Goal: Information Seeking & Learning: Check status

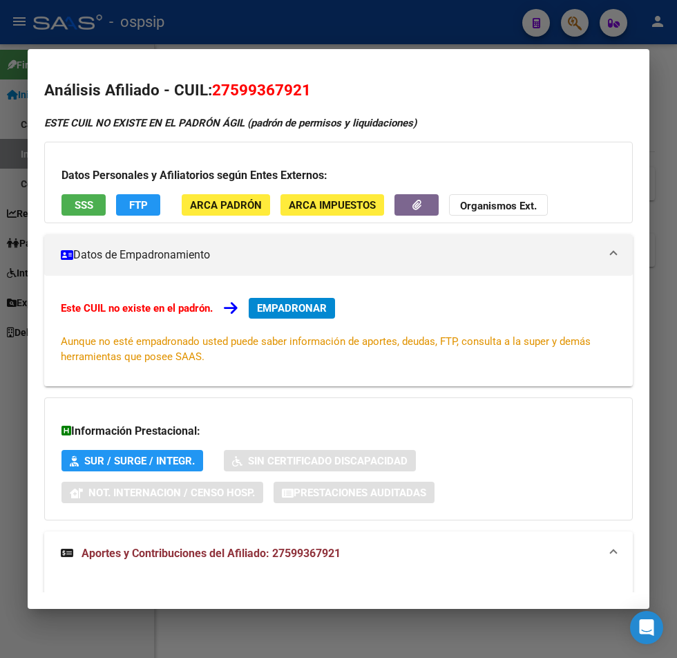
scroll to position [69, 0]
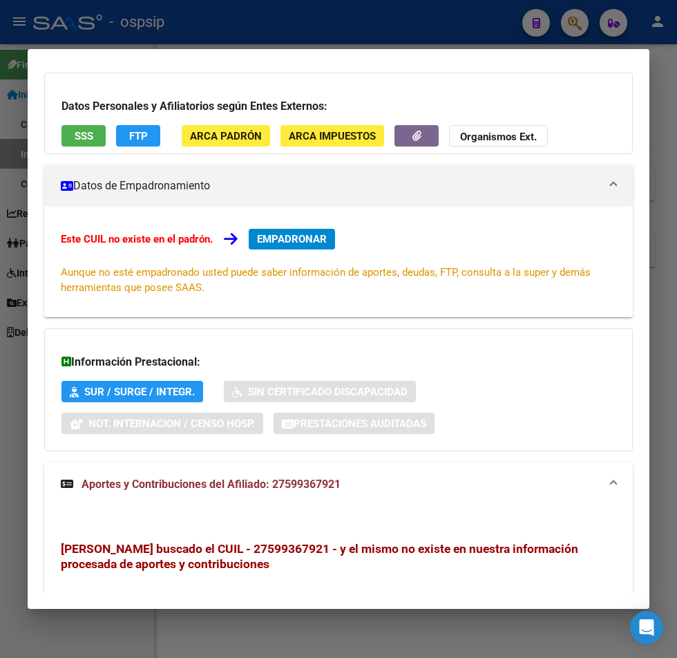
click at [570, 28] on div at bounding box center [338, 329] width 677 height 658
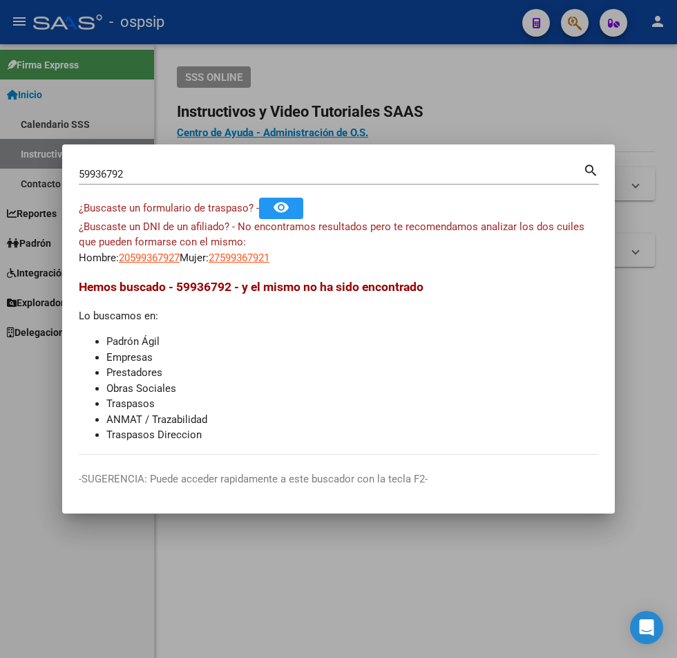
click at [137, 167] on div "59936792 Buscar (apellido, dni, cuil, nro traspaso, cuit, obra social)" at bounding box center [331, 174] width 504 height 21
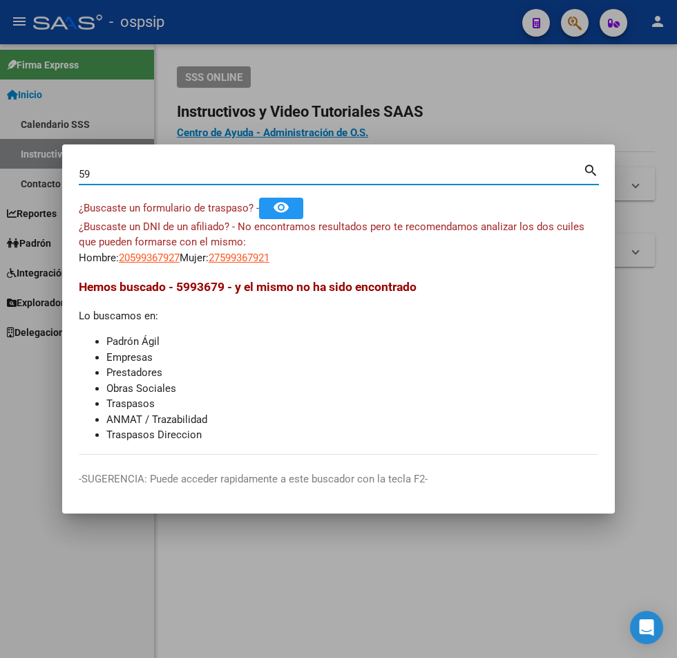
type input "5"
type input "23207369"
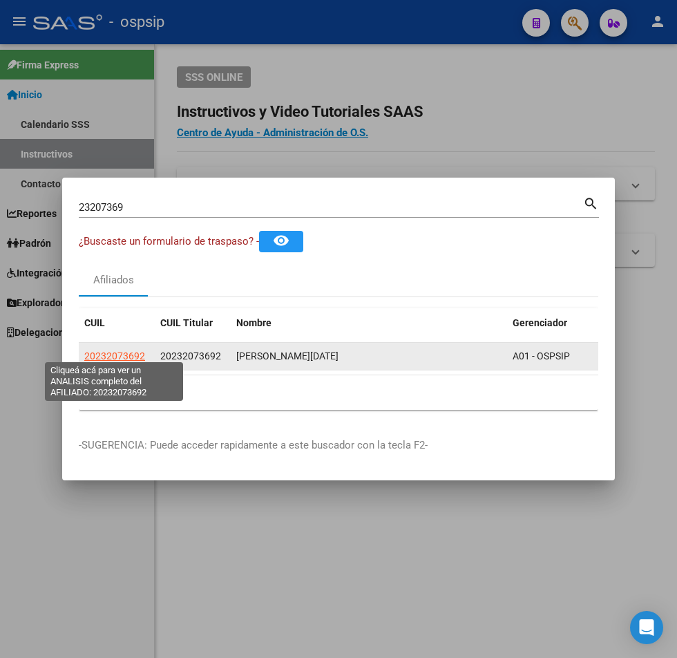
click at [120, 352] on span "20232073692" at bounding box center [114, 355] width 61 height 11
type textarea "20232073692"
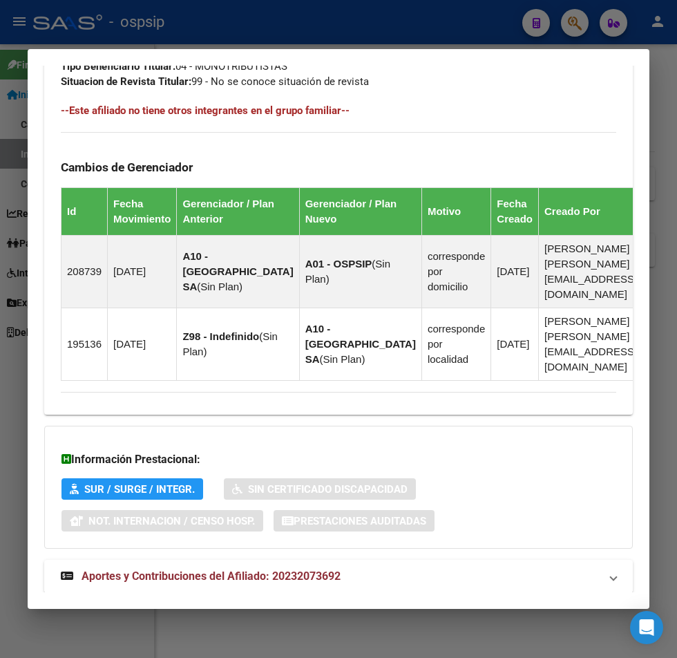
scroll to position [871, 0]
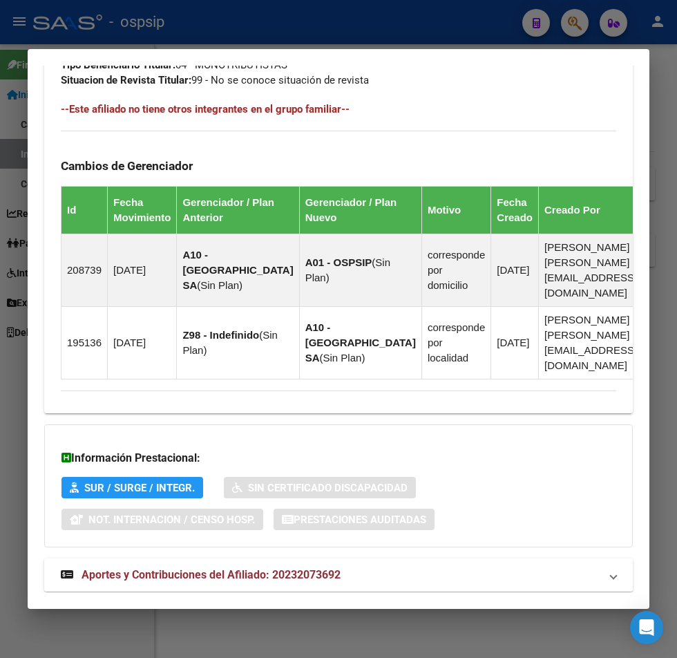
click at [170, 568] on span "Aportes y Contribuciones del Afiliado: 20232073692" at bounding box center [211, 574] width 259 height 13
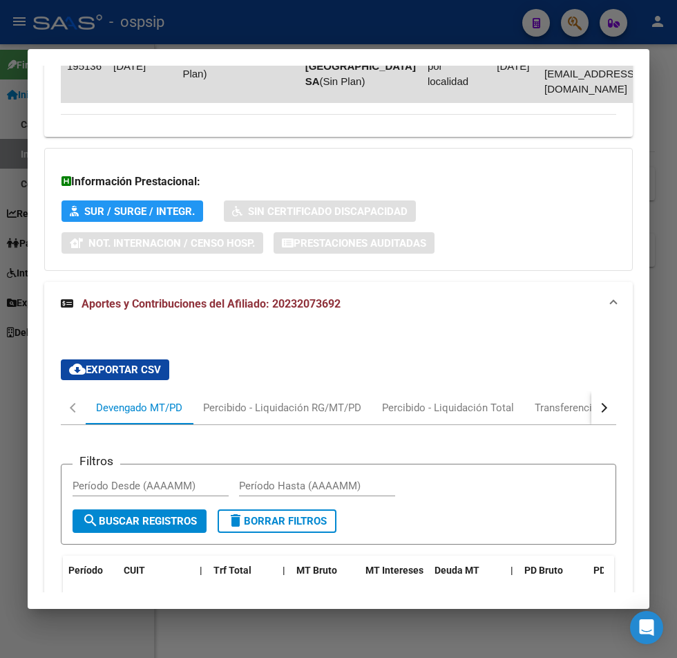
scroll to position [1217, 0]
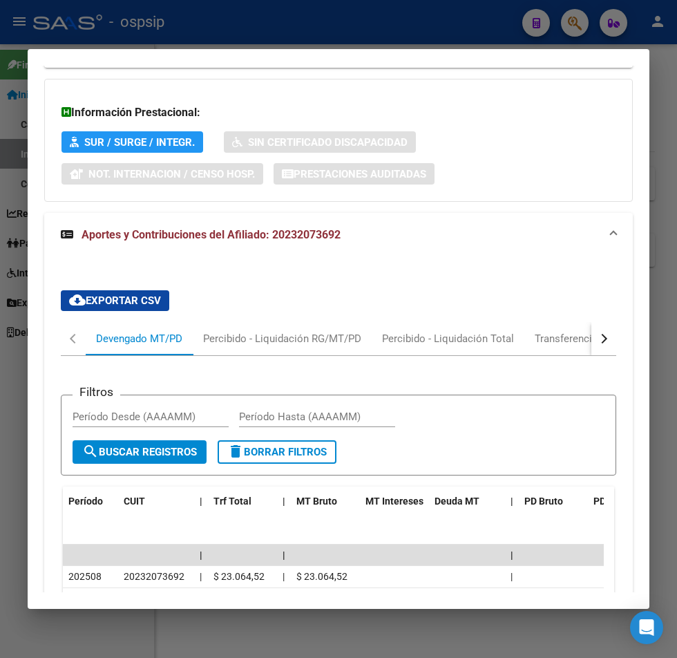
click at [565, 22] on div at bounding box center [338, 329] width 677 height 658
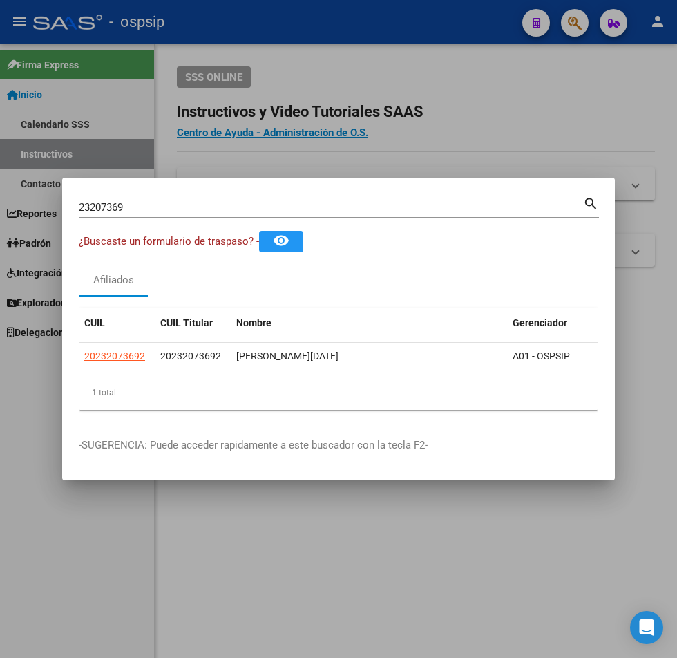
click at [142, 202] on input "23207369" at bounding box center [331, 207] width 504 height 12
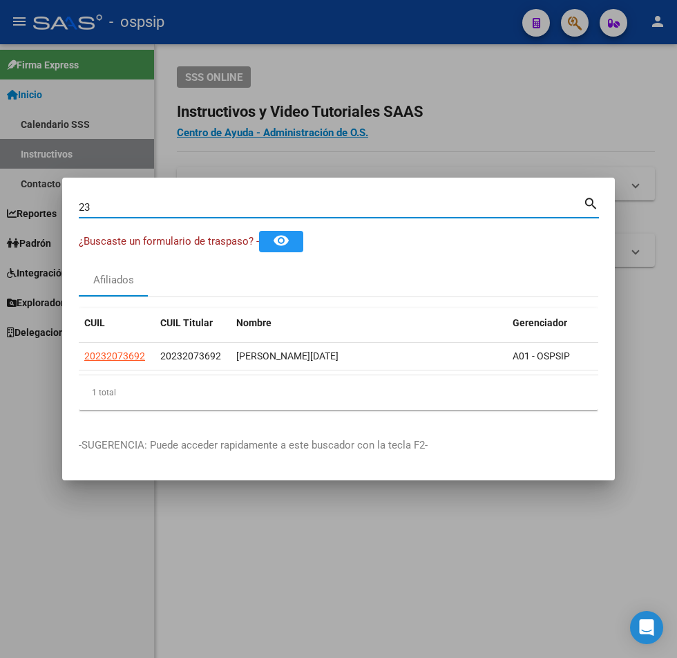
type input "2"
type input "22881722"
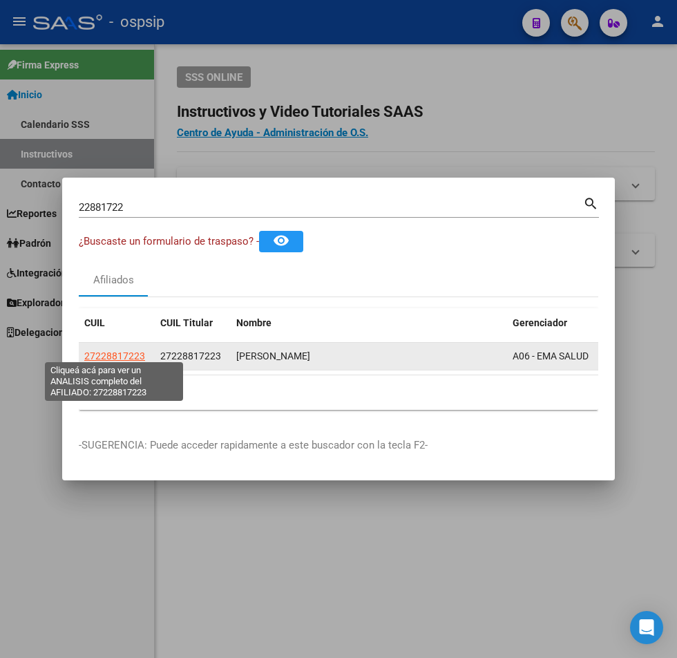
click at [119, 351] on span "27228817223" at bounding box center [114, 355] width 61 height 11
type textarea "27228817223"
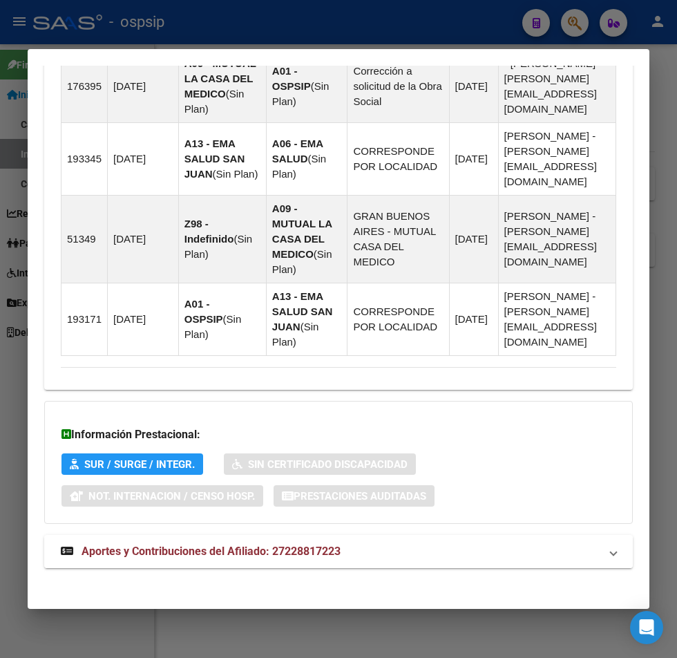
scroll to position [1051, 0]
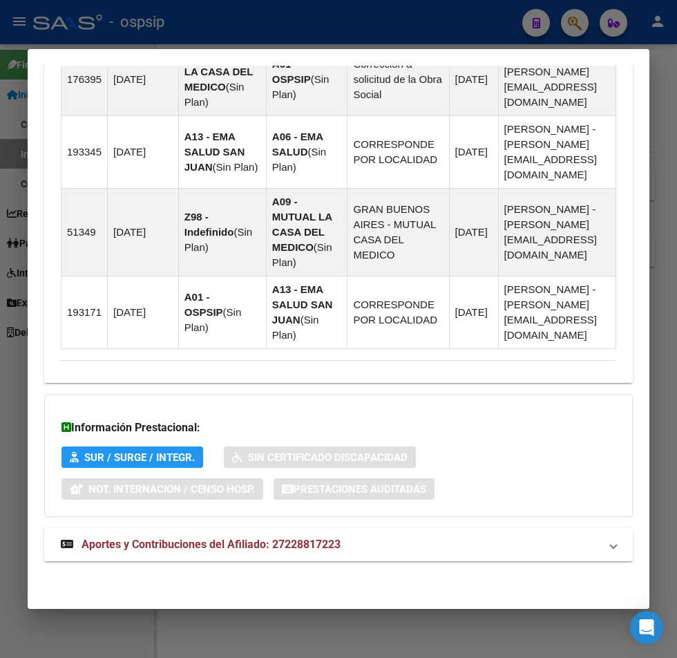
click at [191, 542] on span "Aportes y Contribuciones del Afiliado: 27228817223" at bounding box center [211, 544] width 259 height 13
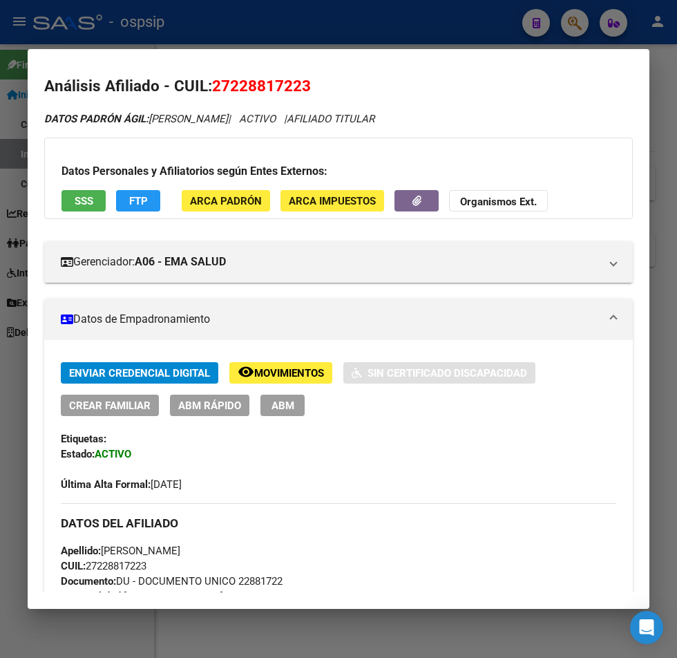
scroll to position [0, 0]
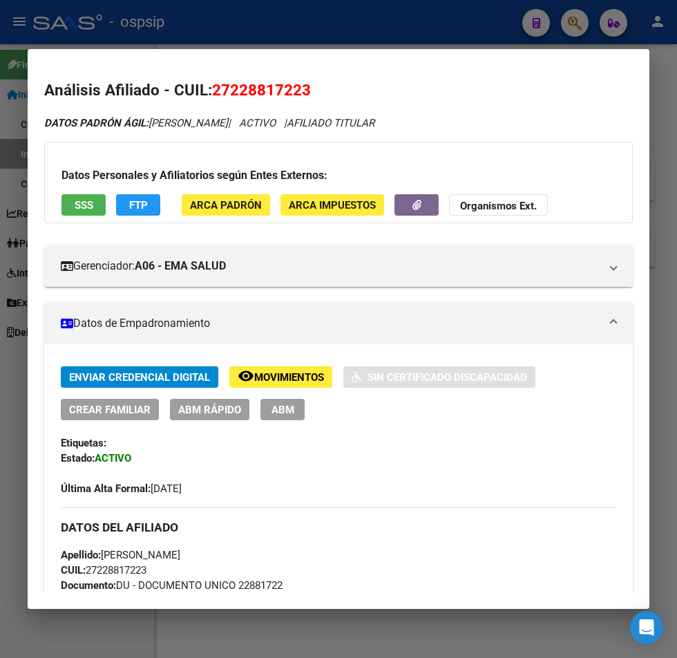
drag, startPoint x: 230, startPoint y: 93, endPoint x: 265, endPoint y: 99, distance: 35.1
click at [301, 95] on span "27228817223" at bounding box center [261, 90] width 99 height 18
copy span "22881722"
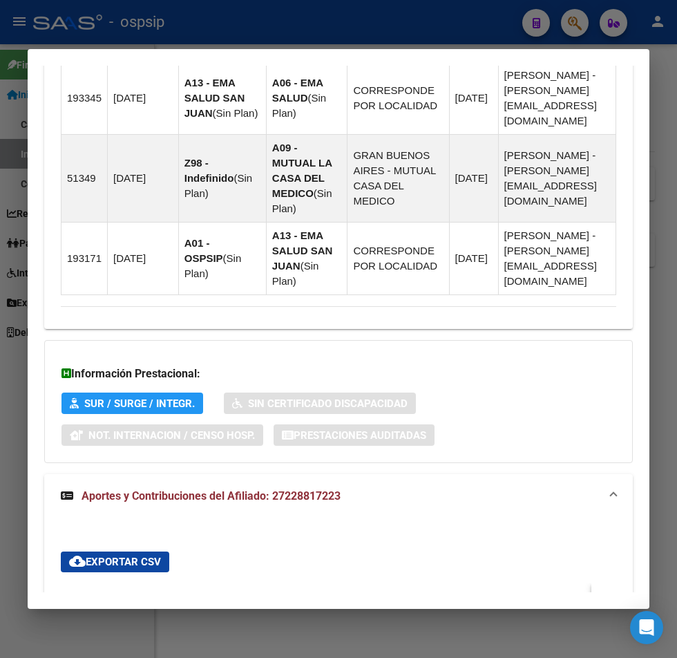
scroll to position [1105, 0]
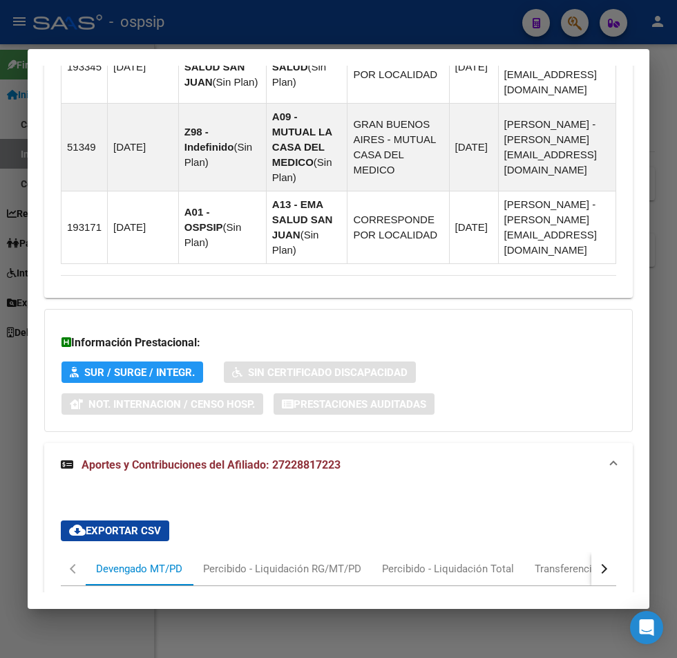
click at [182, 471] on span "Aportes y Contribuciones del Afiliado: 27228817223" at bounding box center [211, 464] width 259 height 13
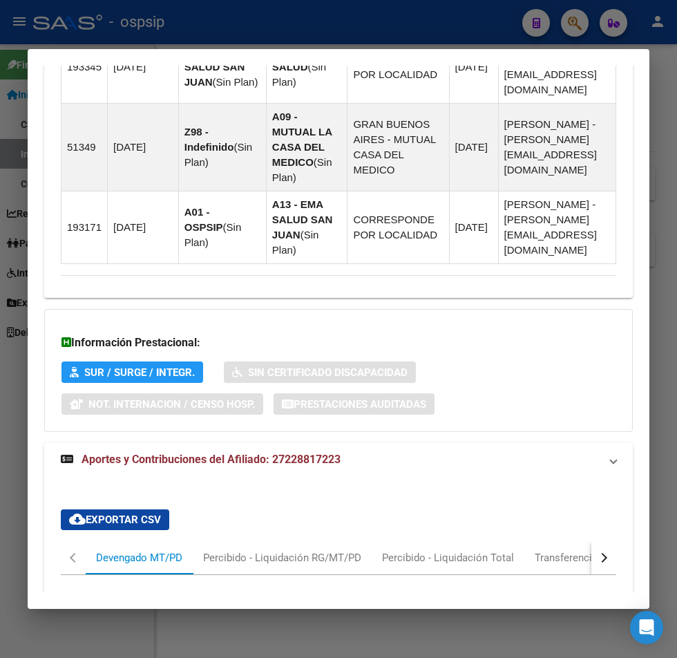
scroll to position [1051, 0]
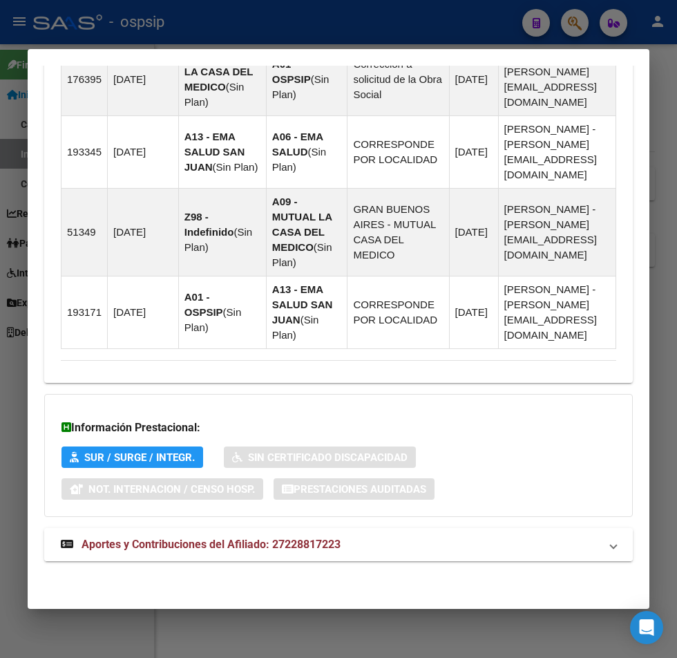
click at [168, 539] on span "Aportes y Contribuciones del Afiliado: 27228817223" at bounding box center [211, 544] width 259 height 13
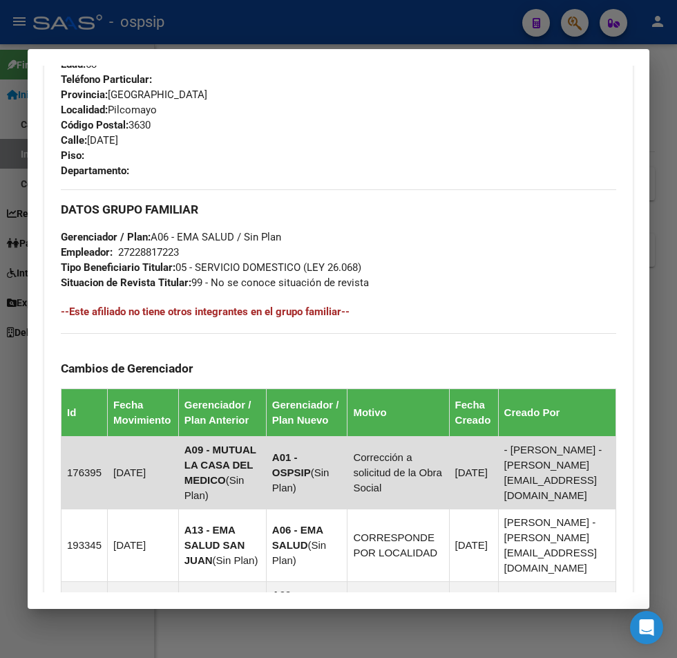
scroll to position [505, 0]
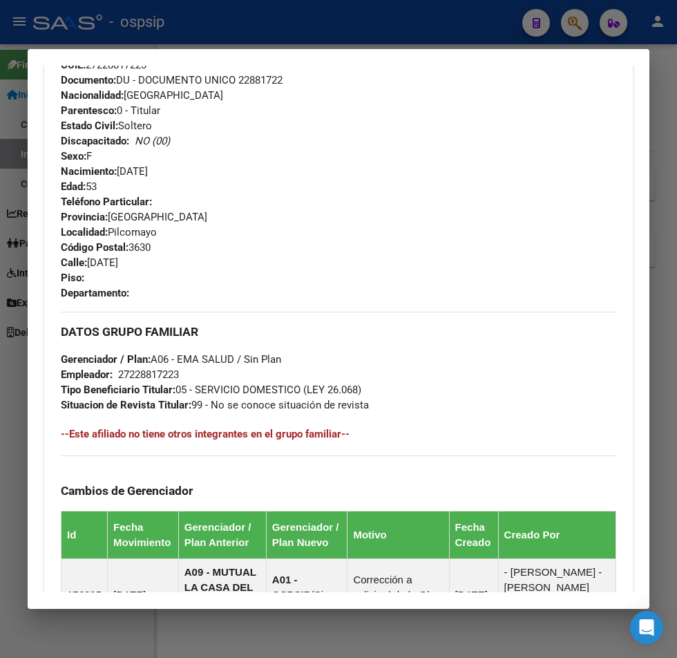
drag, startPoint x: 88, startPoint y: 260, endPoint x: 207, endPoint y: 267, distance: 119.0
click at [207, 267] on div "Teléfono Particular: Provincia: Formosa Localidad: Pilcomayo Código Postal: 363…" at bounding box center [338, 247] width 555 height 106
copy span "12 DE OCTUBRE 1462"
click at [569, 28] on div at bounding box center [338, 329] width 677 height 658
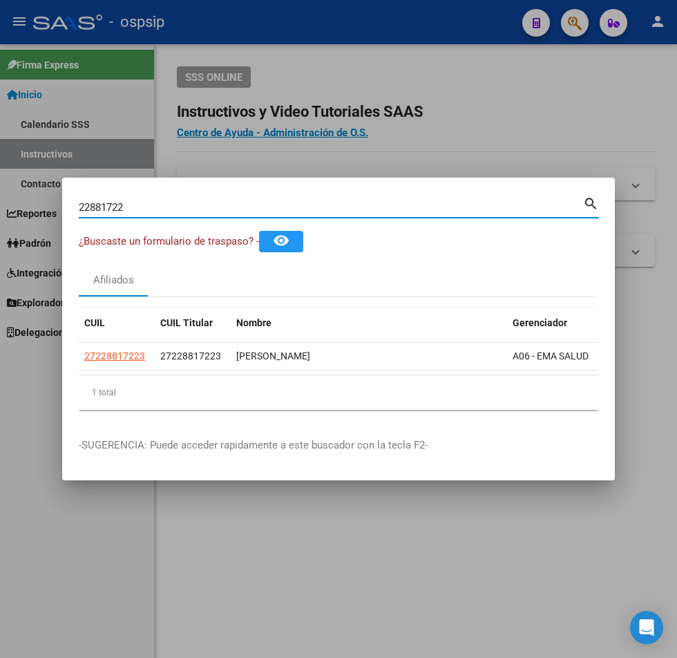
click at [153, 201] on input "22881722" at bounding box center [331, 207] width 504 height 12
type input "2"
type input "21919571"
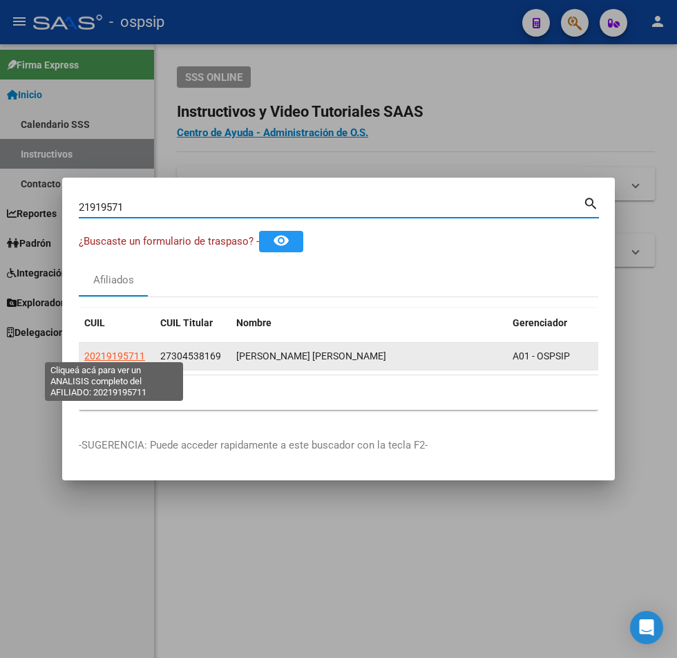
click at [116, 350] on span "20219195711" at bounding box center [114, 355] width 61 height 11
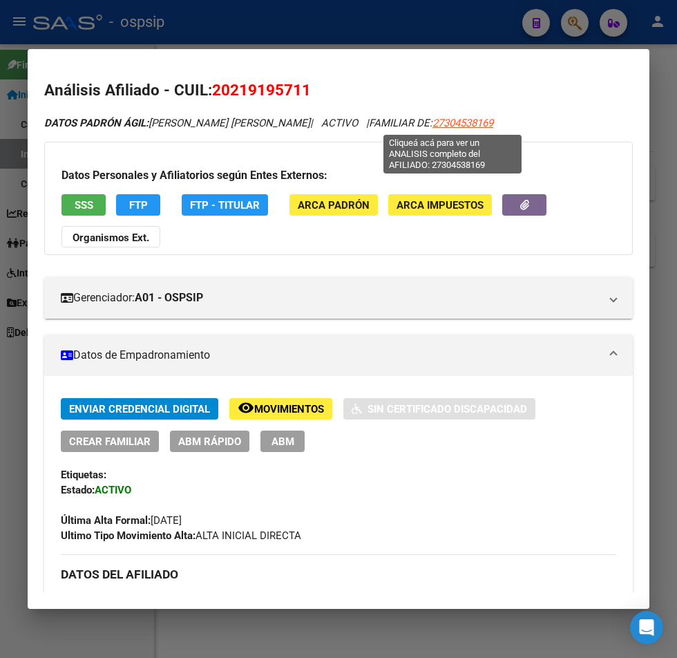
click at [454, 124] on span "27304538169" at bounding box center [462, 123] width 61 height 12
type textarea "27304538169"
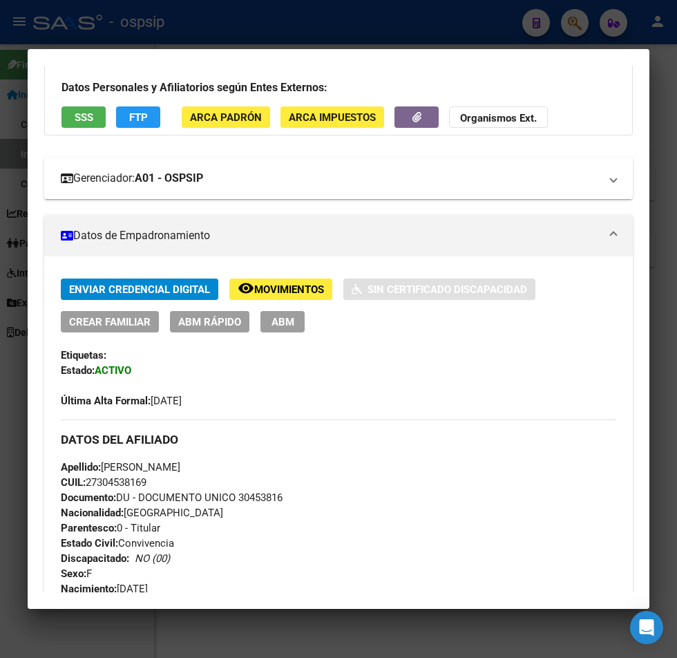
scroll to position [0, 0]
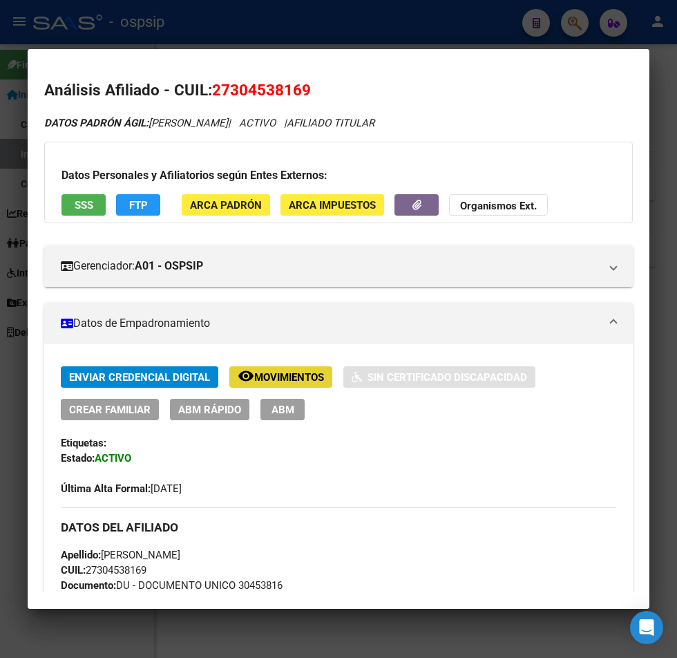
click at [286, 377] on span "Movimientos" at bounding box center [289, 377] width 70 height 12
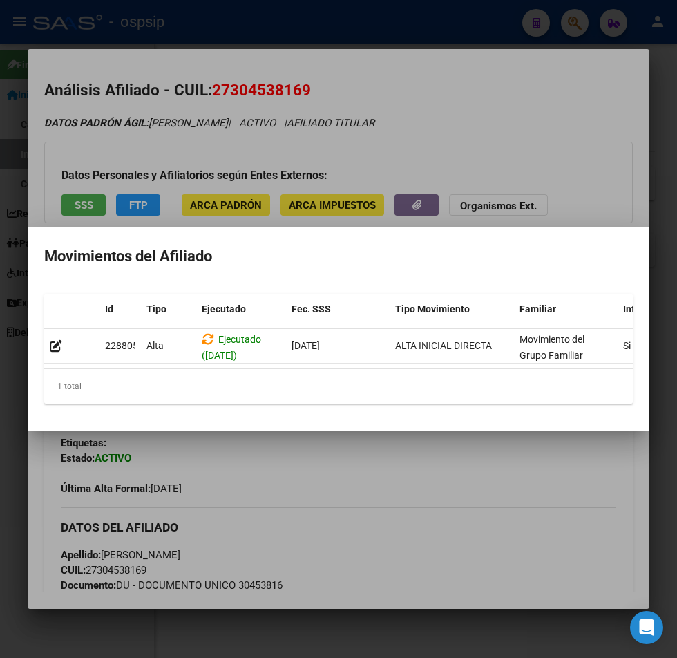
click at [426, 484] on div at bounding box center [338, 329] width 677 height 658
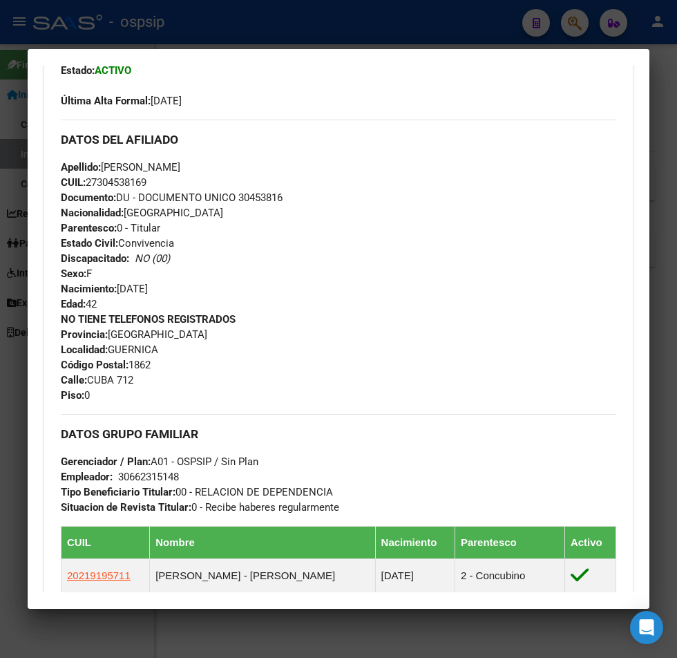
scroll to position [42, 0]
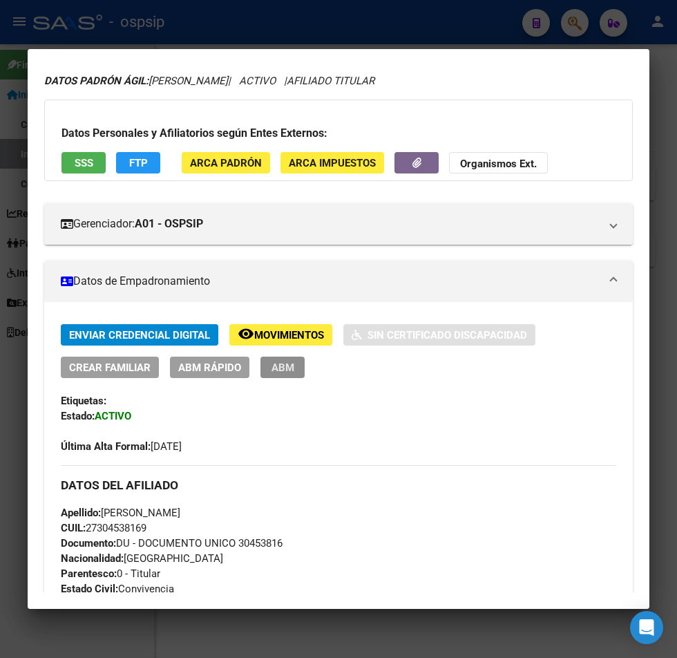
click at [274, 368] on span "ABM" at bounding box center [283, 367] width 23 height 12
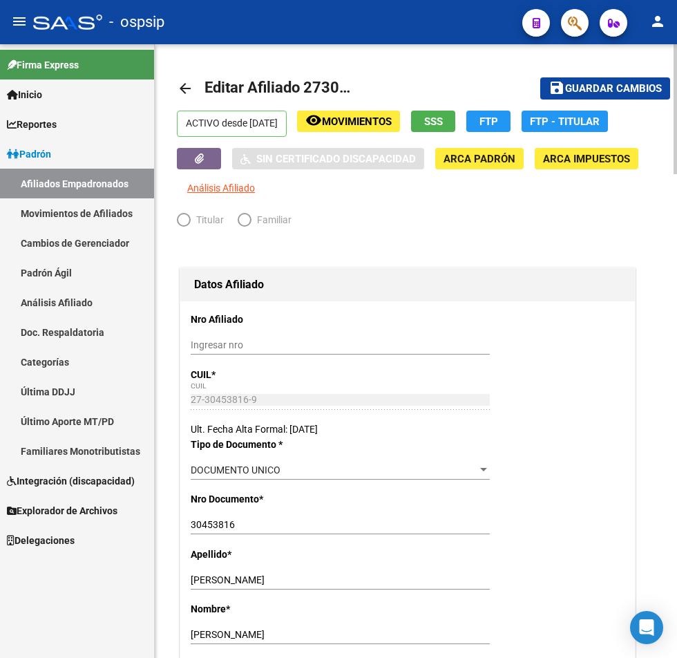
radio input "true"
type input "30-66231514-8"
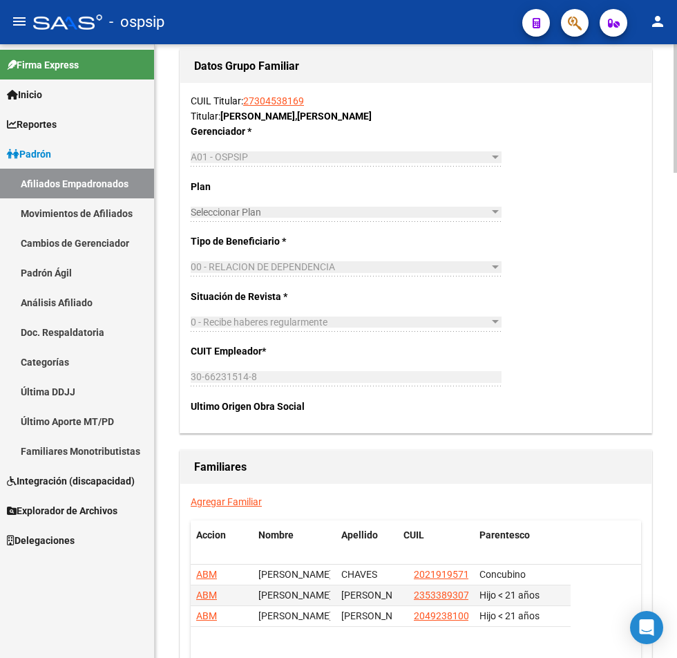
scroll to position [2211, 0]
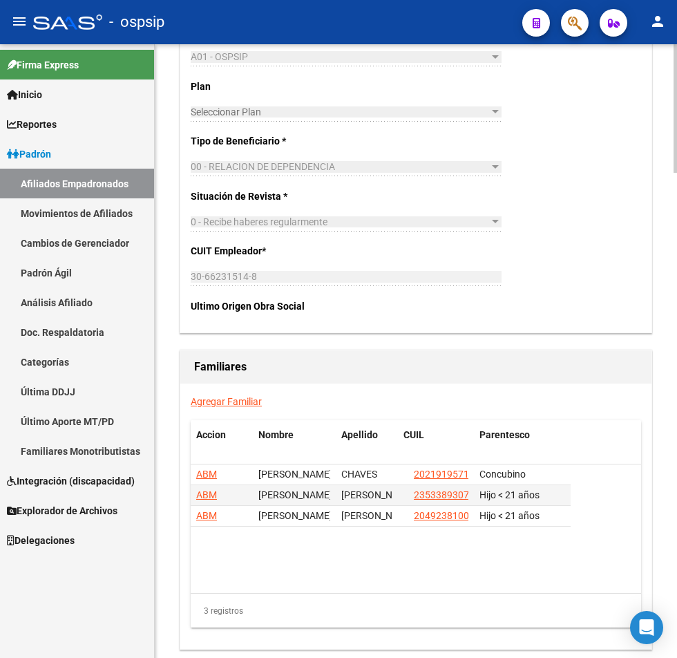
click at [232, 401] on link "Agregar Familiar" at bounding box center [226, 401] width 71 height 11
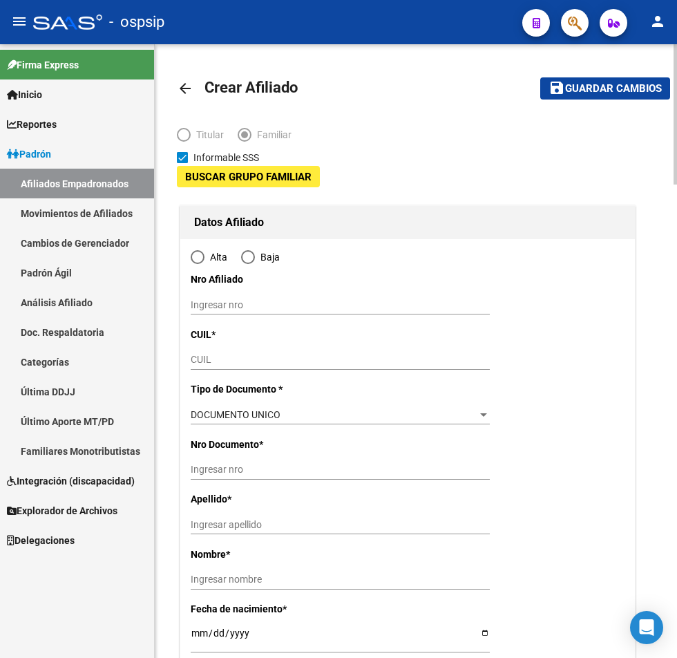
type input "30-66231514-8"
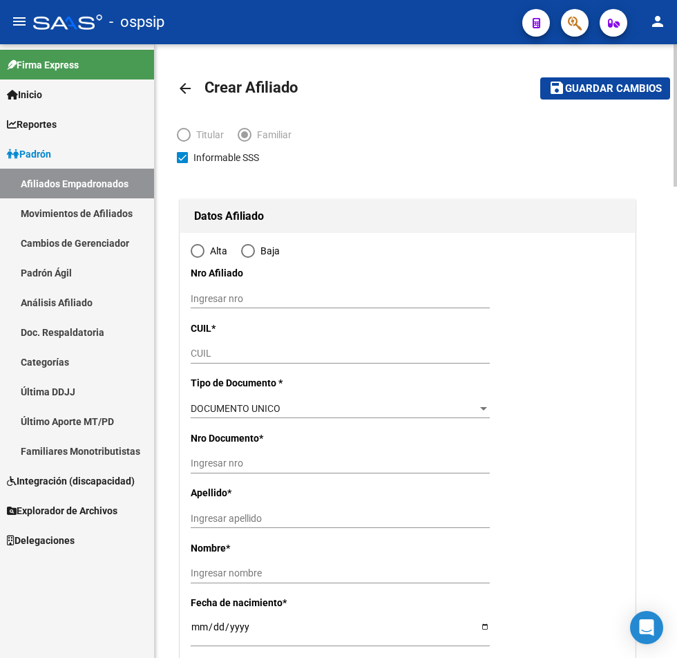
type input "GUERNICA"
type input "1862"
type input "CUBA"
type input "712"
type input "0"
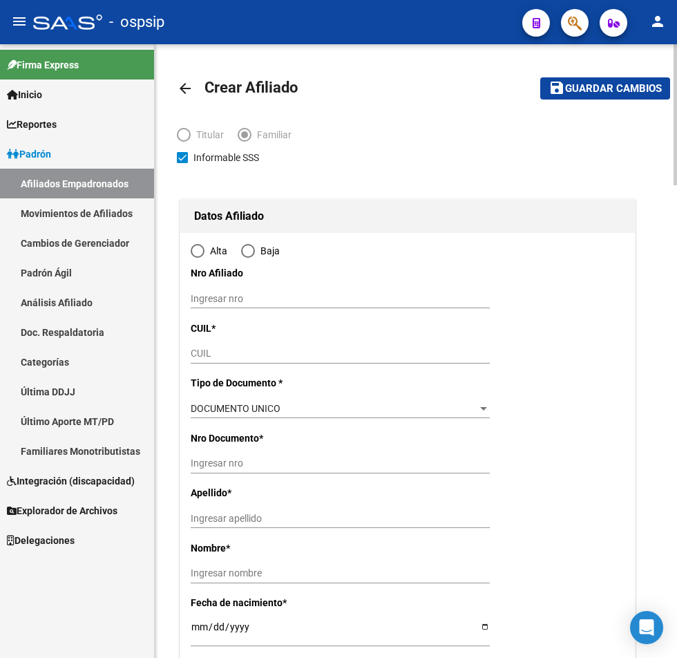
radio input "true"
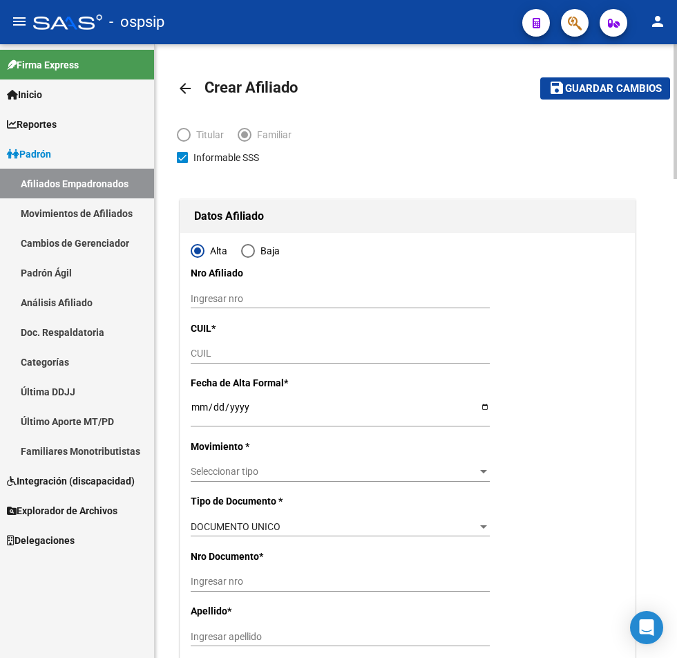
click at [222, 358] on input "CUIL" at bounding box center [340, 354] width 299 height 12
type input "30-66231514-8"
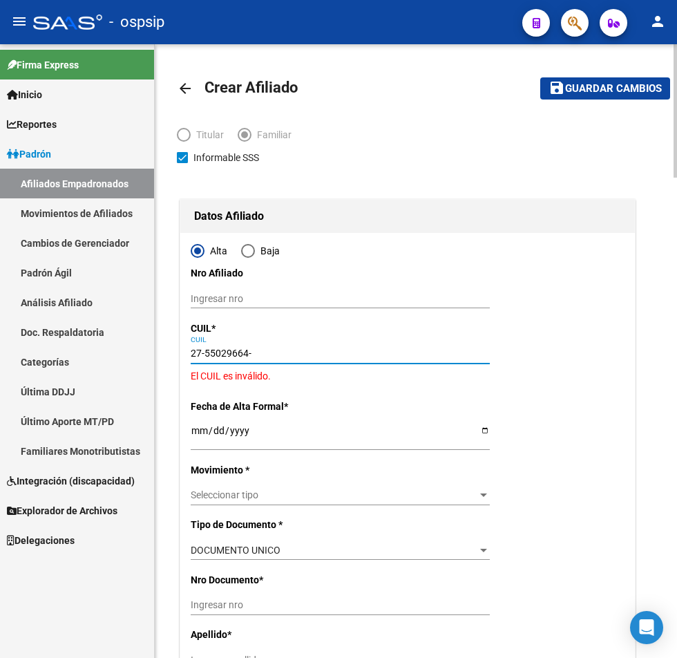
type input "27-55029664-6"
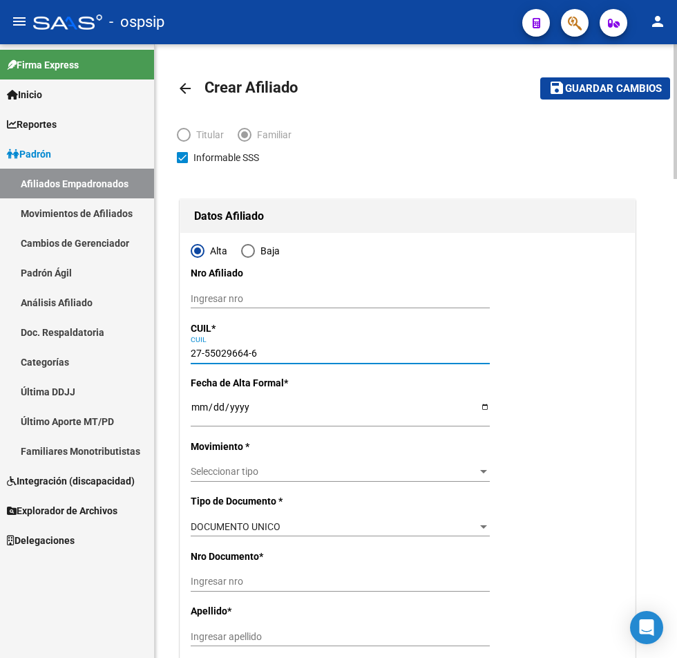
type input "55029664"
type input "CHAVES CAVERZASCHI"
type input "LARA MAITENA"
type input "2015-09-10"
type input "GUERNICA"
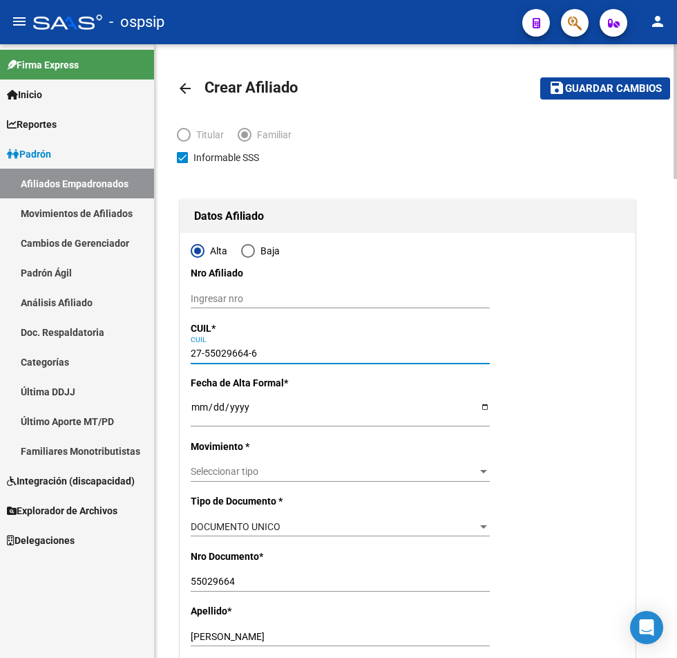
type input "27-55029664-6"
click at [201, 412] on input "Ingresar fecha" at bounding box center [340, 411] width 299 height 21
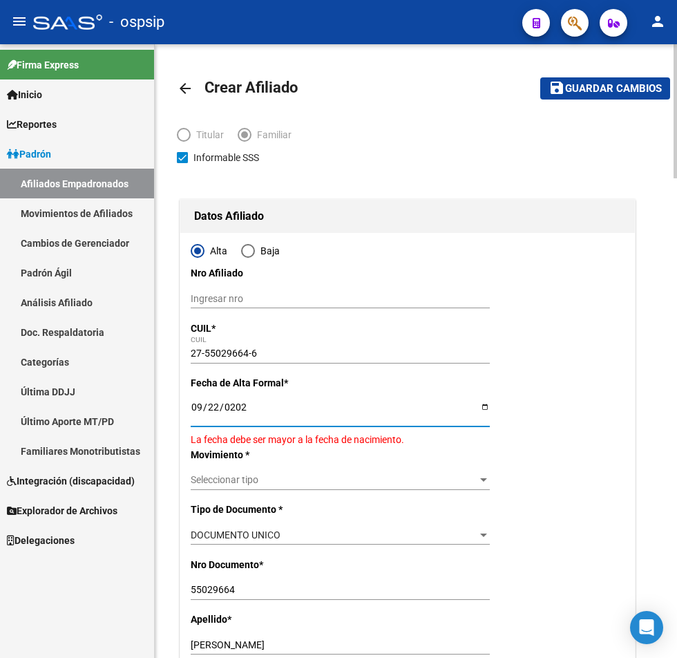
type input "2025-09-22"
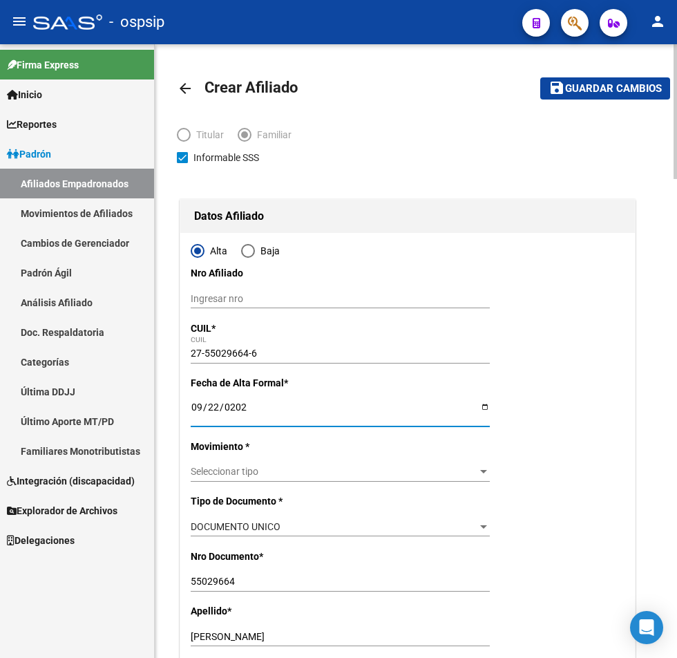
click at [218, 466] on span "Seleccionar tipo" at bounding box center [334, 472] width 287 height 12
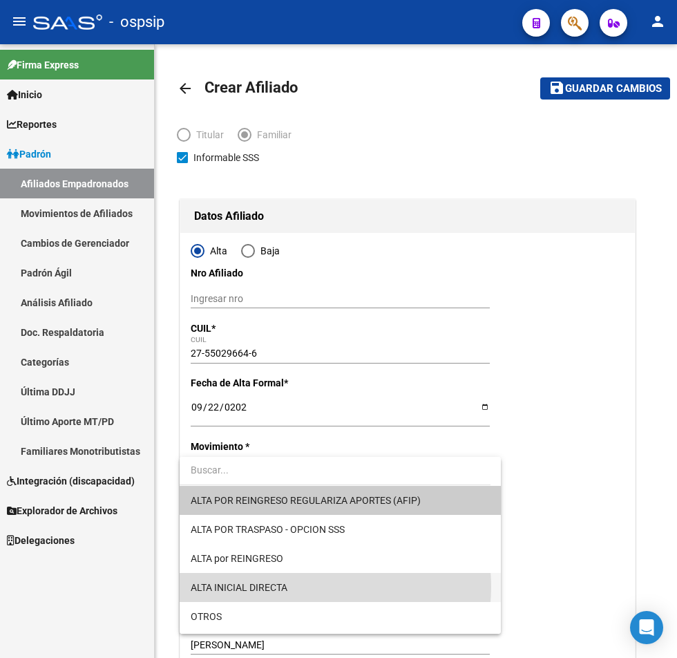
click at [303, 587] on span "ALTA INICIAL DIRECTA" at bounding box center [340, 587] width 299 height 29
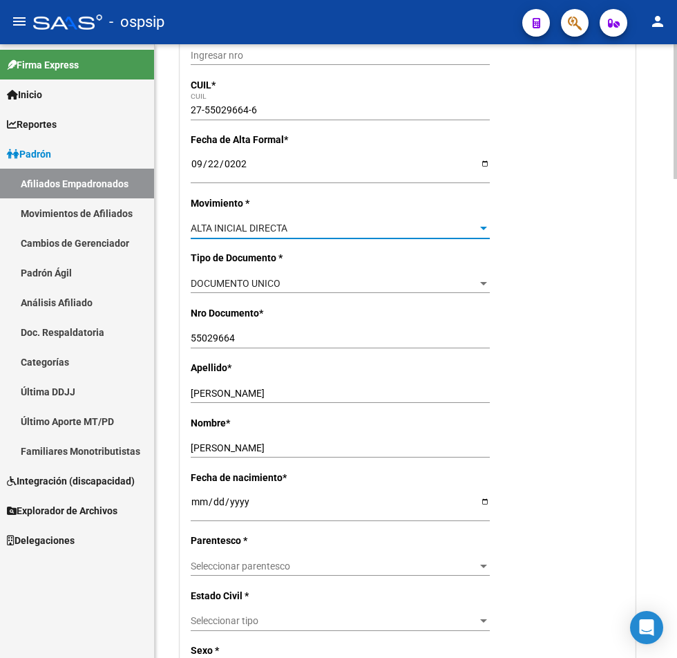
scroll to position [276, 0]
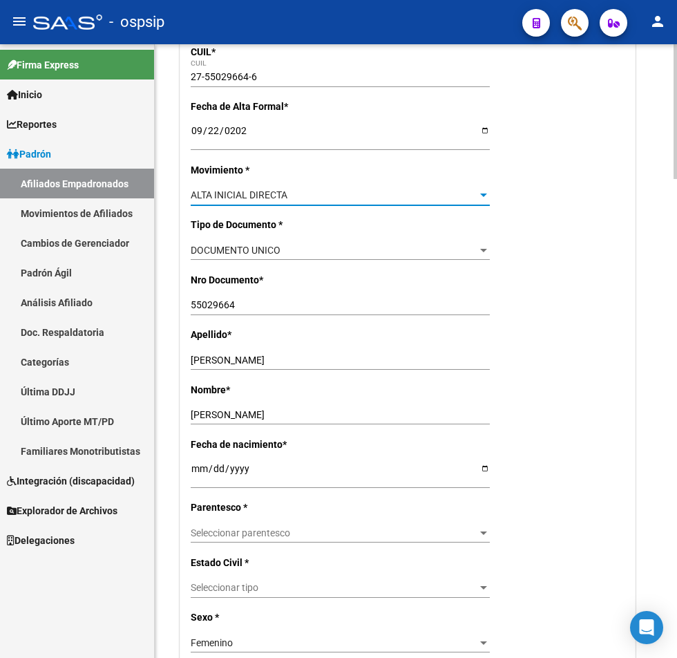
click at [323, 531] on span "Seleccionar parentesco" at bounding box center [334, 533] width 287 height 12
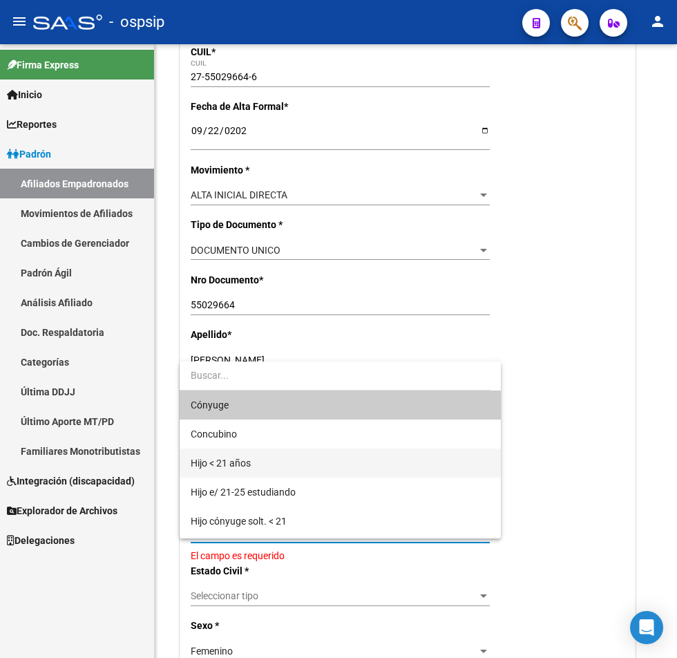
click at [307, 459] on span "Hijo < 21 años" at bounding box center [340, 462] width 299 height 29
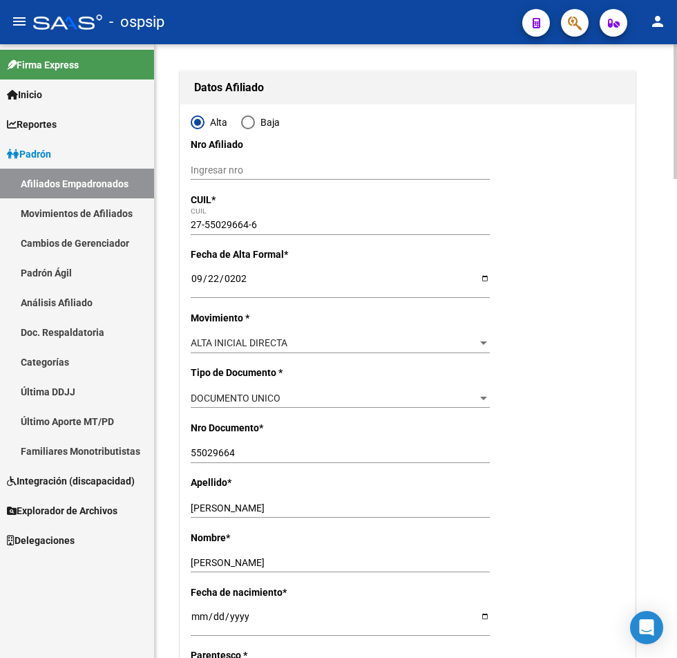
scroll to position [0, 0]
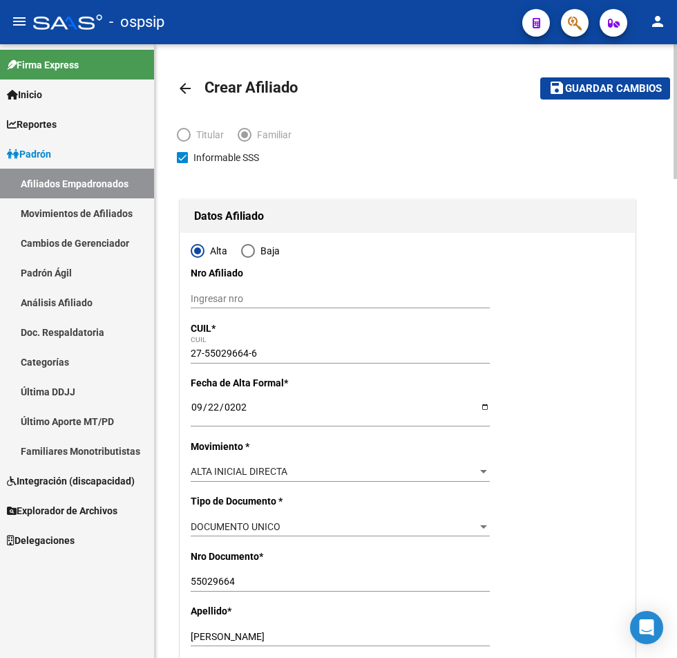
click at [620, 85] on span "Guardar cambios" at bounding box center [613, 89] width 97 height 12
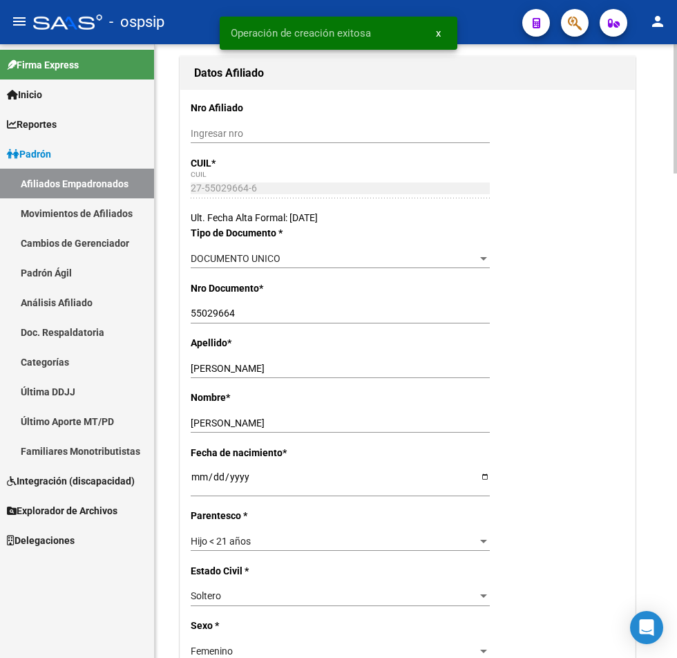
radio input "true"
type input "30-66231514-8"
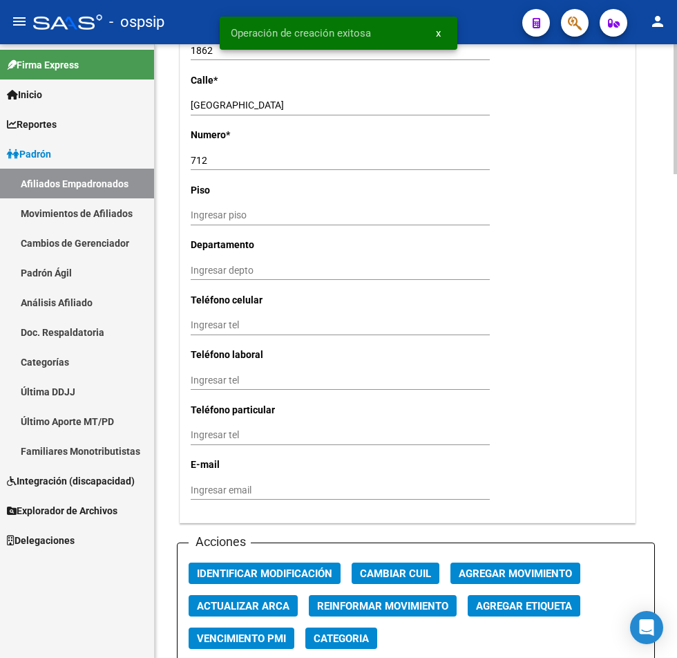
scroll to position [1313, 0]
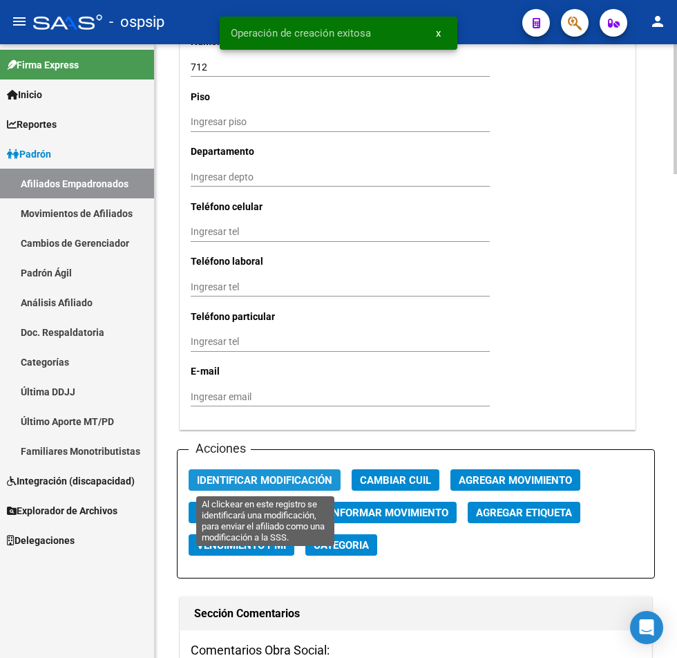
click at [287, 488] on button "Identificar Modificación" at bounding box center [265, 479] width 152 height 21
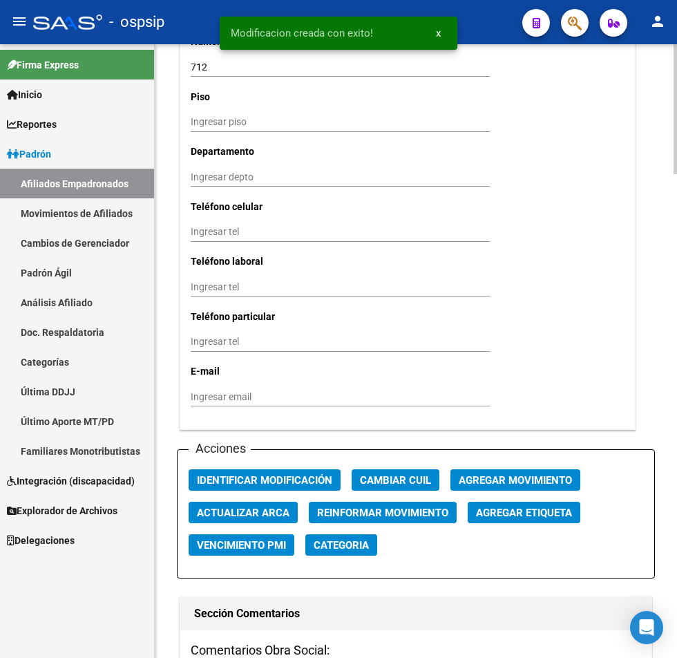
click at [287, 481] on span "Identificar Modificación" at bounding box center [264, 480] width 135 height 12
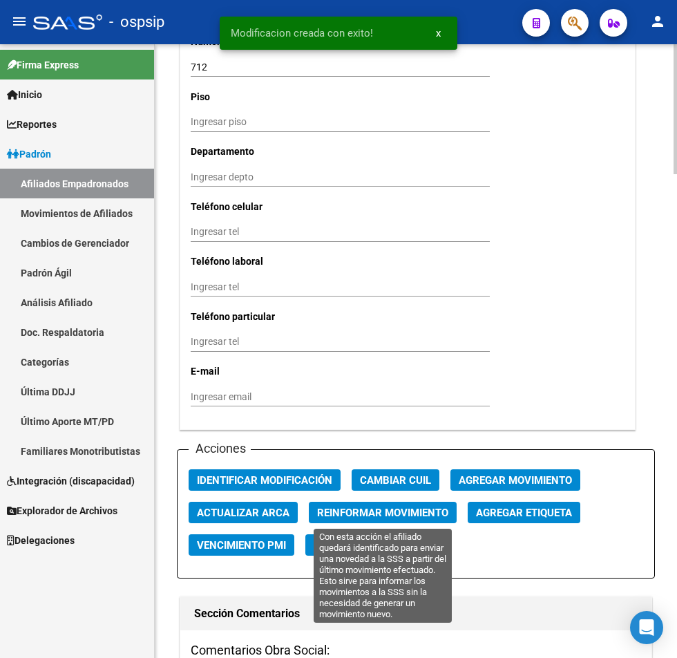
click at [346, 511] on span "Reinformar Movimiento" at bounding box center [382, 512] width 131 height 12
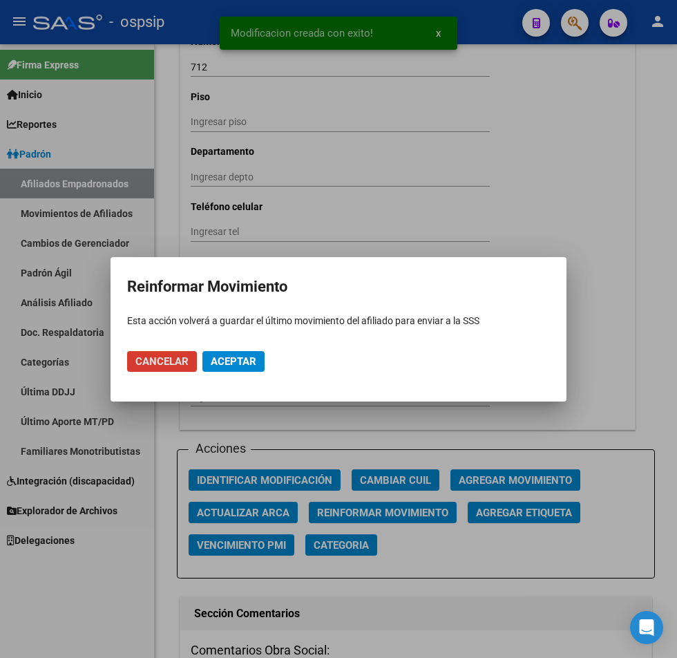
click at [248, 357] on span "Aceptar" at bounding box center [234, 361] width 46 height 12
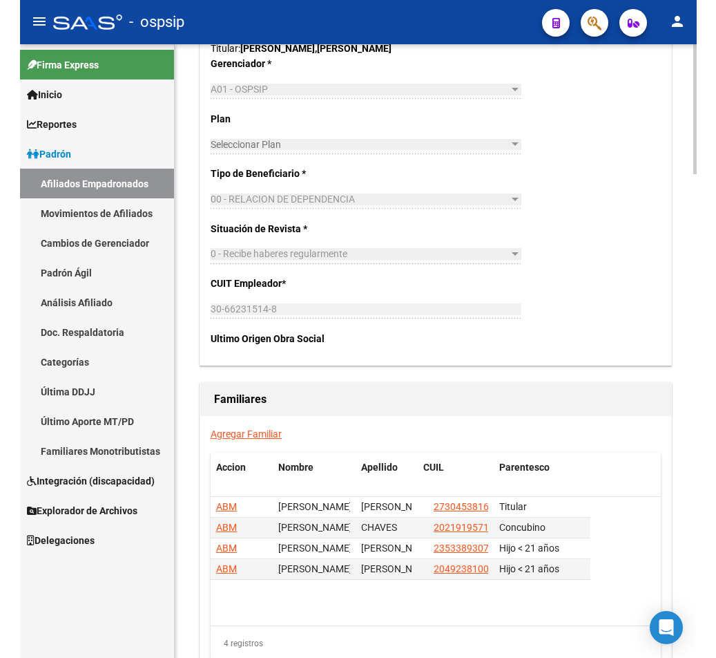
scroll to position [2280, 0]
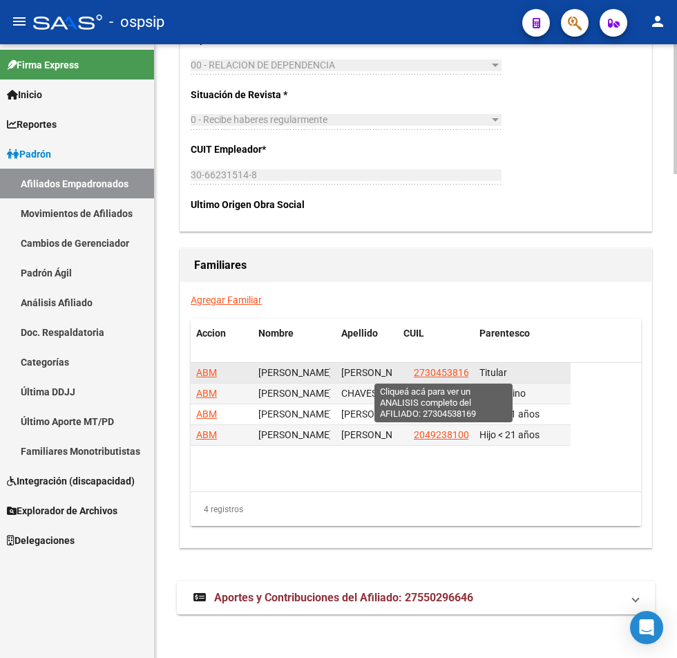
click at [440, 370] on span "27304538169" at bounding box center [444, 372] width 61 height 11
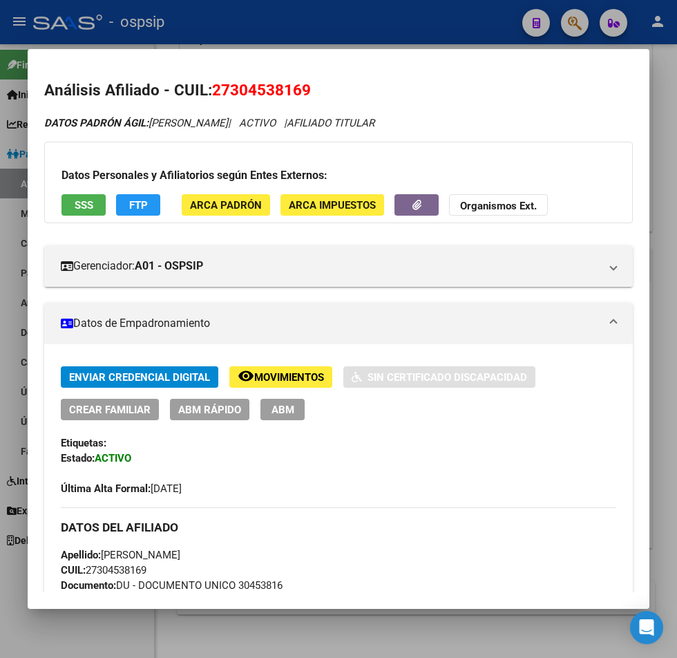
drag, startPoint x: 231, startPoint y: 85, endPoint x: 301, endPoint y: 96, distance: 71.3
click at [301, 96] on span "27304538169" at bounding box center [261, 90] width 99 height 18
copy span "30453816"
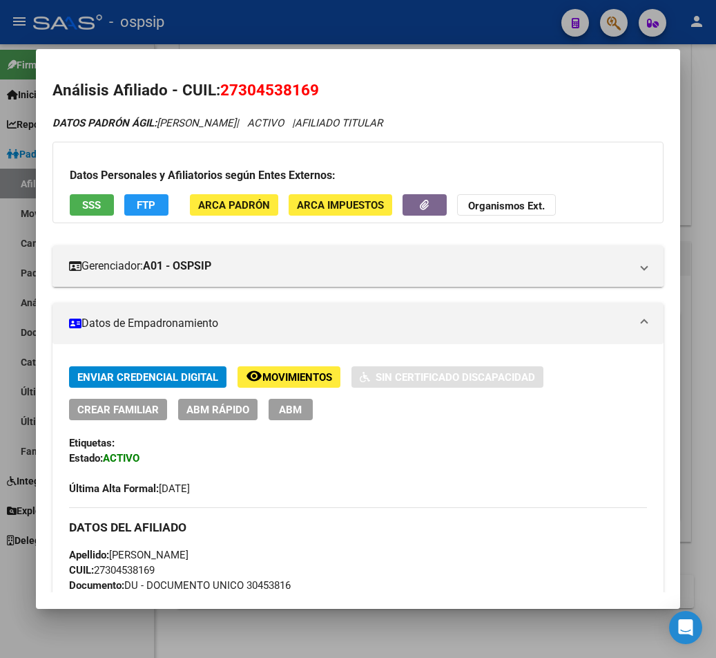
scroll to position [2271, 0]
click at [609, 24] on div at bounding box center [358, 329] width 716 height 658
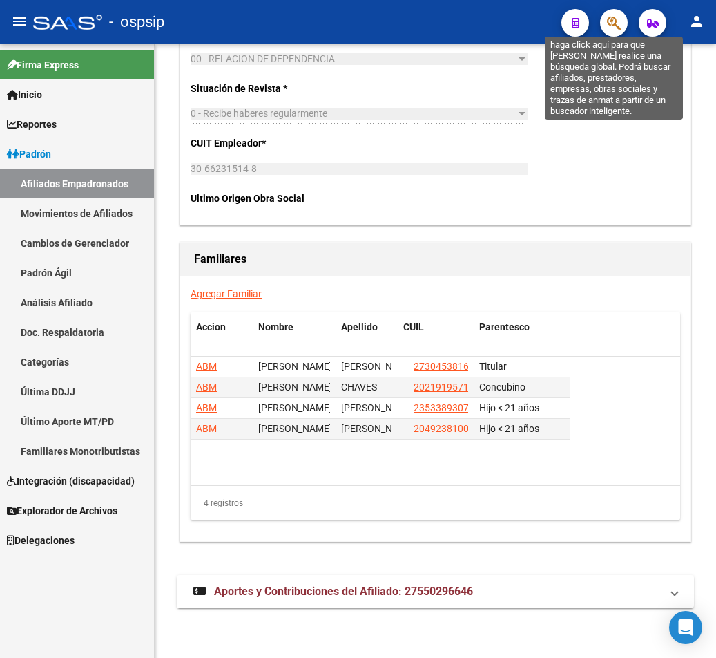
click at [620, 28] on icon "button" at bounding box center [614, 23] width 14 height 16
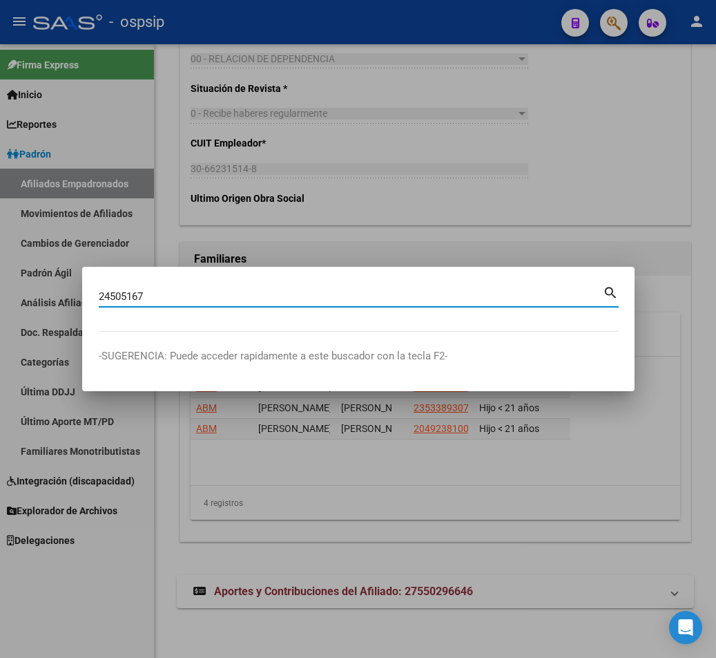
type input "24505167"
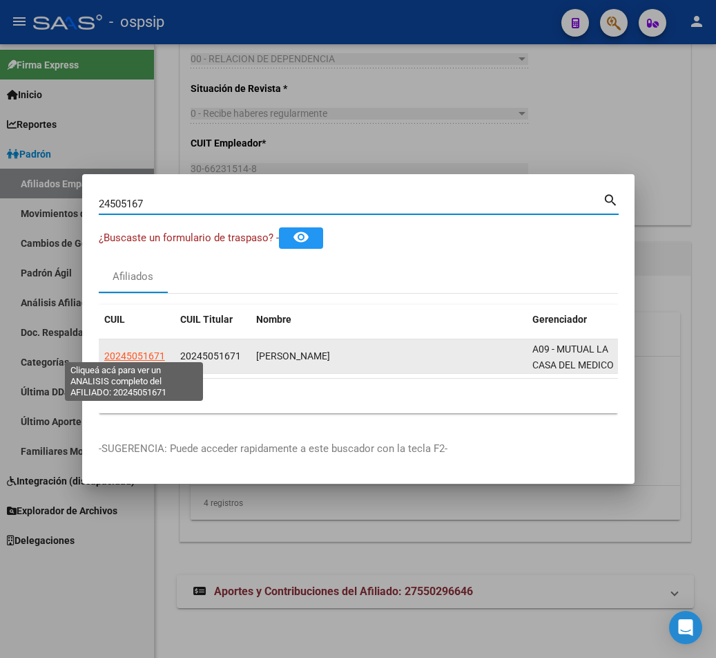
click at [132, 350] on span "20245051671" at bounding box center [134, 355] width 61 height 11
type textarea "20245051671"
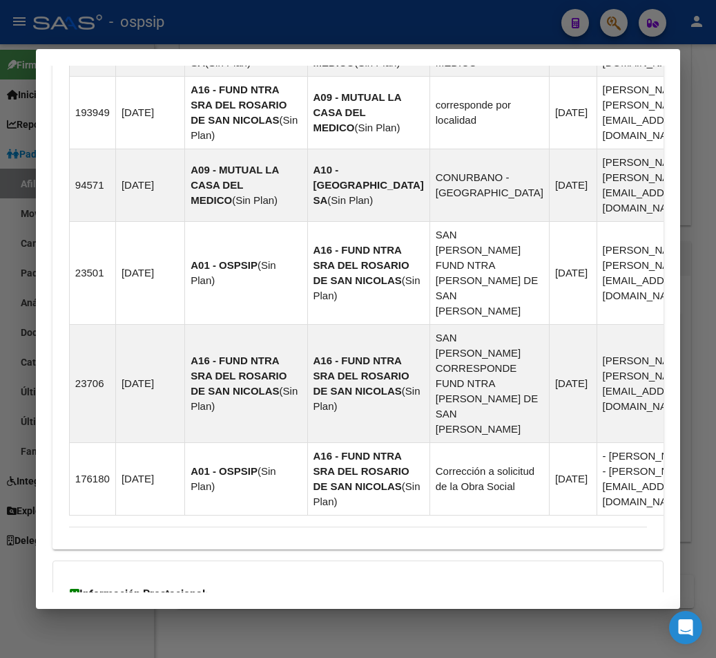
scroll to position [1356, 0]
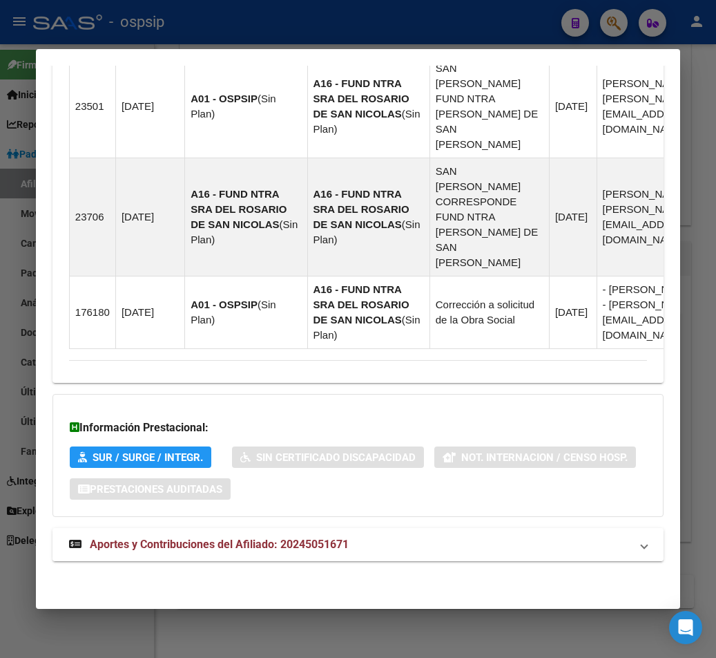
click at [216, 546] on span "Aportes y Contribuciones del Afiliado: 20245051671" at bounding box center [219, 544] width 259 height 13
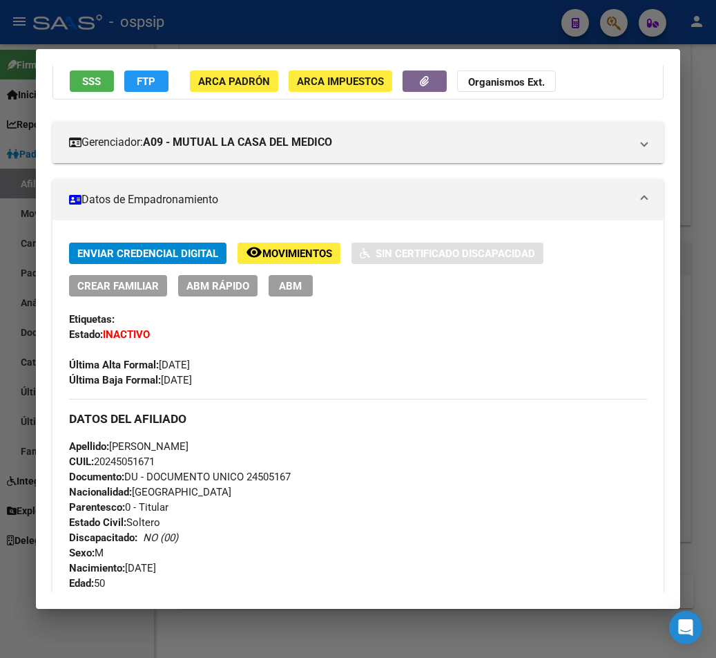
scroll to position [0, 0]
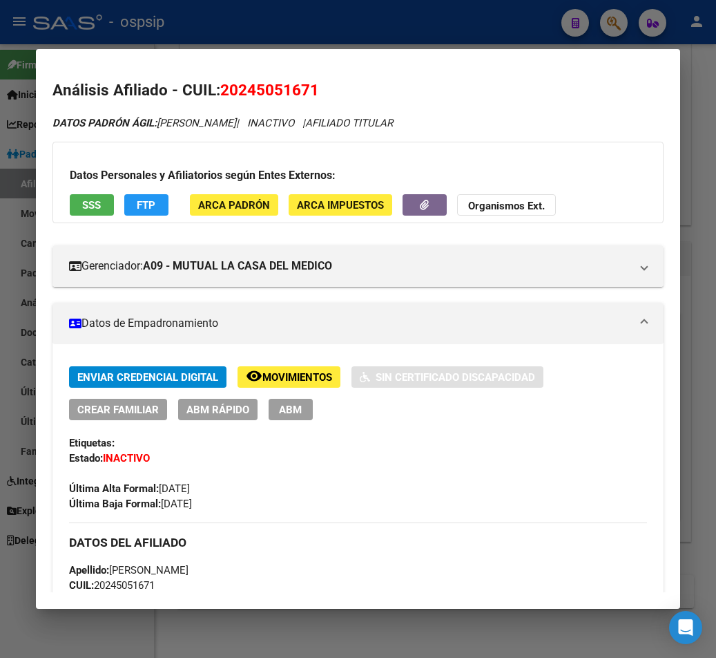
click at [294, 381] on span "Movimientos" at bounding box center [298, 377] width 70 height 12
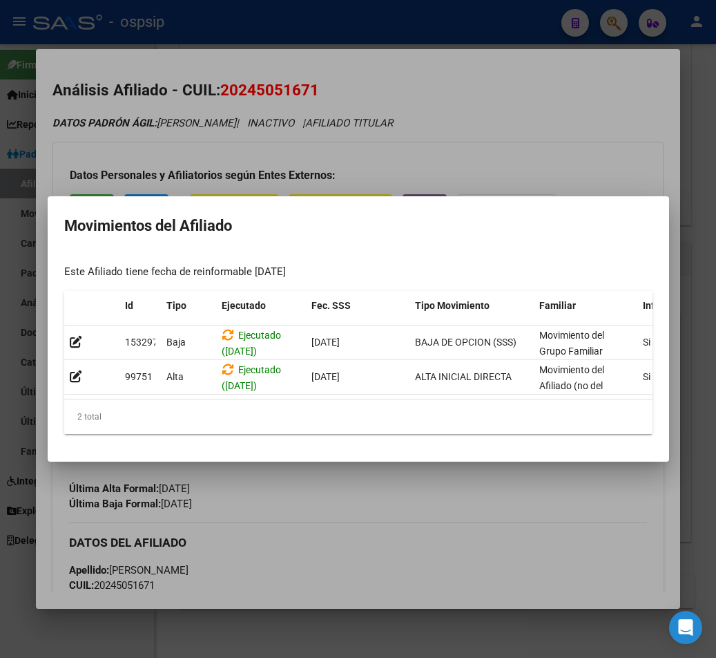
click at [493, 149] on div at bounding box center [358, 329] width 716 height 658
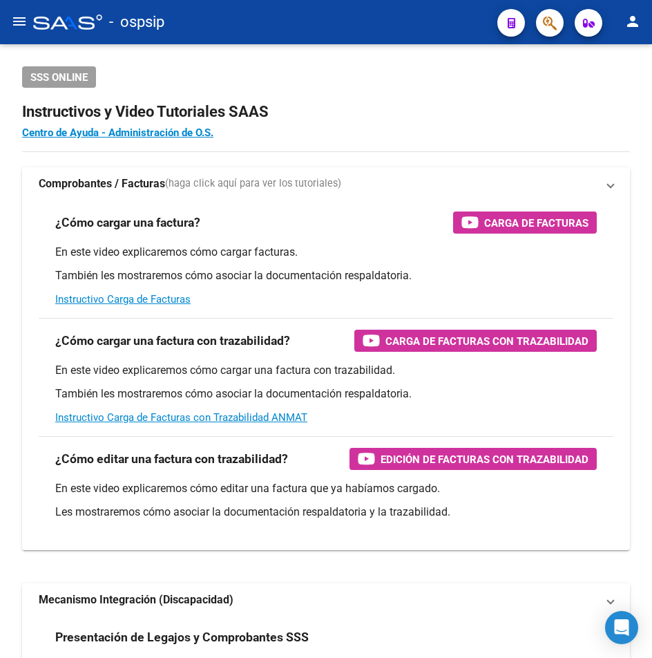
click at [651, 185] on html "menu - ospsip person Firma Express Inicio Calendario SSS Instructivos Contacto …" at bounding box center [326, 329] width 652 height 658
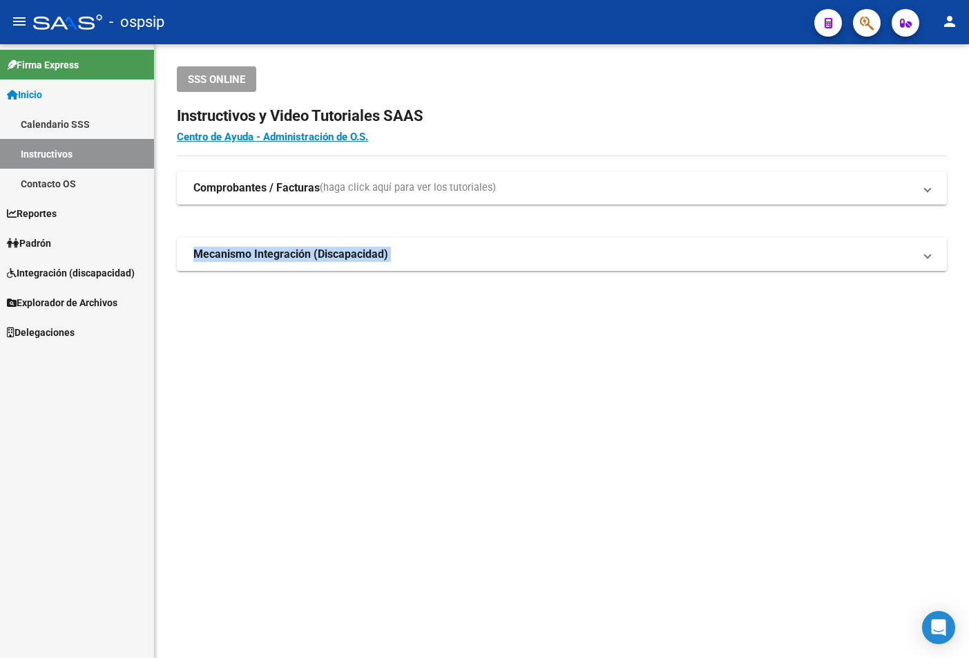
click at [651, 18] on icon "button" at bounding box center [867, 23] width 14 height 16
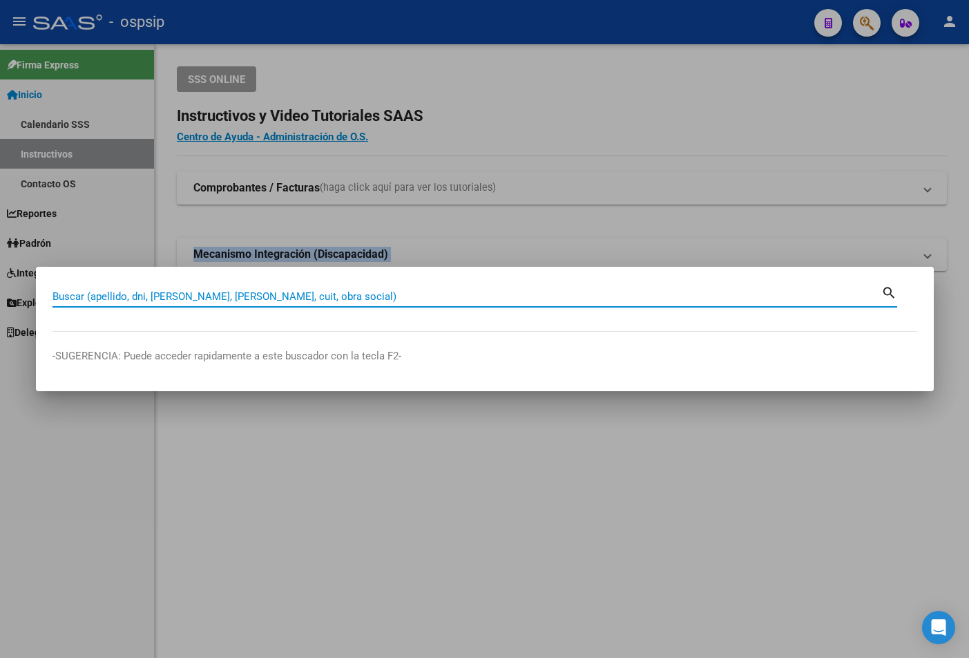
click at [81, 294] on input "Buscar (apellido, dni, [PERSON_NAME], [PERSON_NAME], cuit, obra social)" at bounding box center [467, 296] width 829 height 12
type input "16936479"
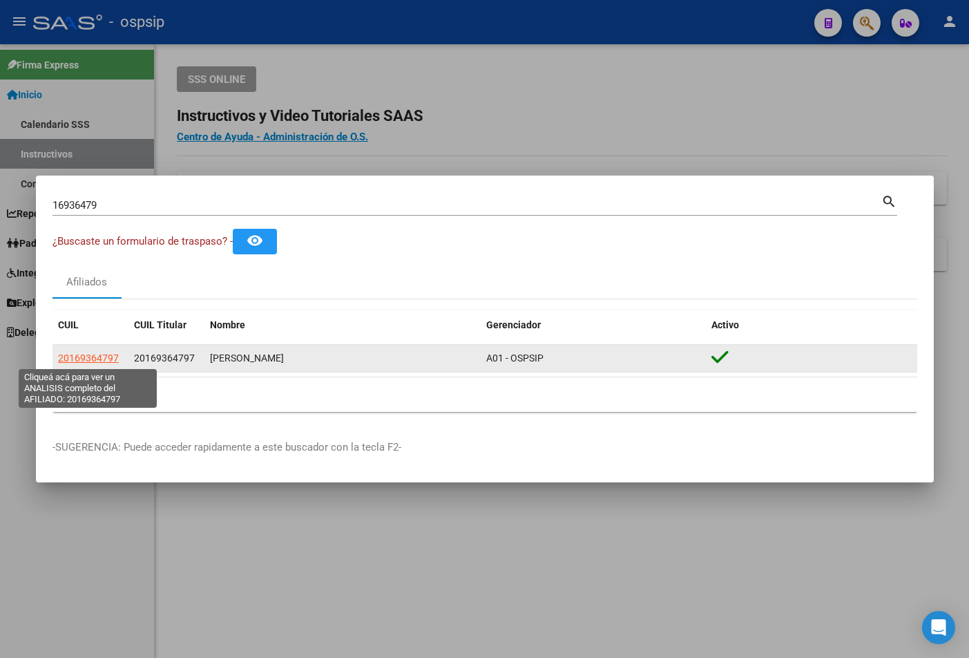
click at [91, 356] on span "20169364797" at bounding box center [88, 357] width 61 height 11
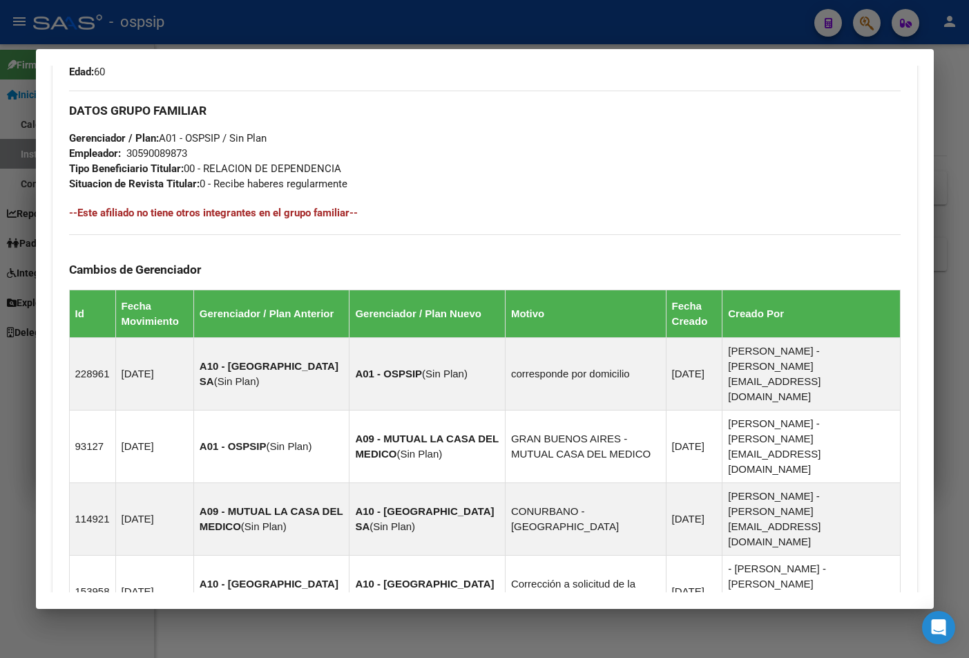
scroll to position [752, 0]
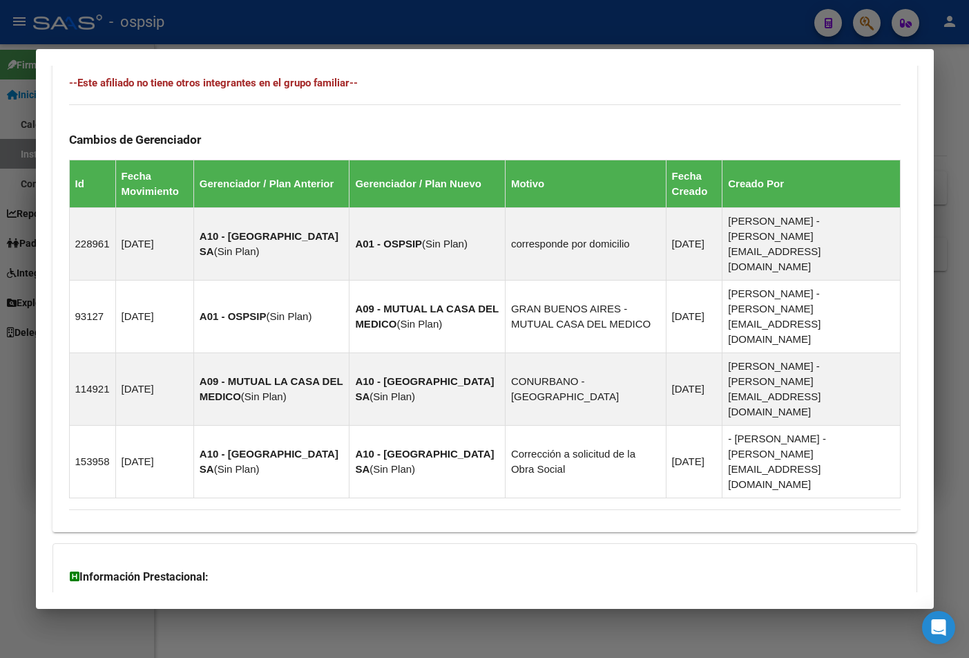
click at [239, 657] on strong "Aportes y Contribuciones del Afiliado: 20169364797" at bounding box center [209, 666] width 280 height 17
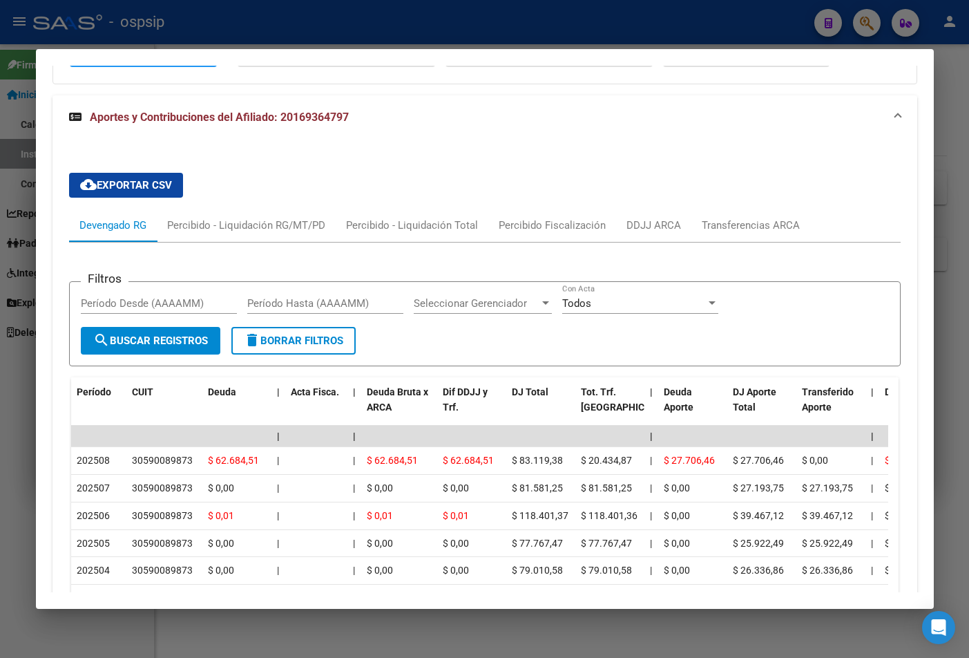
scroll to position [1098, 0]
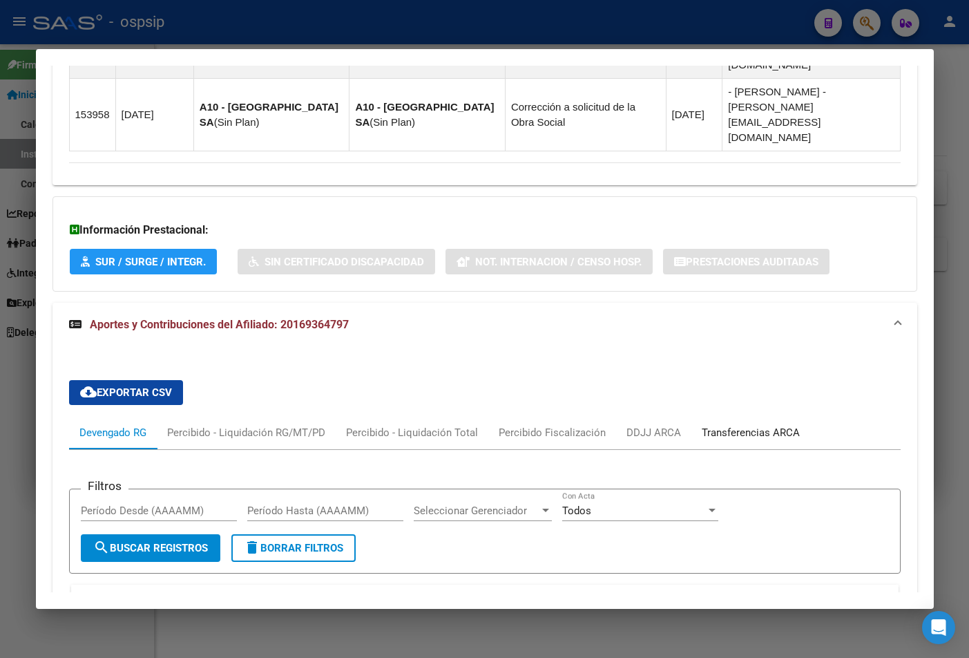
drag, startPoint x: 752, startPoint y: 307, endPoint x: 720, endPoint y: 314, distance: 33.1
click at [651, 425] on div "Transferencias ARCA" at bounding box center [751, 432] width 98 height 15
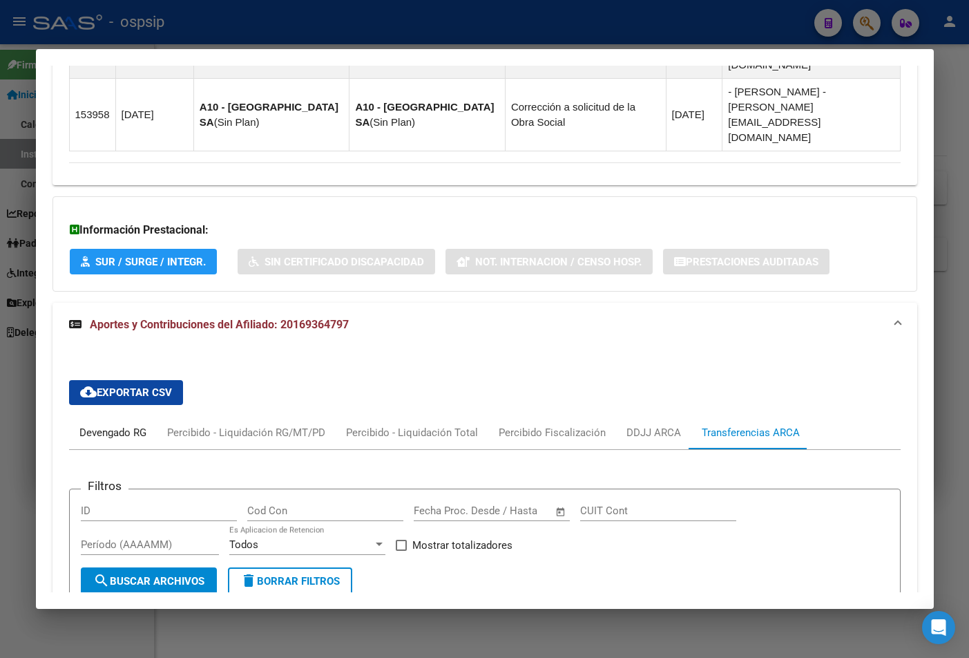
click at [91, 425] on div "Devengado RG" at bounding box center [112, 432] width 67 height 15
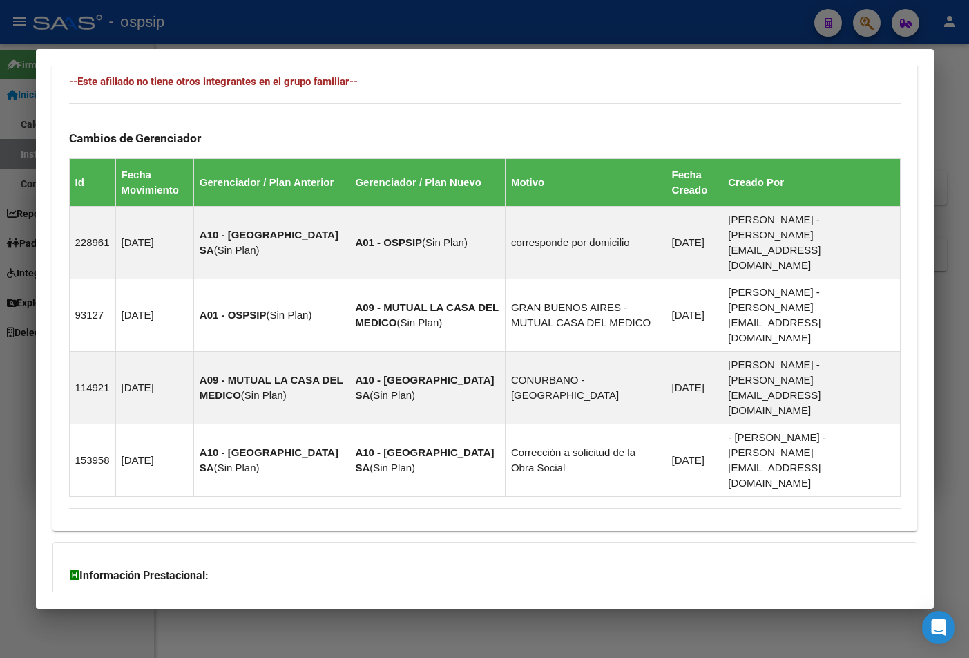
scroll to position [269, 0]
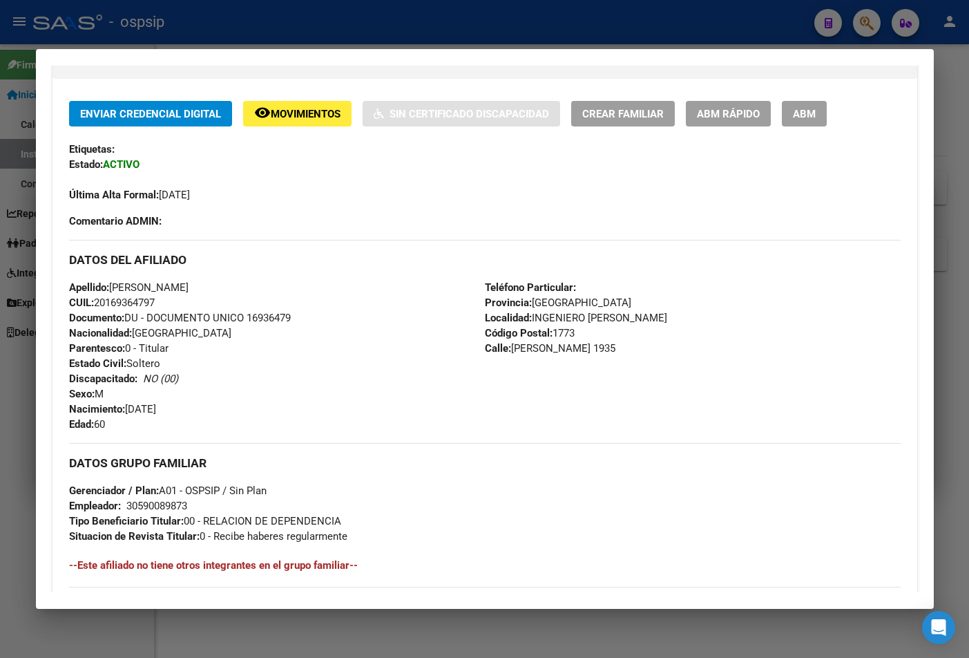
click at [401, 191] on div "Última Alta Formal: [DATE]" at bounding box center [485, 187] width 832 height 30
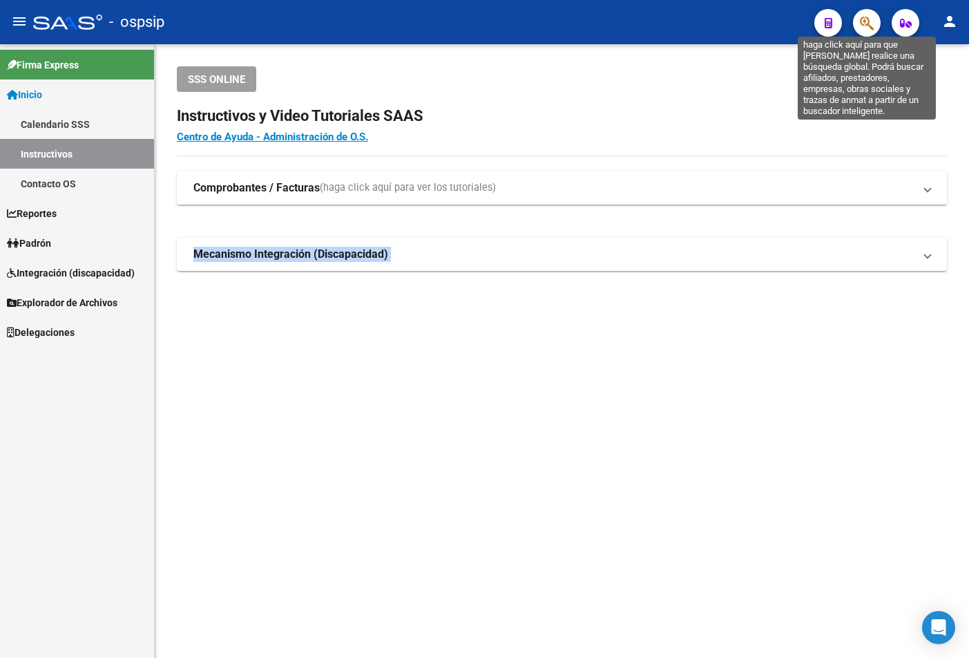
click at [651, 23] on icon "button" at bounding box center [867, 23] width 14 height 16
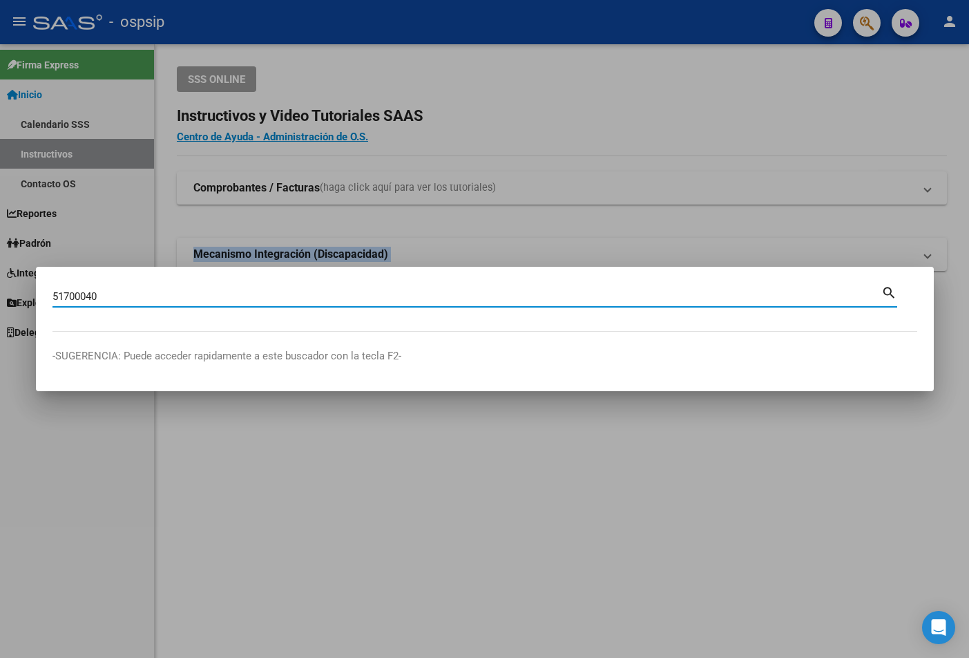
type input "51700040"
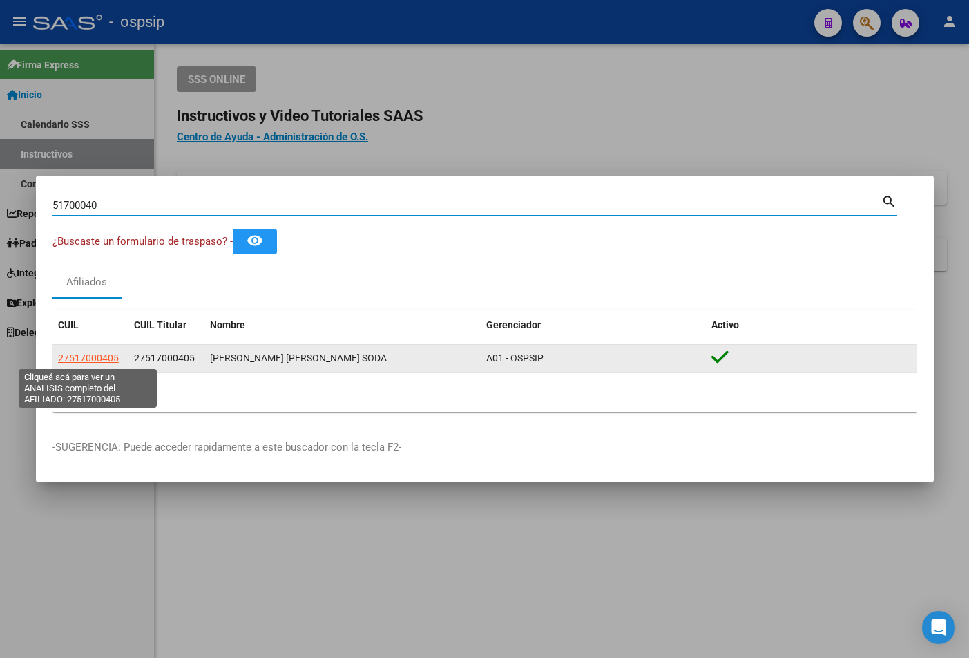
click at [75, 357] on span "27517000405" at bounding box center [88, 357] width 61 height 11
type textarea "27517000405"
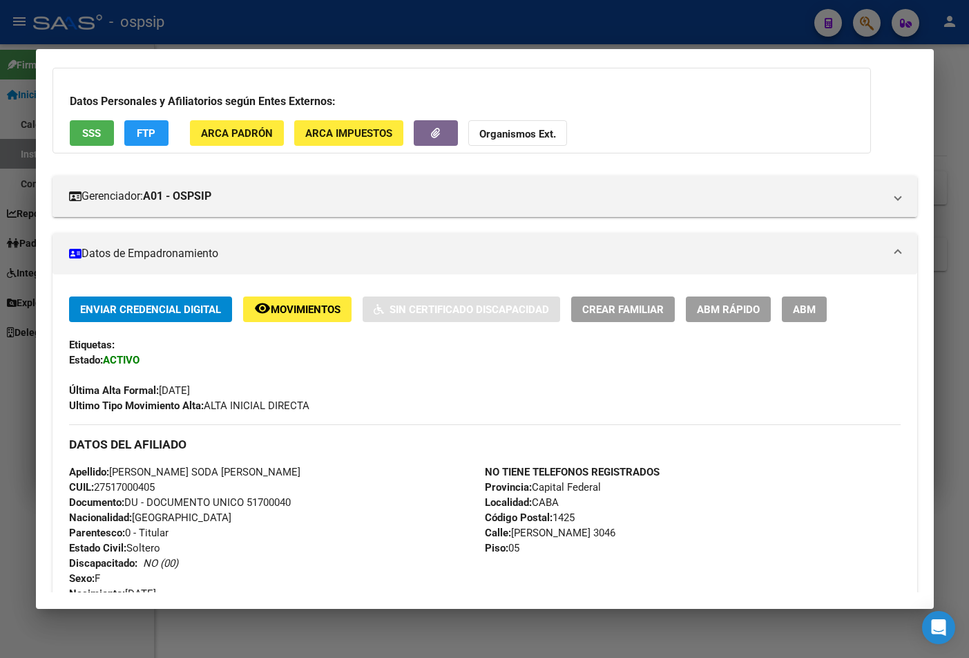
scroll to position [207, 0]
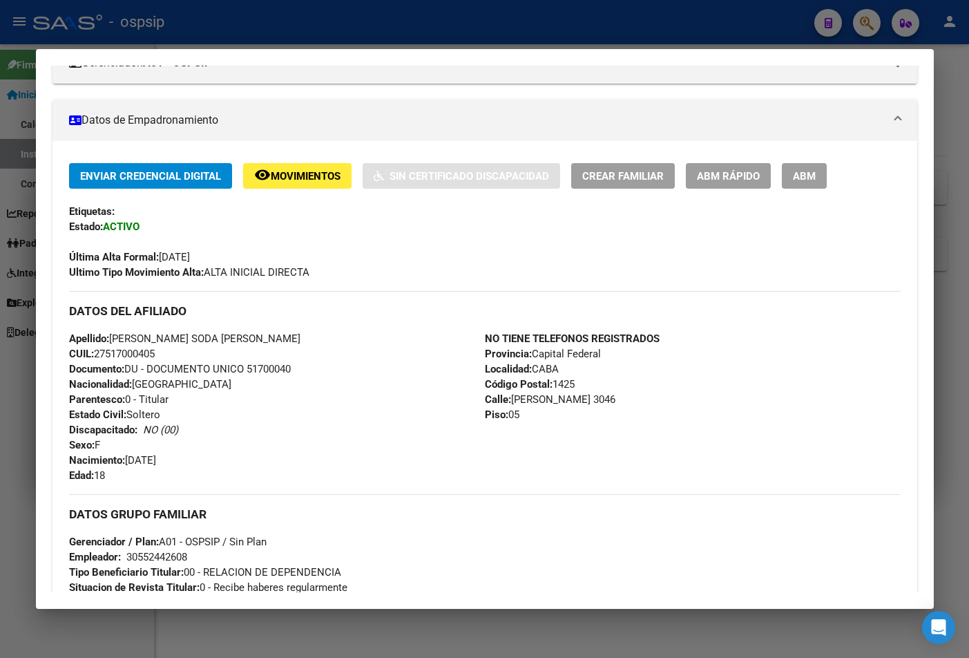
drag, startPoint x: 248, startPoint y: 370, endPoint x: 303, endPoint y: 368, distance: 54.6
click at [303, 368] on div "Apellido: [PERSON_NAME] SODA [PERSON_NAME] CUIL: 27517000405 Documento: DU - DO…" at bounding box center [277, 407] width 416 height 152
copy span "51700040"
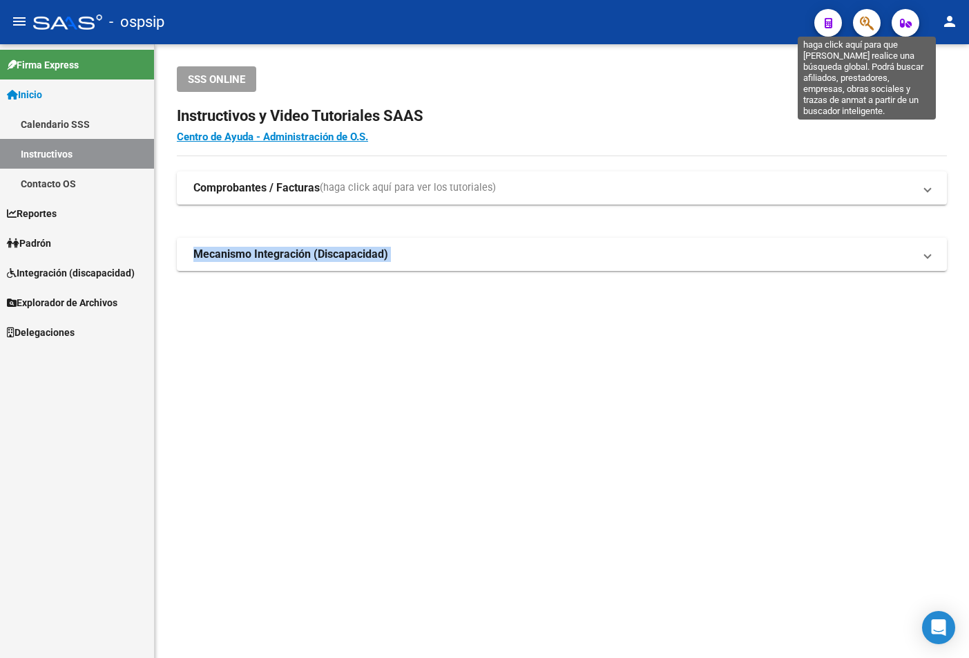
click at [651, 17] on icon "button" at bounding box center [867, 23] width 14 height 16
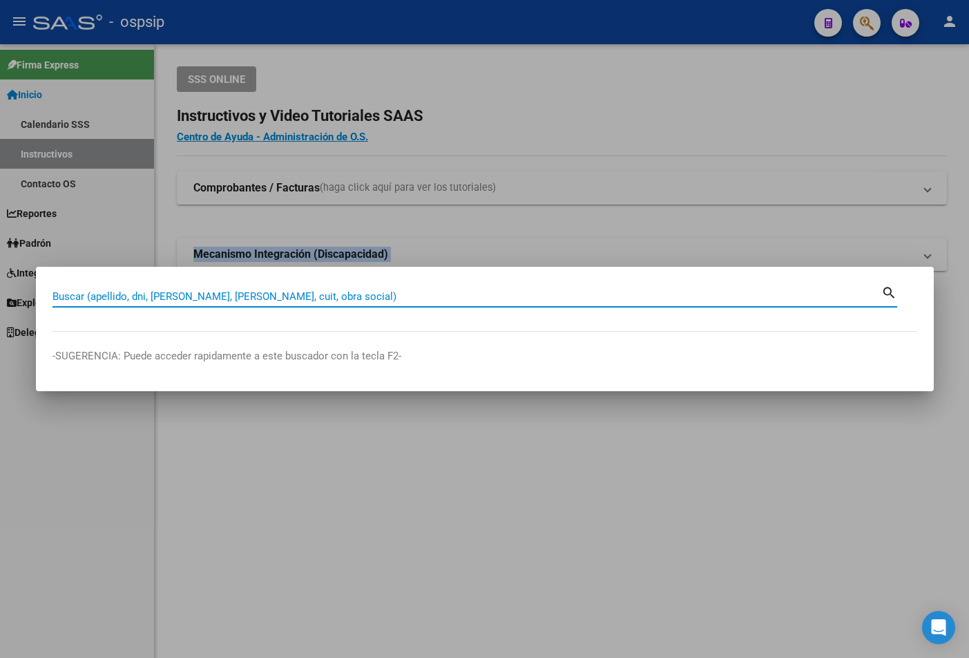
click at [70, 298] on input "Buscar (apellido, dni, [PERSON_NAME], [PERSON_NAME], cuit, obra social)" at bounding box center [467, 296] width 829 height 12
type input "22202752"
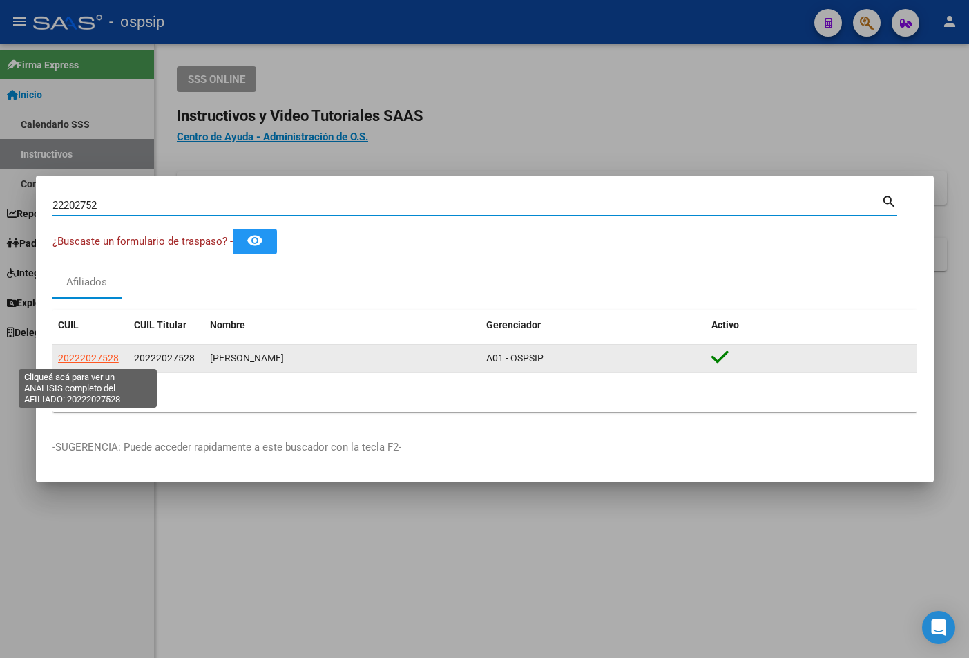
click at [75, 357] on span "20222027528" at bounding box center [88, 357] width 61 height 11
type textarea "20222027528"
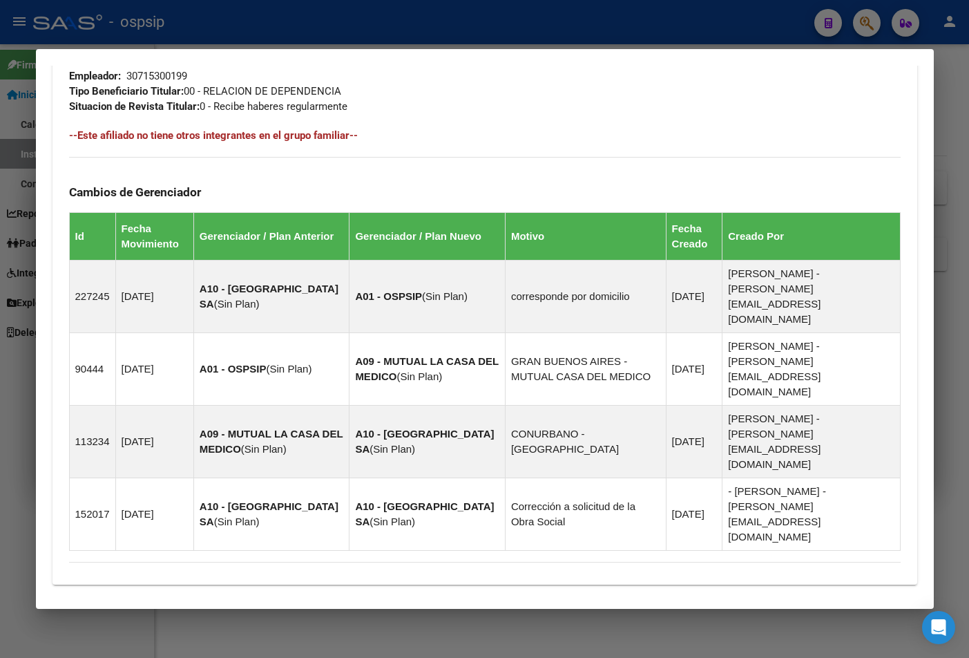
scroll to position [752, 0]
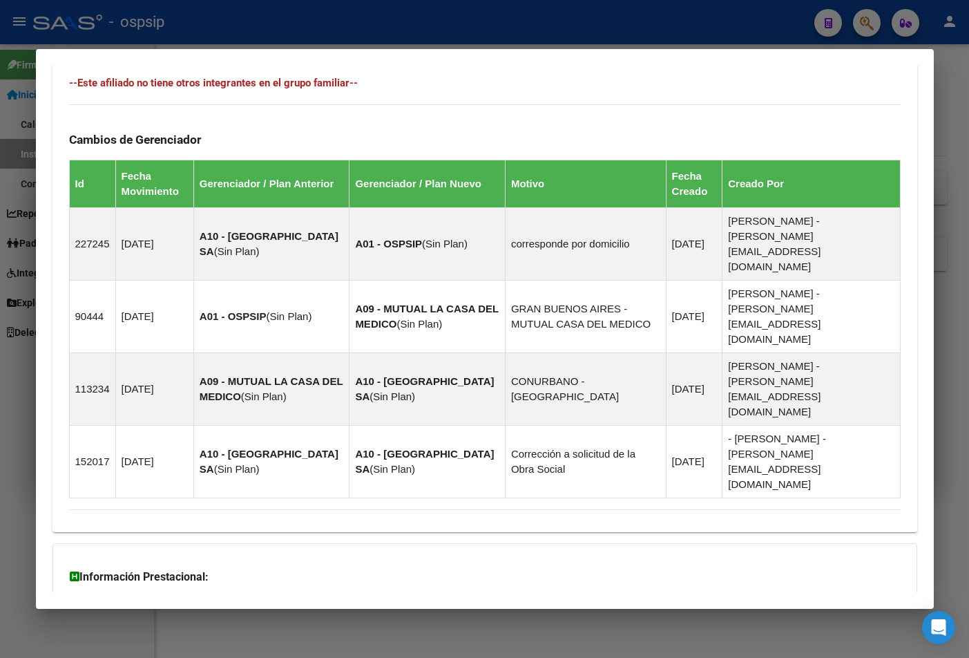
click at [296, 657] on span "Aportes y Contribuciones del Afiliado: 20222027528" at bounding box center [219, 665] width 259 height 13
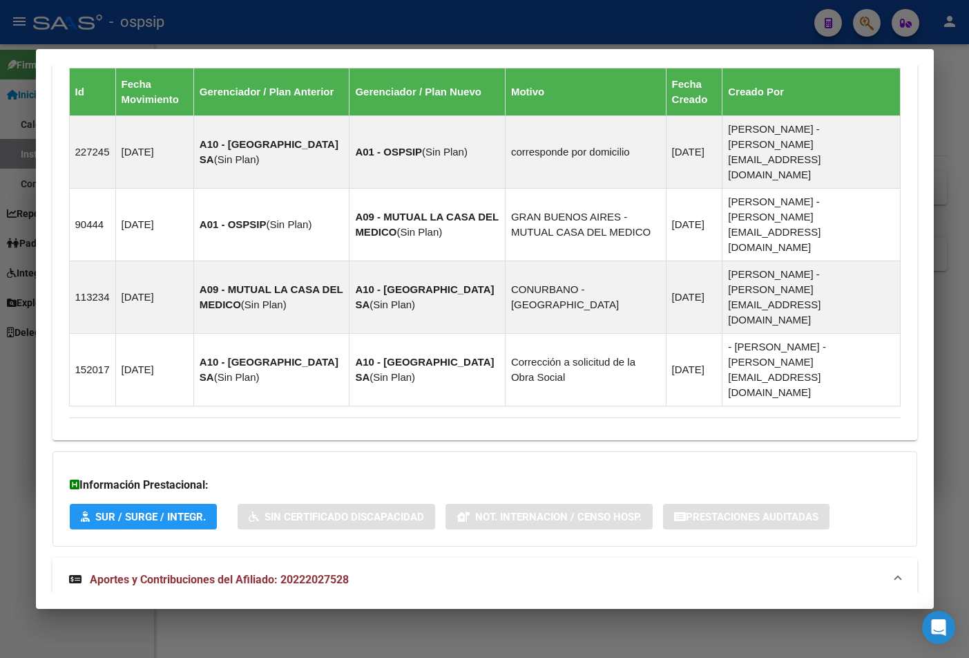
scroll to position [822, 0]
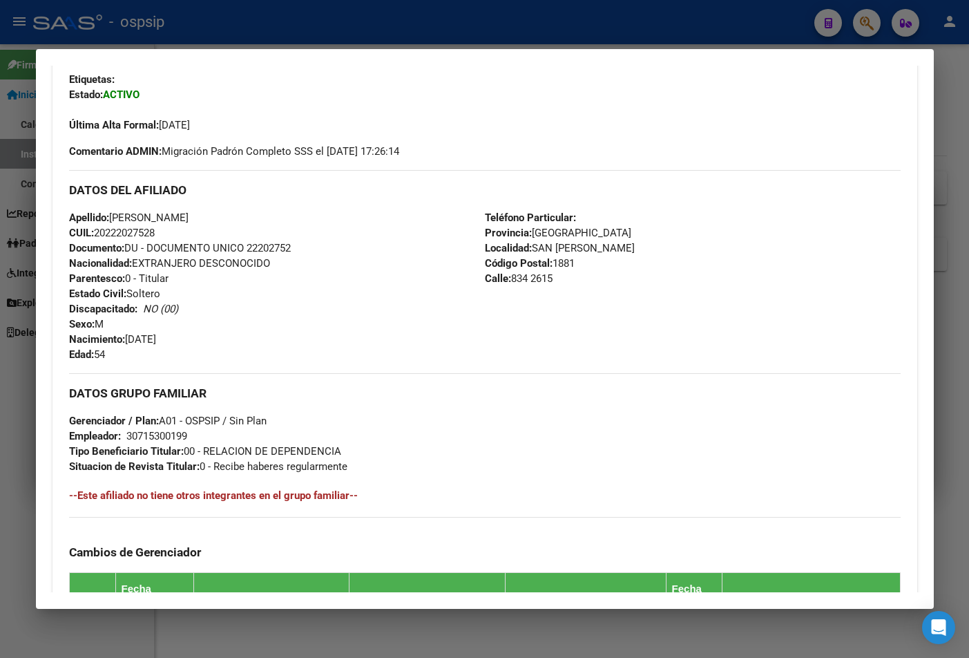
scroll to position [339, 0]
click at [381, 398] on h3 "DATOS GRUPO FAMILIAR" at bounding box center [485, 393] width 832 height 15
click at [388, 338] on div "Apellido: [PERSON_NAME]: 20222027528 Documento: DU - DOCUMENTO UNICO 22202752 N…" at bounding box center [277, 287] width 416 height 152
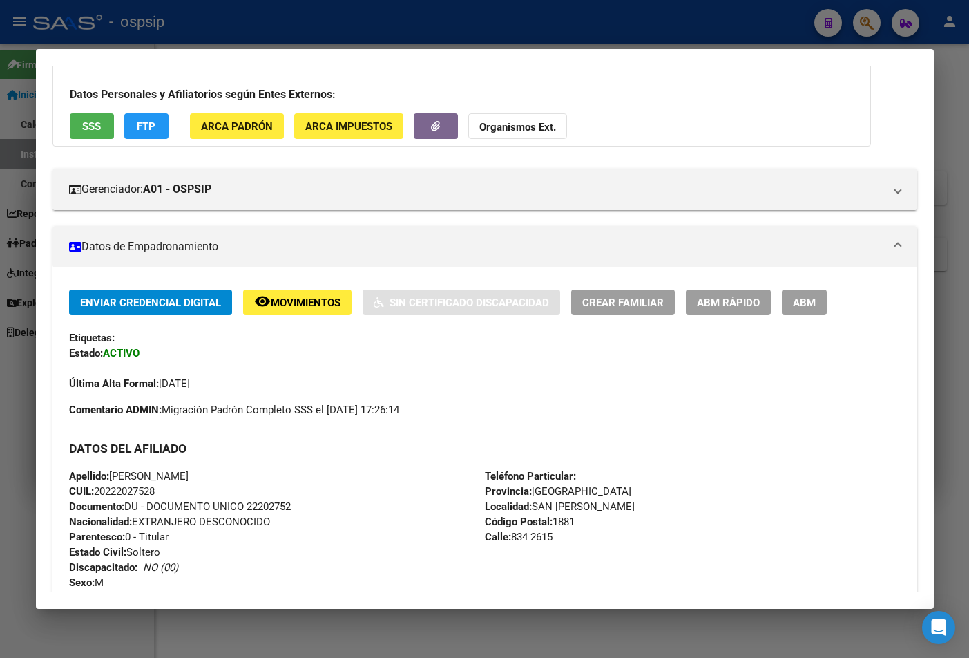
scroll to position [0, 0]
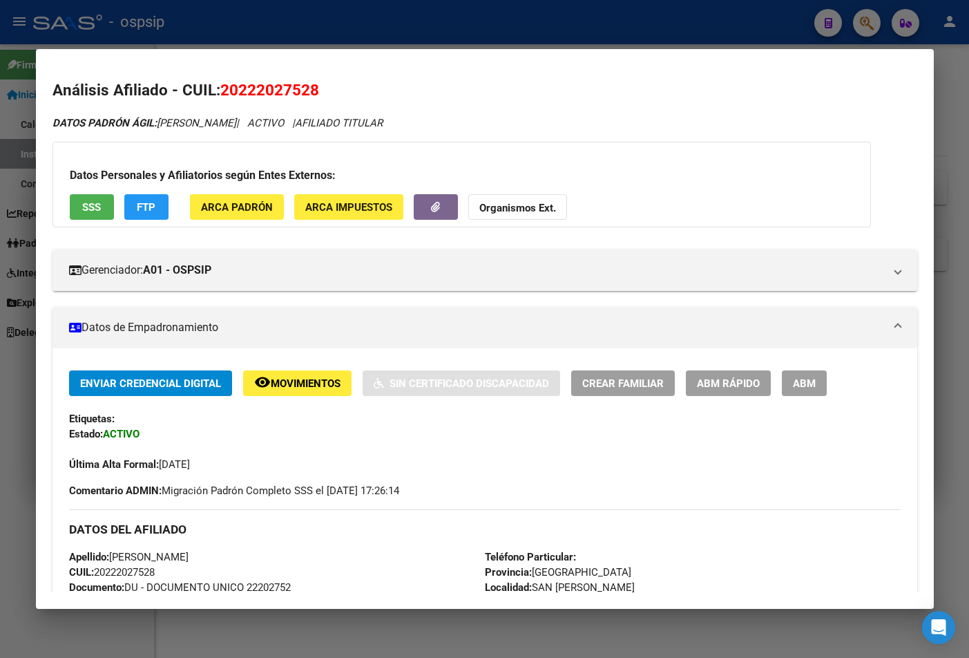
click at [651, 191] on div "Datos Personales y Afiliatorios según Entes Externos: SSS FTP ARCA Padrón ARCA …" at bounding box center [462, 185] width 819 height 86
click at [553, 100] on h2 "Análisis Afiliado - CUIL: 20222027528" at bounding box center [485, 90] width 865 height 23
click at [615, 192] on div "Datos Personales y Afiliatorios según Entes Externos: SSS FTP ARCA Padrón ARCA …" at bounding box center [462, 185] width 819 height 86
click at [120, 66] on mat-dialog-content "Análisis Afiliado - CUIL: 20222027528 DATOS PADRÓN ÁGIL: [PERSON_NAME] | ACTIVO…" at bounding box center [485, 329] width 898 height 526
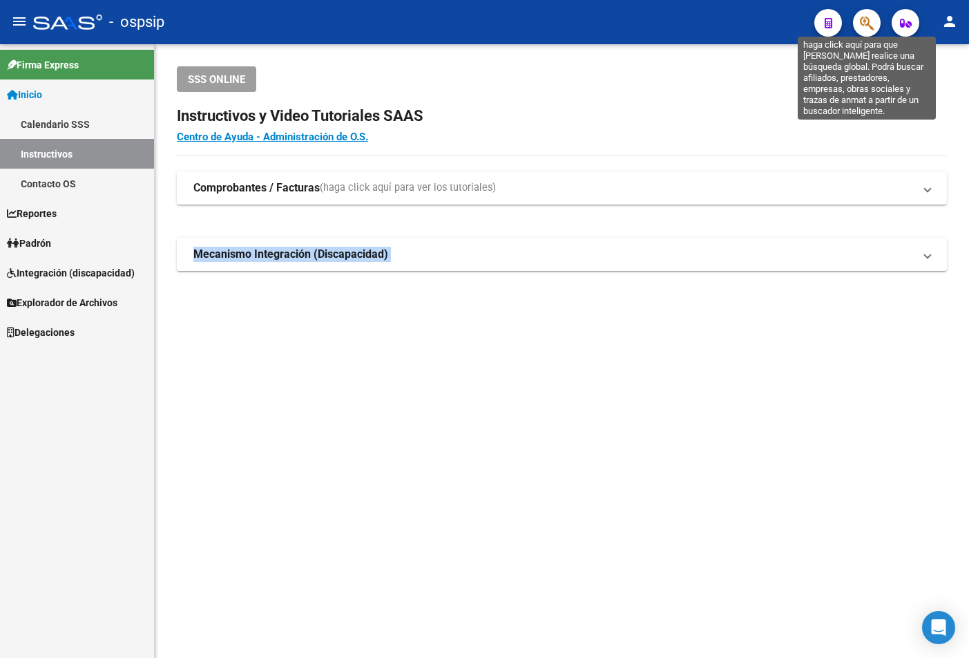
click at [651, 16] on icon "button" at bounding box center [867, 23] width 14 height 16
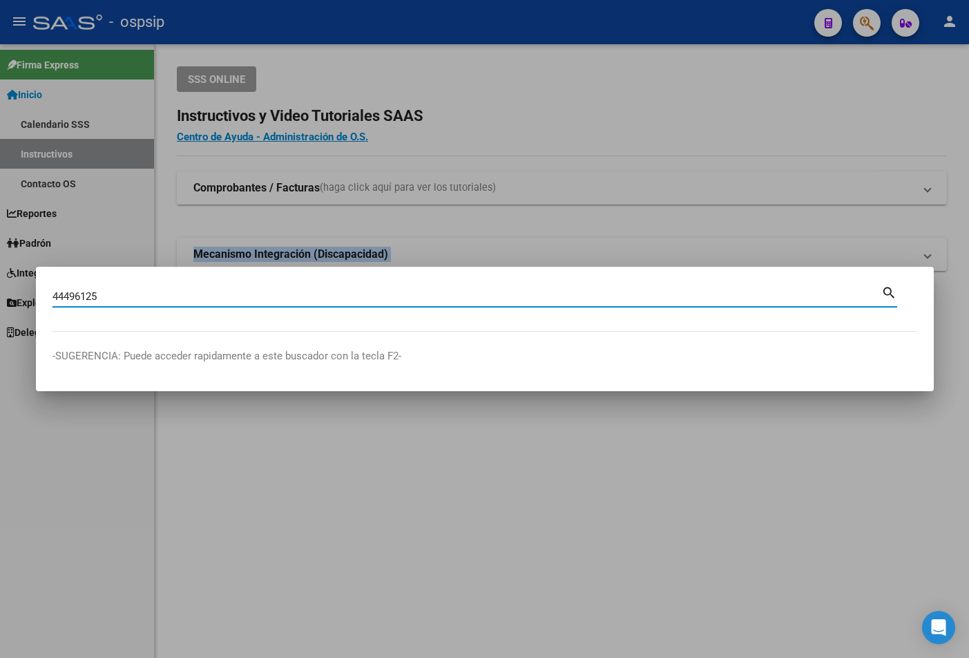
type input "44496125"
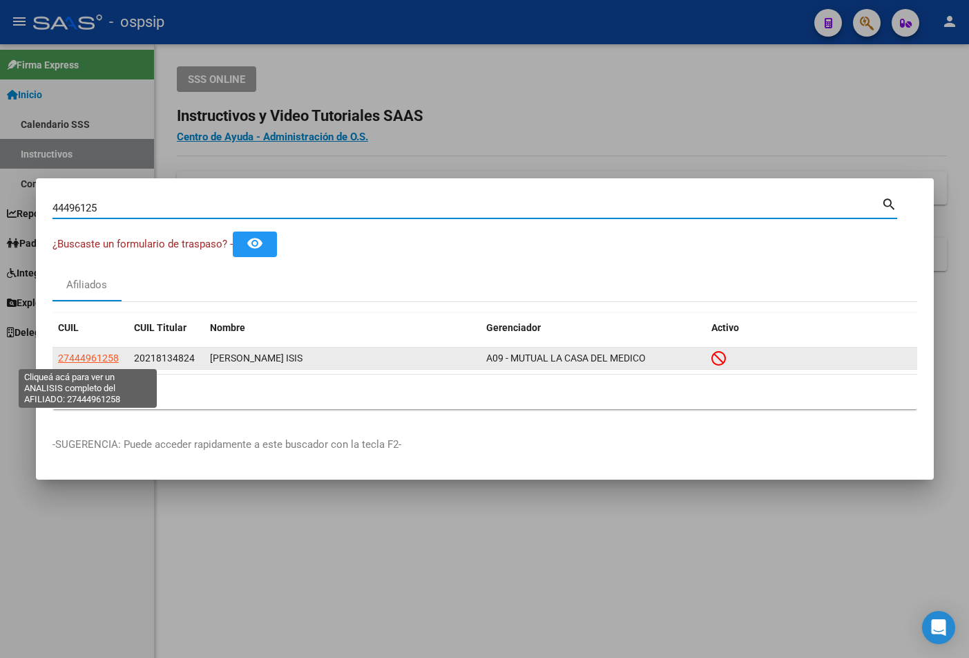
click at [97, 354] on span "27444961258" at bounding box center [88, 357] width 61 height 11
type textarea "27444961258"
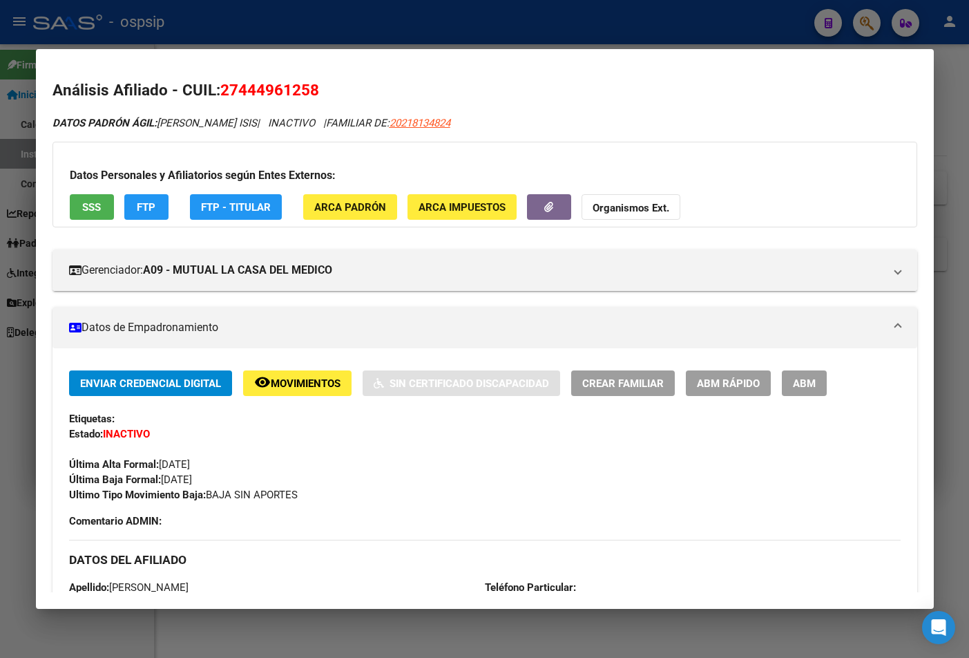
click at [82, 200] on button "SSS" at bounding box center [92, 207] width 44 height 26
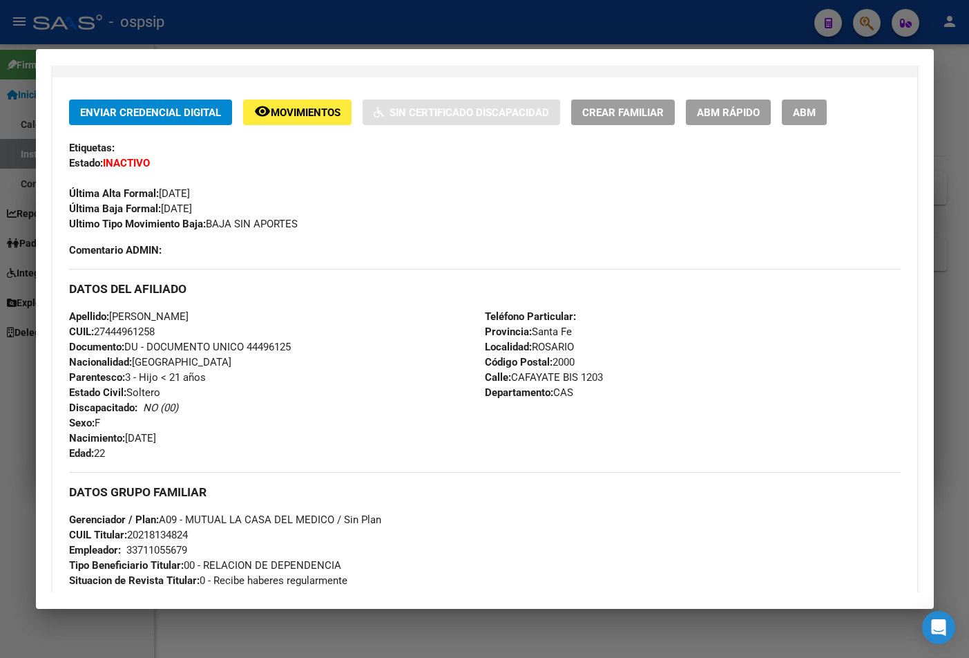
scroll to position [276, 0]
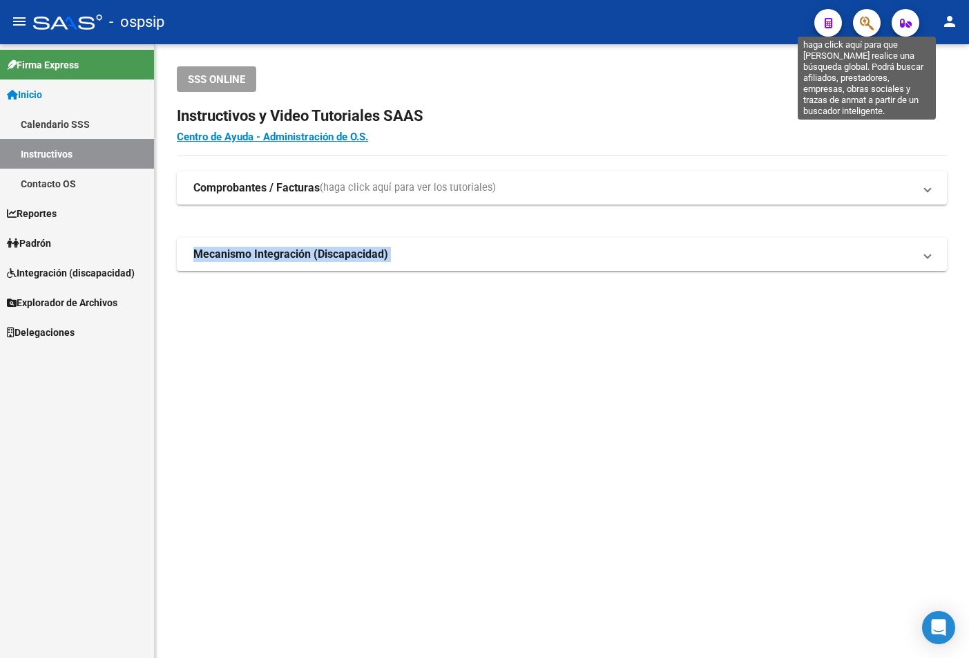
click at [651, 19] on icon "button" at bounding box center [867, 23] width 14 height 16
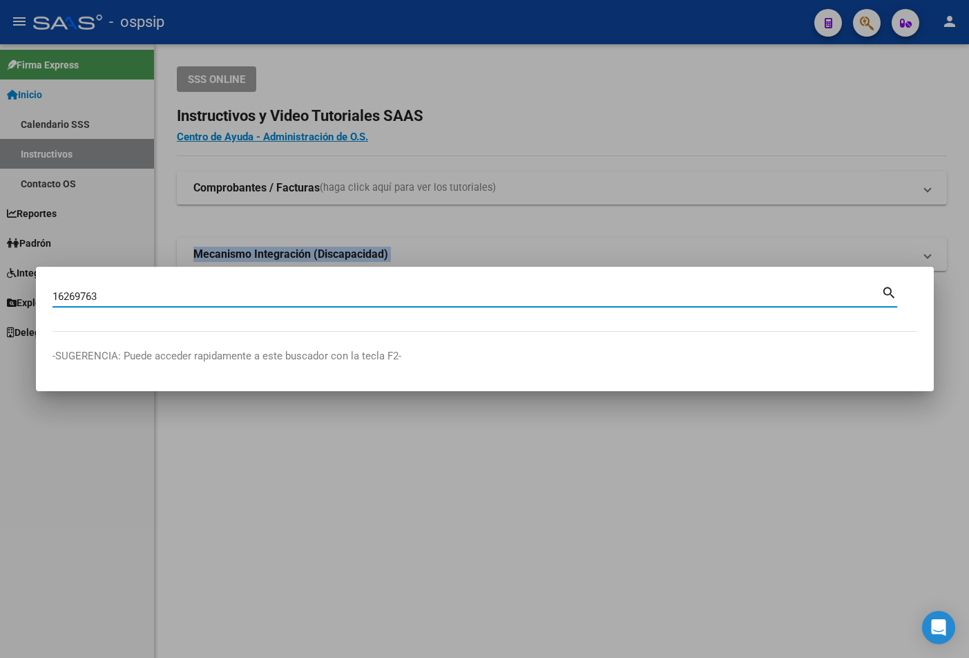
type input "16269763"
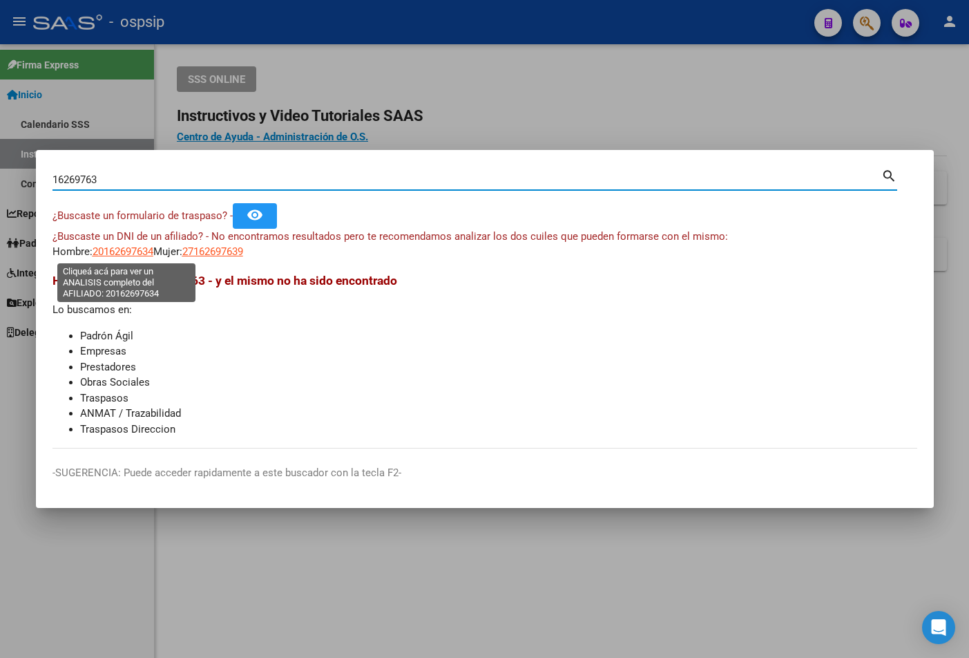
click at [113, 248] on span "20162697634" at bounding box center [123, 251] width 61 height 12
type textarea "20162697634"
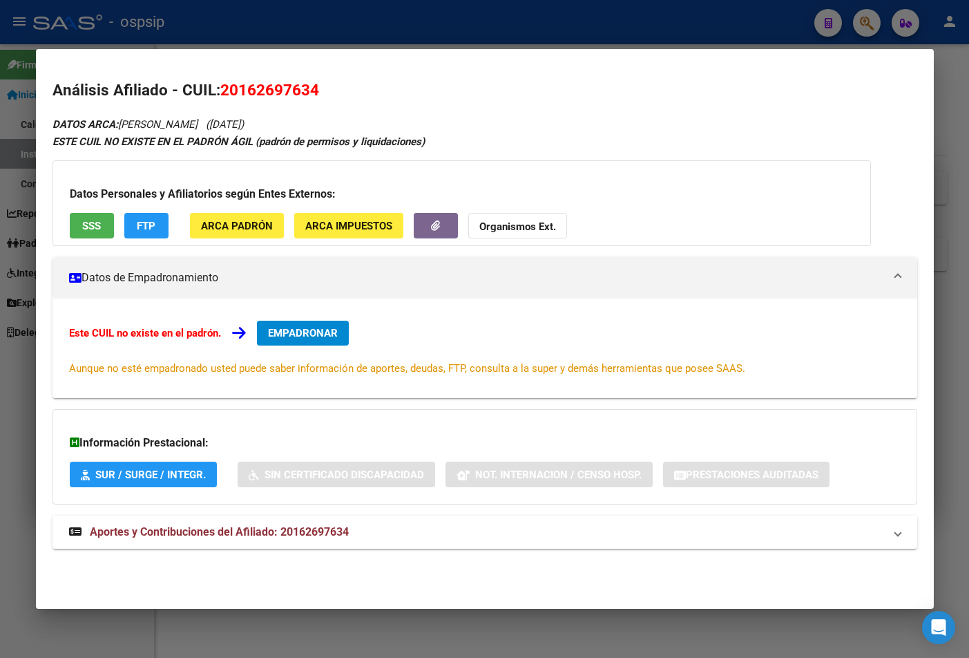
click at [318, 536] on span "Aportes y Contribuciones del Afiliado: 20162697634" at bounding box center [219, 531] width 259 height 13
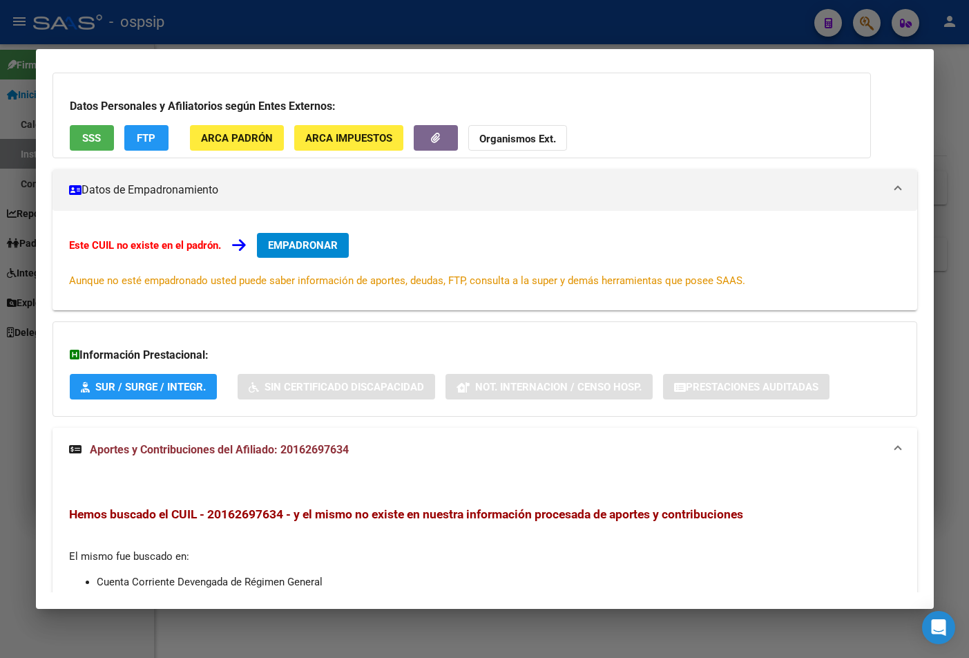
scroll to position [0, 0]
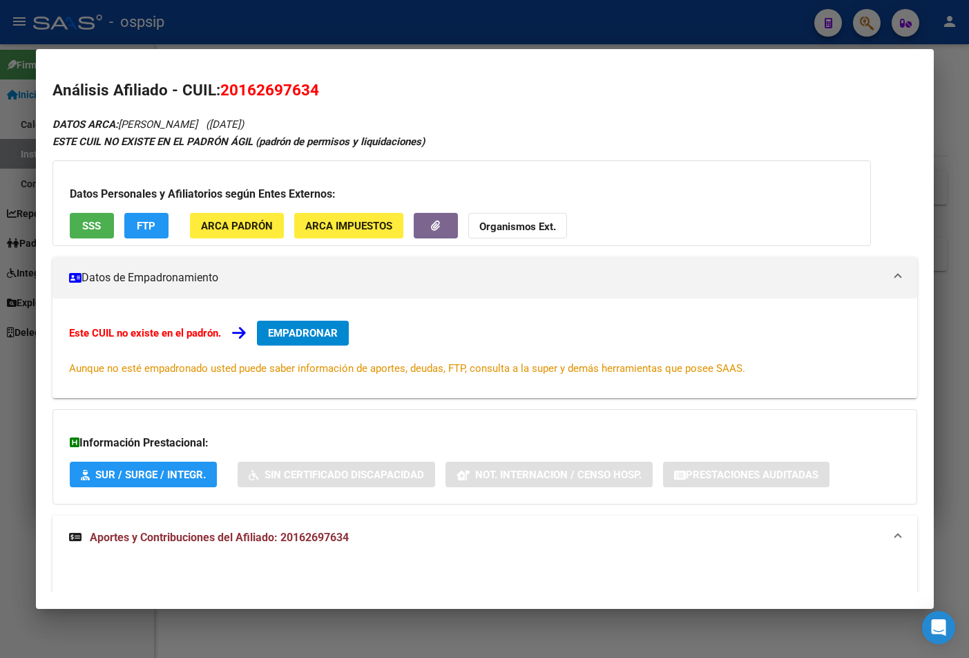
drag, startPoint x: 222, startPoint y: 89, endPoint x: 319, endPoint y: 89, distance: 96.7
click at [319, 89] on h2 "Análisis Afiliado - CUIL: 20162697634" at bounding box center [485, 90] width 865 height 23
copy span "20162697634"
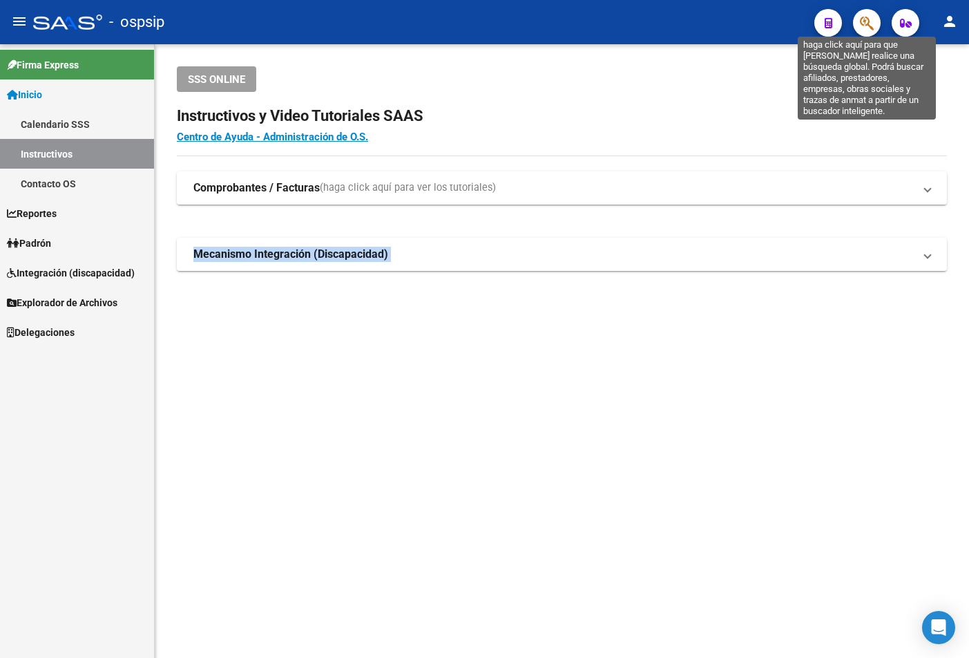
click at [651, 21] on icon "button" at bounding box center [867, 23] width 14 height 16
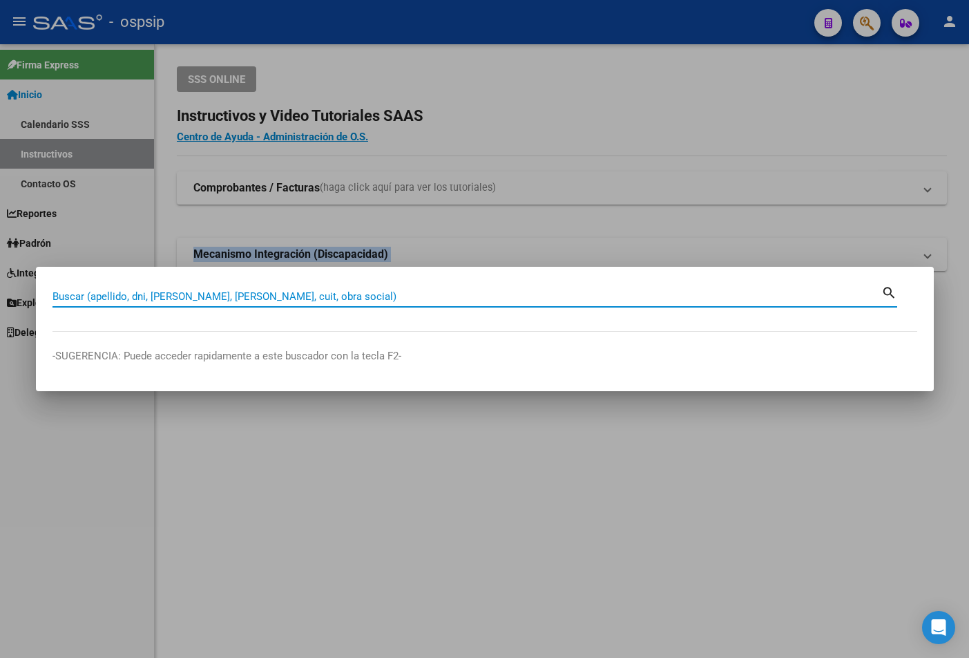
paste input "20149268708"
type input "20149268708"
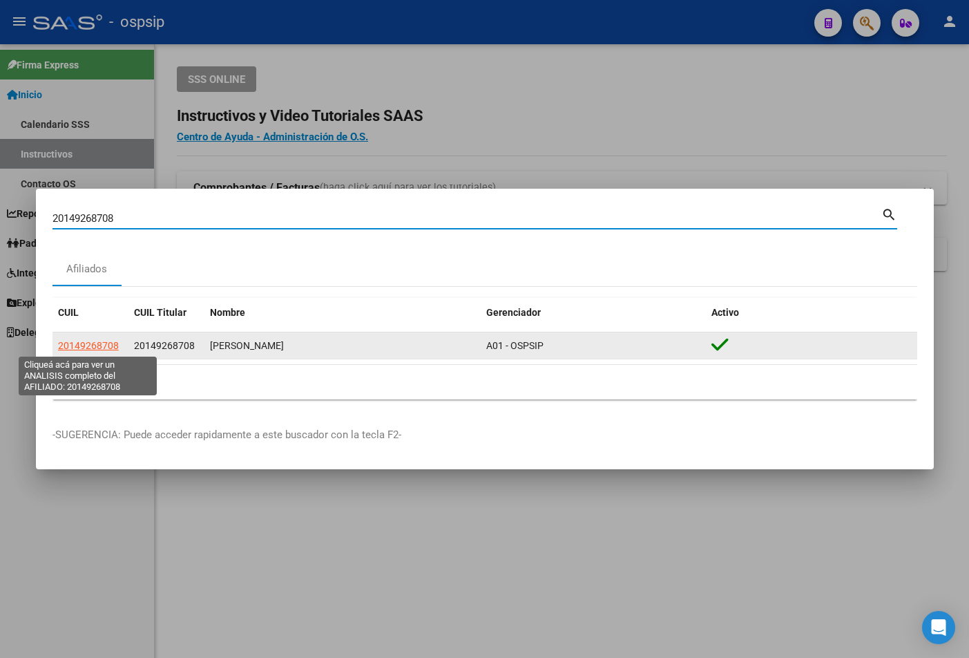
click at [97, 344] on span "20149268708" at bounding box center [88, 345] width 61 height 11
type textarea "20149268708"
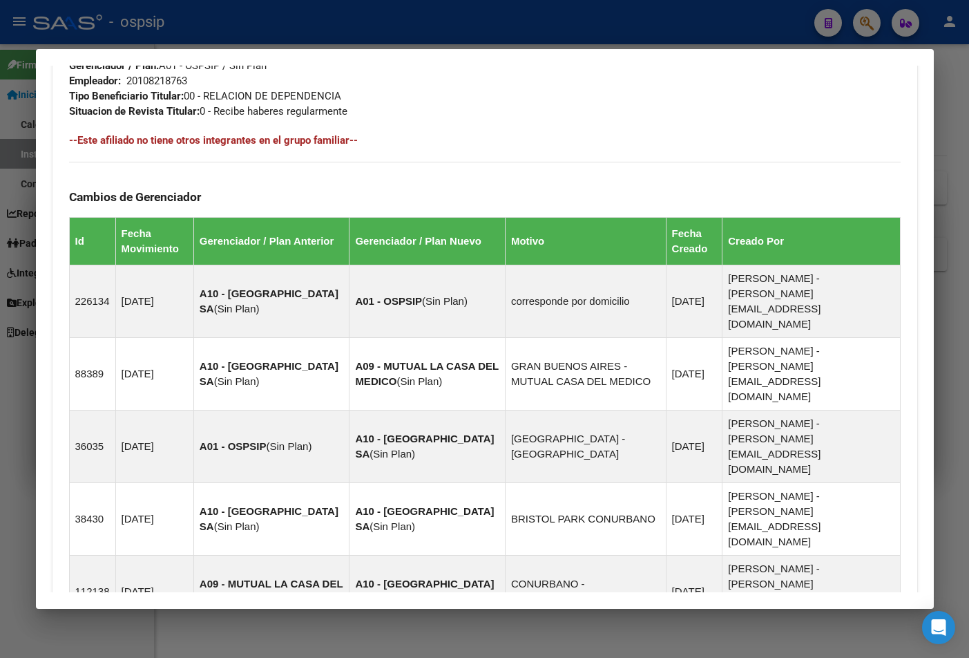
scroll to position [851, 0]
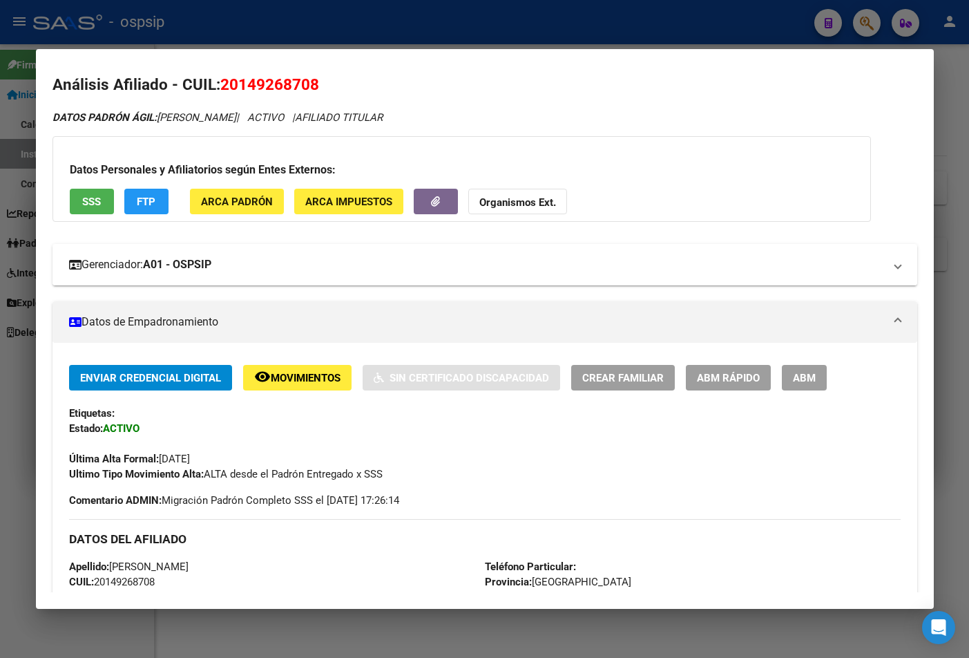
scroll to position [0, 0]
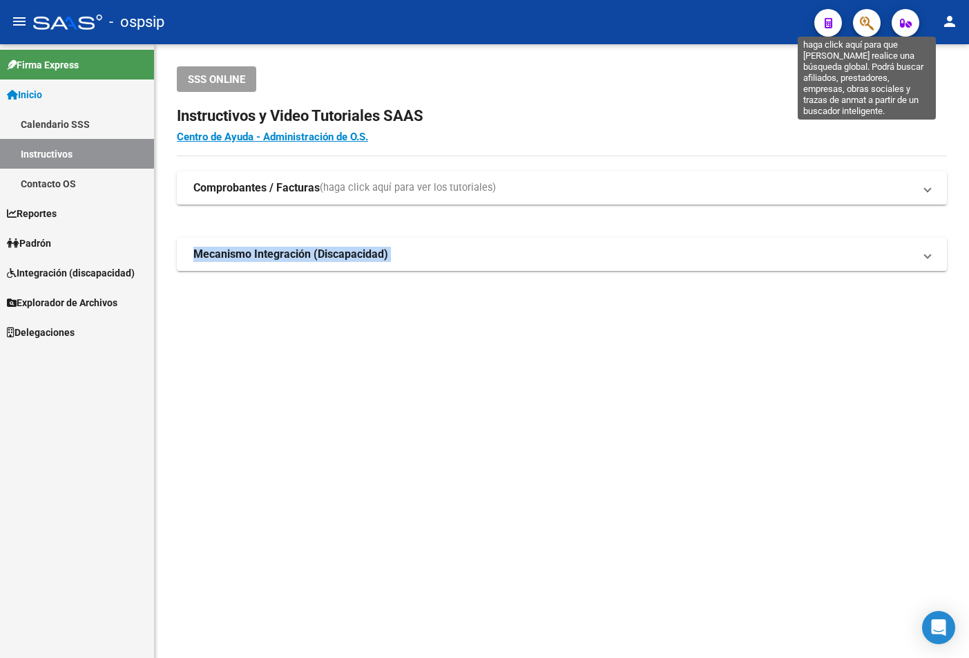
click at [651, 16] on icon "button" at bounding box center [867, 23] width 14 height 16
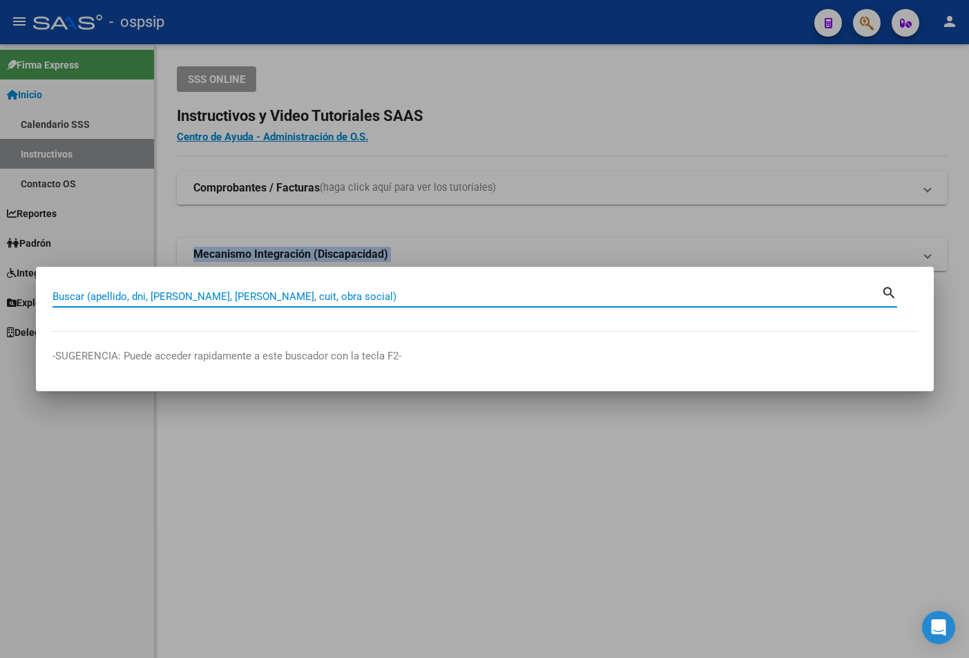
paste input "44496125"
type input "44496125"
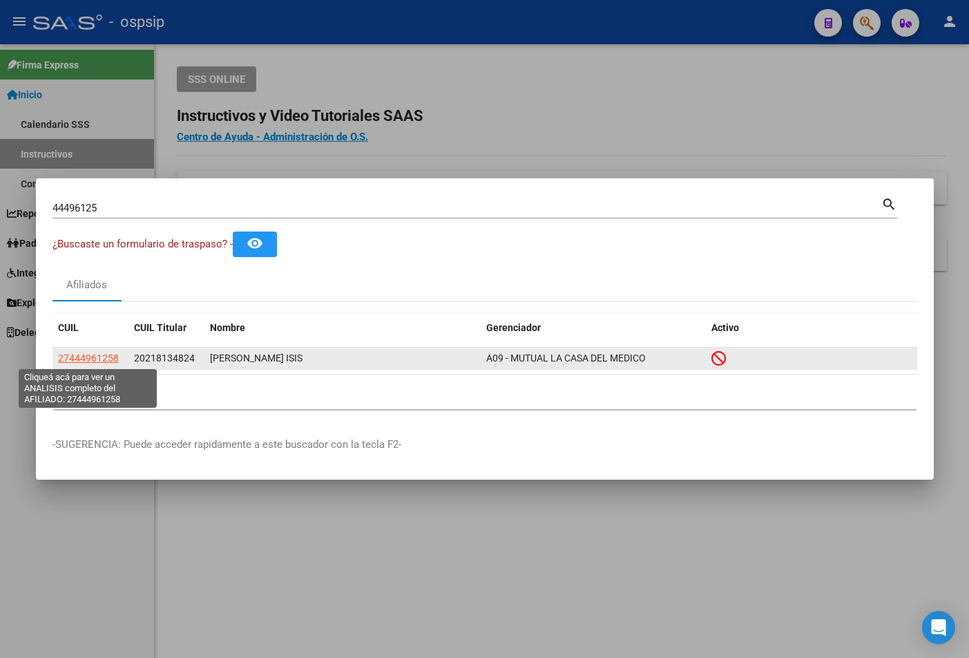
click at [89, 355] on span "27444961258" at bounding box center [88, 357] width 61 height 11
type textarea "27444961258"
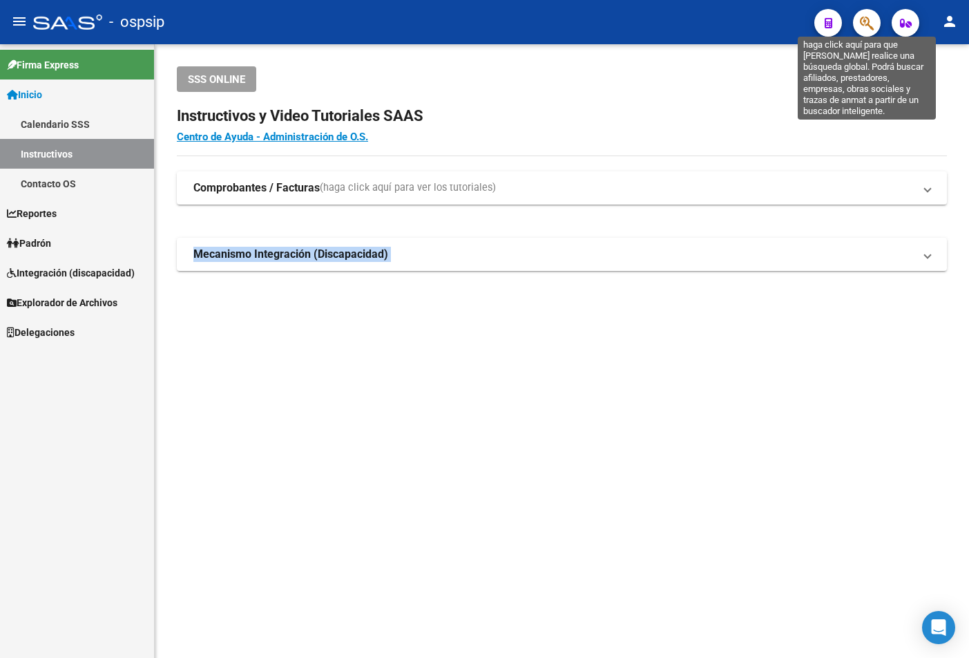
click at [651, 19] on icon "button" at bounding box center [867, 23] width 14 height 16
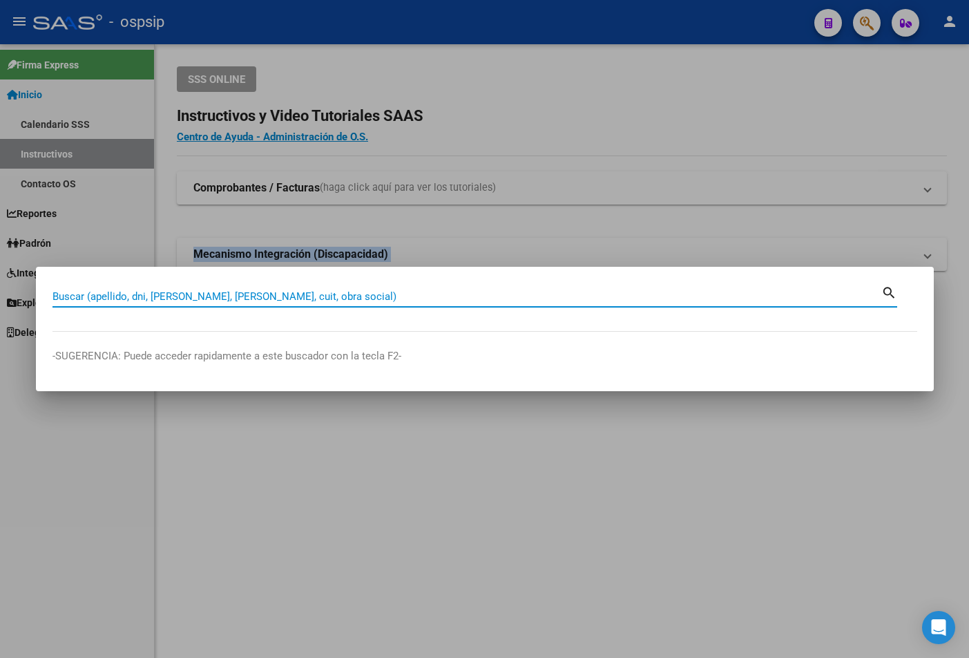
paste input "40901167"
type input "40901167"
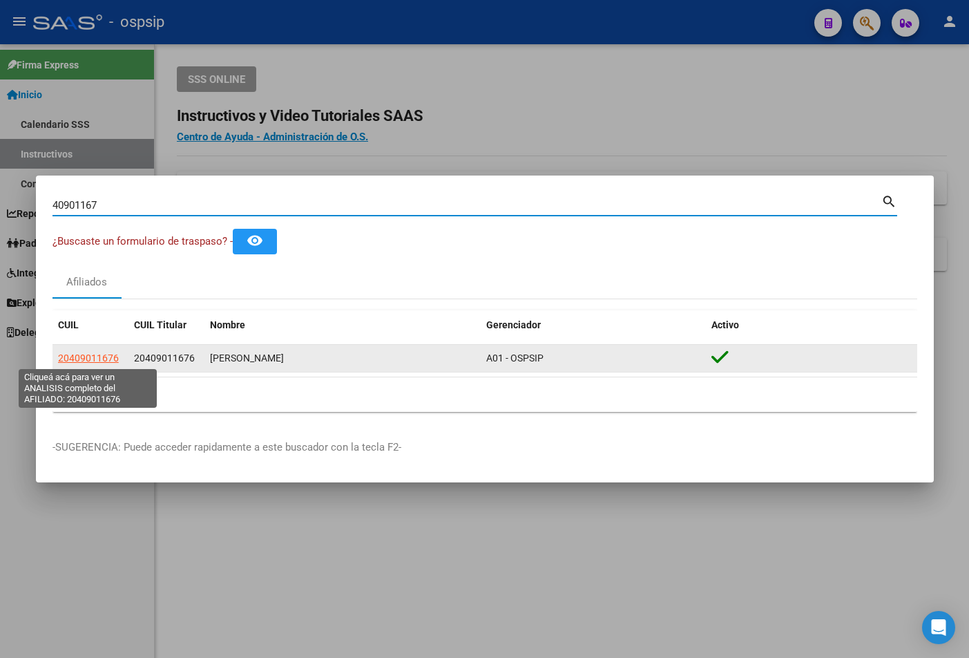
click at [80, 355] on span "20409011676" at bounding box center [88, 357] width 61 height 11
type textarea "20409011676"
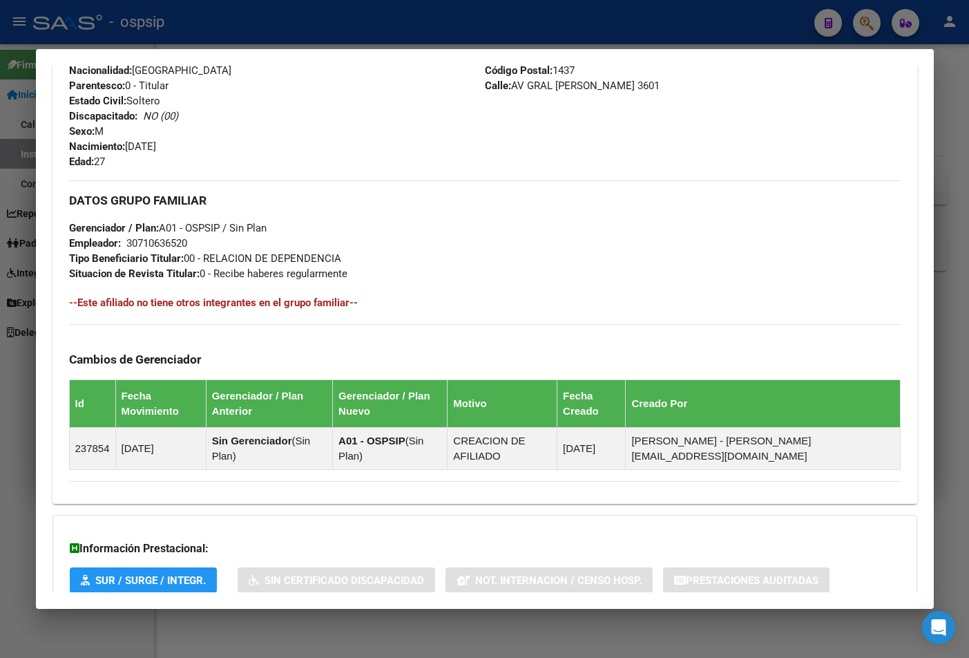
scroll to position [614, 0]
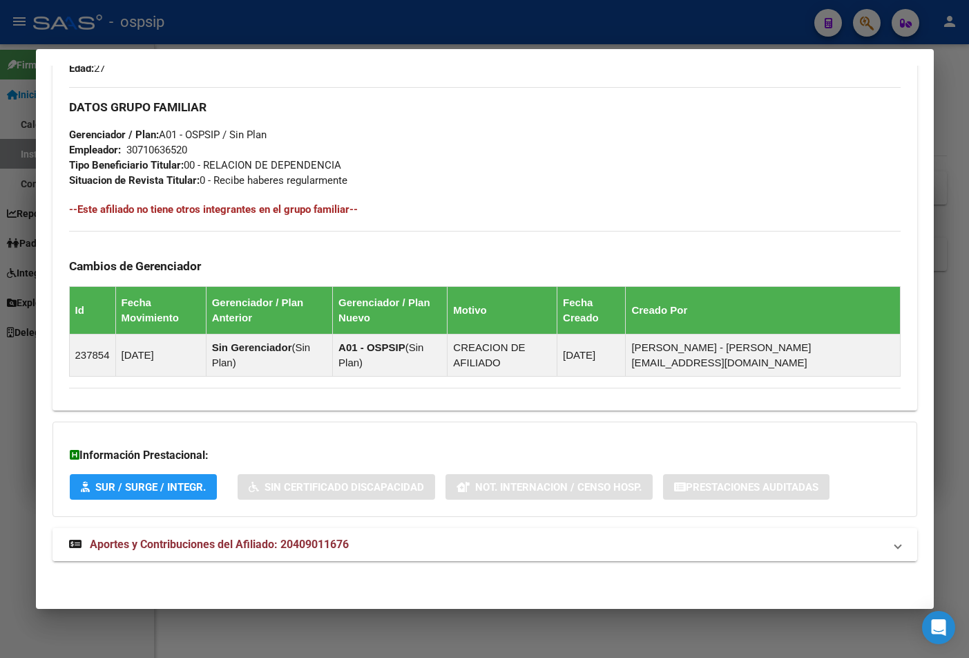
click at [277, 549] on span "Aportes y Contribuciones del Afiliado: 20409011676" at bounding box center [219, 544] width 259 height 13
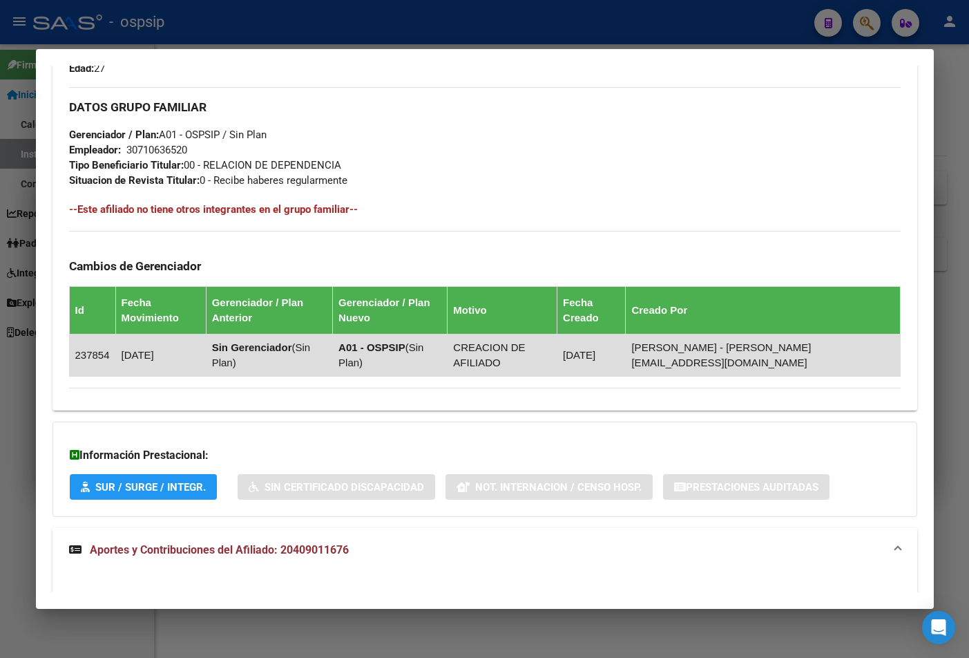
scroll to position [960, 0]
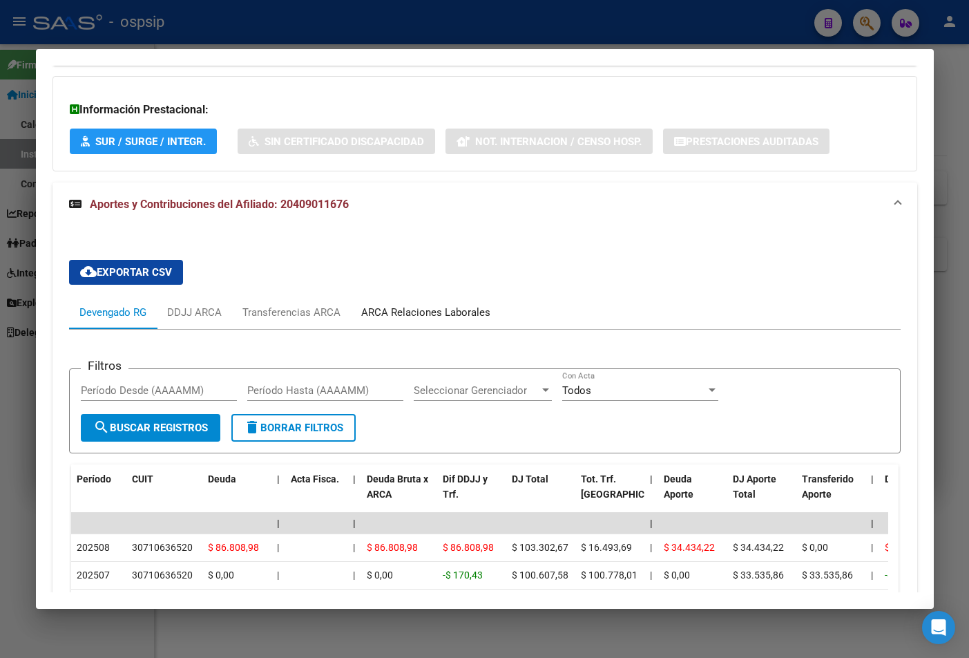
click at [419, 314] on div "ARCA Relaciones Laborales" at bounding box center [425, 312] width 129 height 15
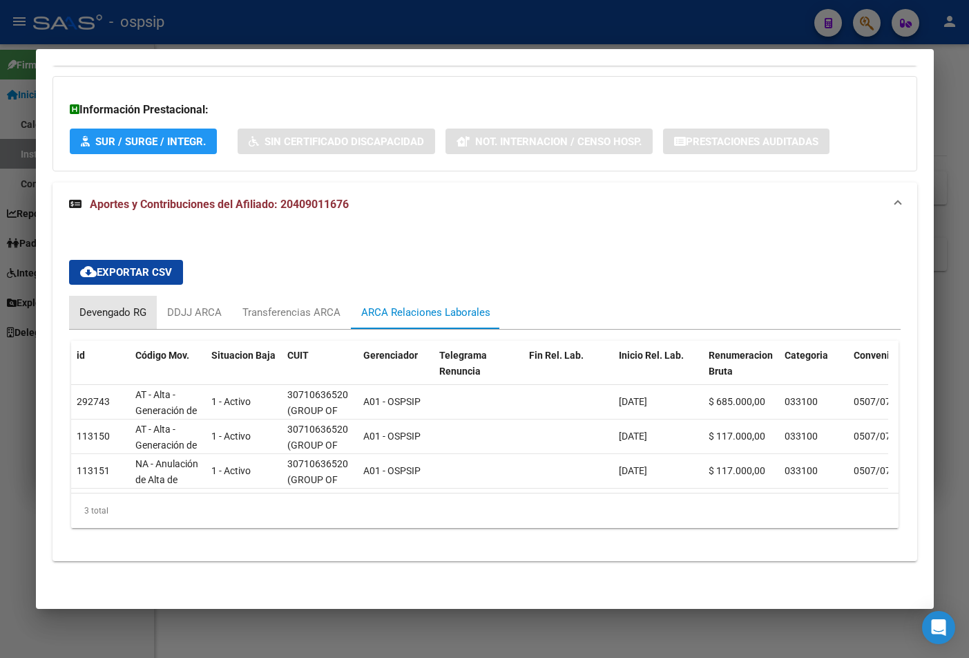
click at [113, 312] on div "Devengado RG" at bounding box center [112, 312] width 67 height 15
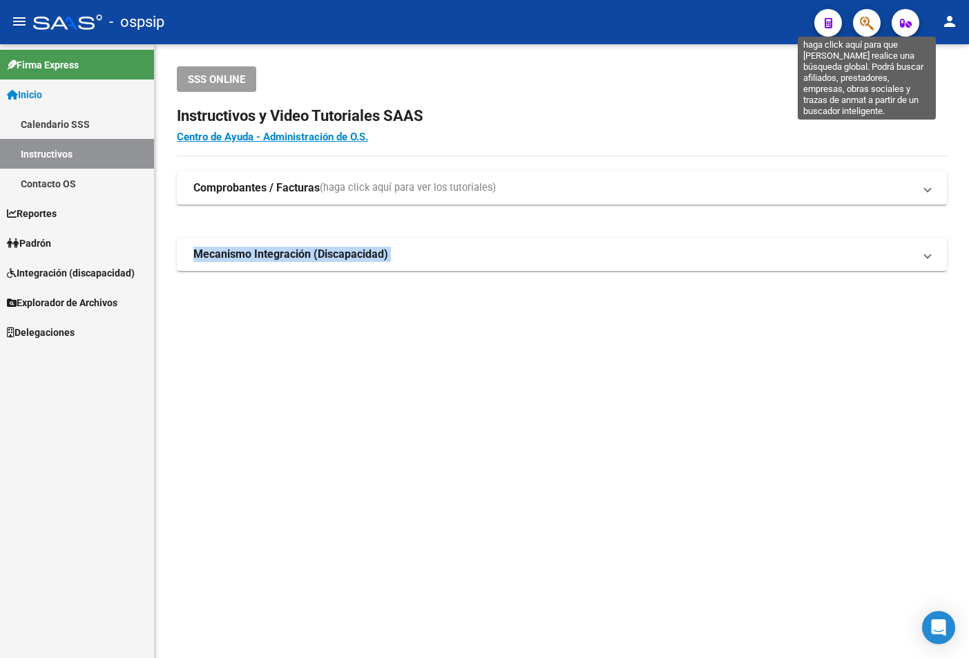
click at [651, 21] on icon "button" at bounding box center [867, 23] width 14 height 16
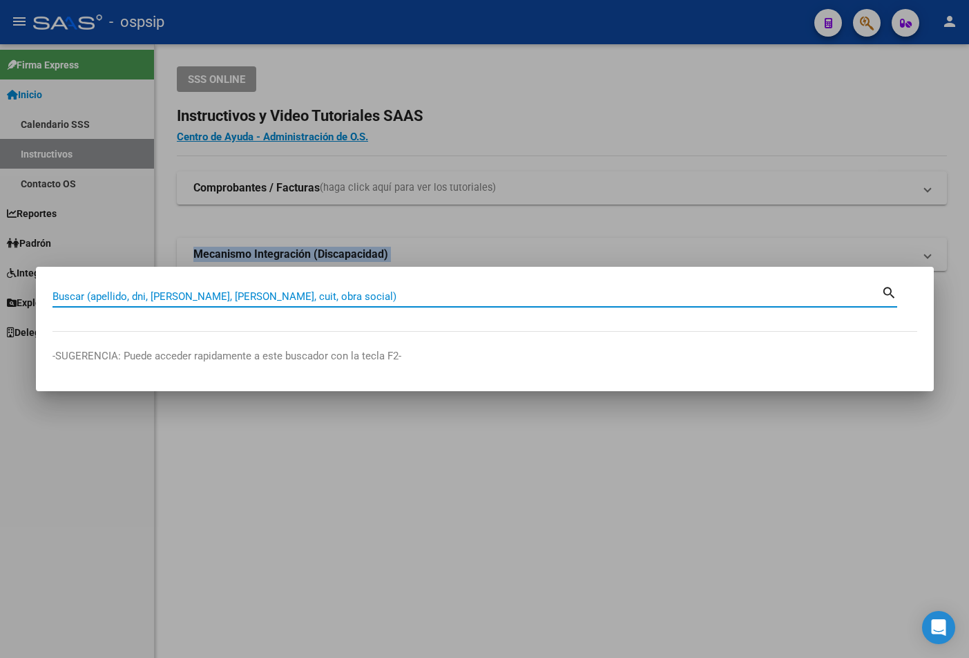
paste input "Buenos días, Ud. ya está afiliado, se envía instructivo para que genere la cred…"
type input "Buenos días, Ud. ya está afiliado, se envía instructivo para que genere la cred…"
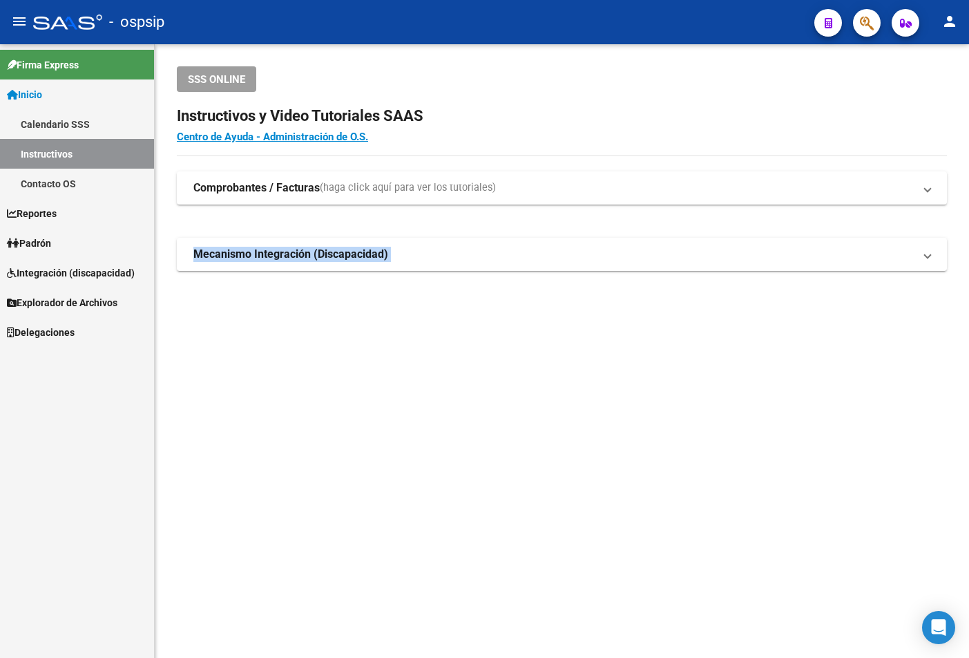
click at [650, 390] on mat-sidenav-content "SSS ONLINE Instructivos y Video Tutoriales SAAS Centro de Ayuda - Administració…" at bounding box center [562, 350] width 815 height 613
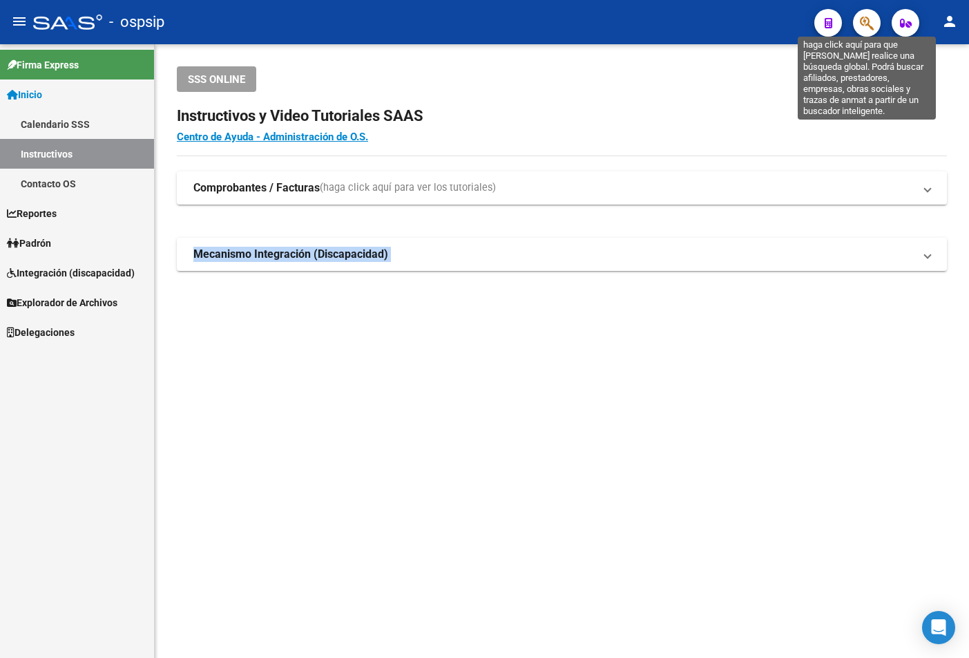
click at [651, 17] on icon "button" at bounding box center [867, 23] width 14 height 16
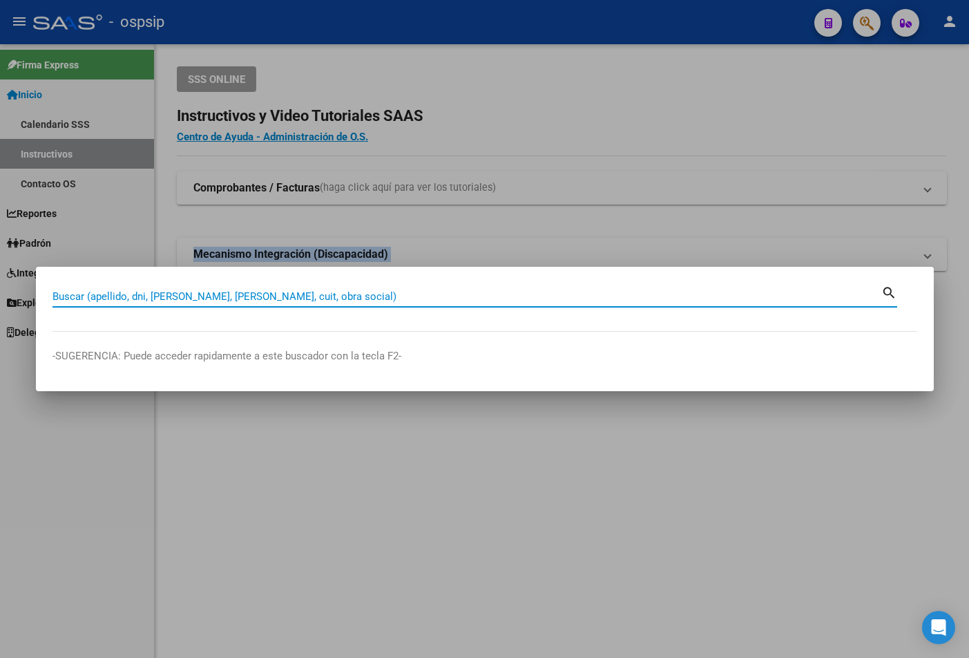
paste input "4184964"
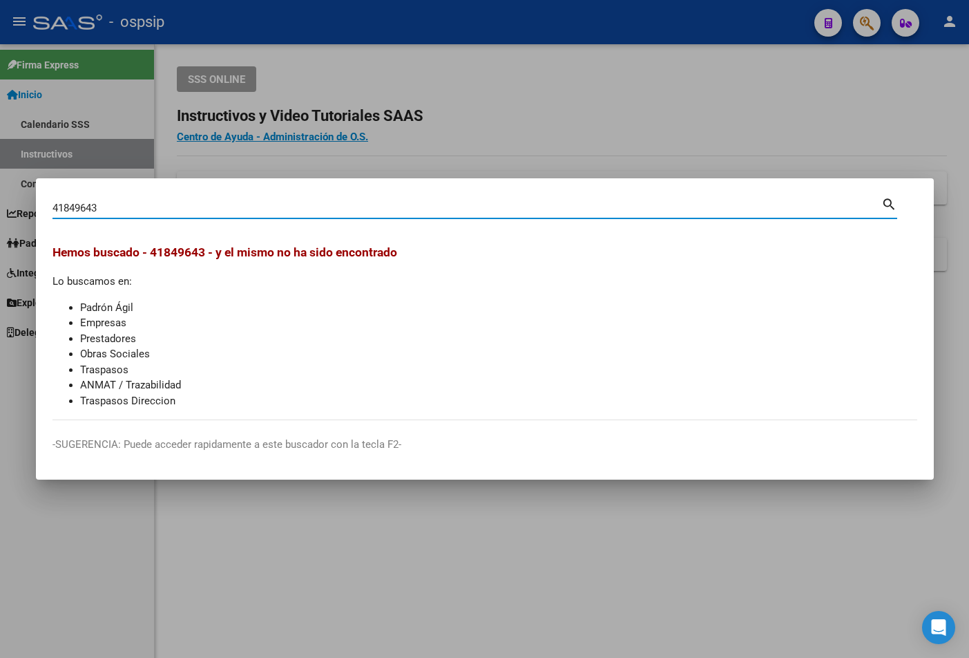
type input "41849643"
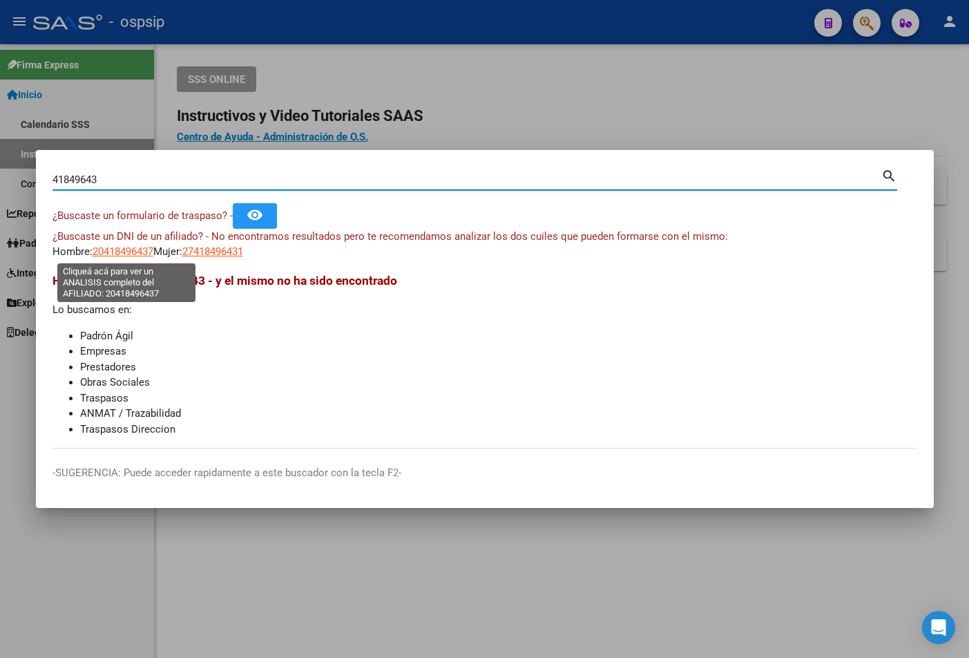
click at [108, 251] on span "20418496437" at bounding box center [123, 251] width 61 height 12
type textarea "20418496437"
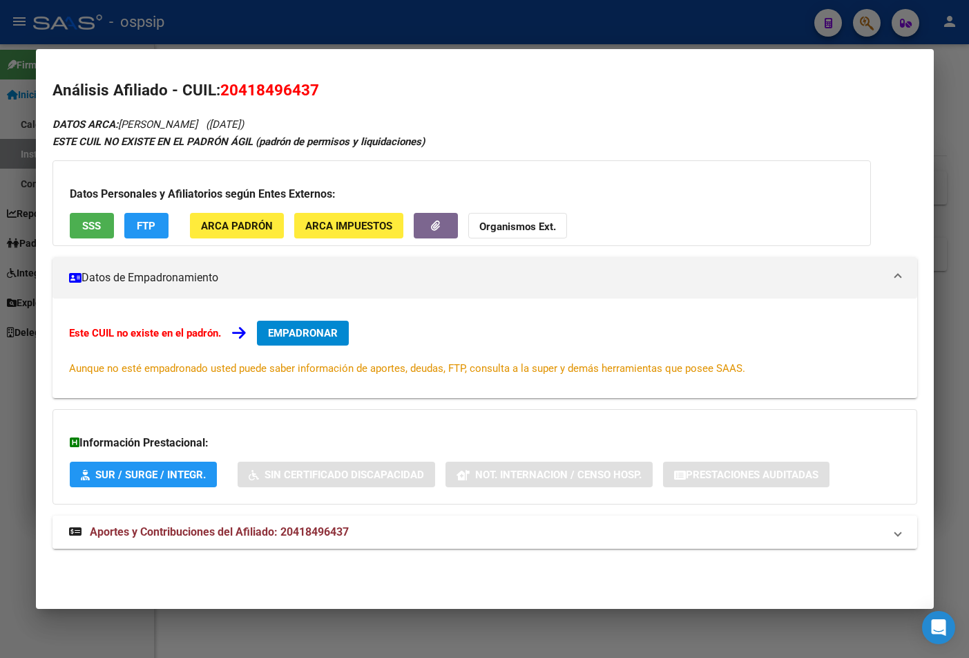
click at [324, 529] on span "Aportes y Contribuciones del Afiliado: 20418496437" at bounding box center [219, 531] width 259 height 13
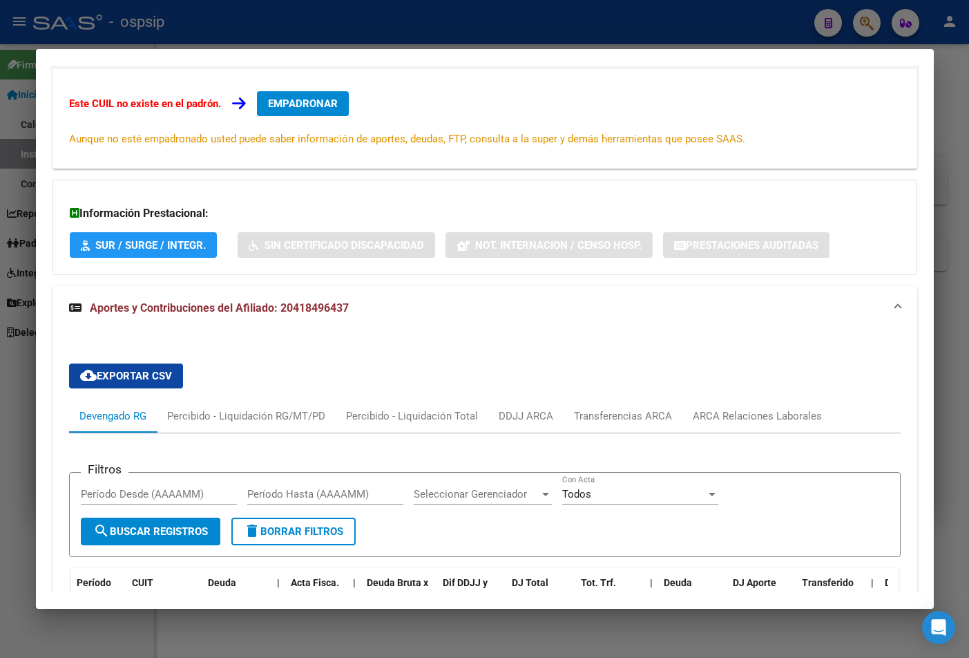
scroll to position [58, 0]
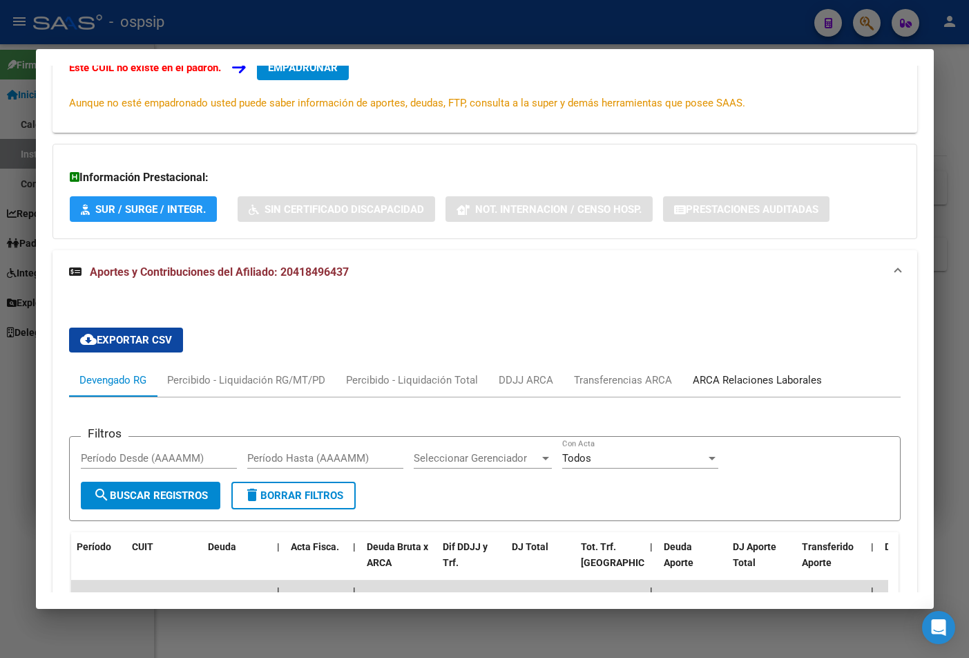
click at [651, 384] on div "ARCA Relaciones Laborales" at bounding box center [757, 379] width 129 height 15
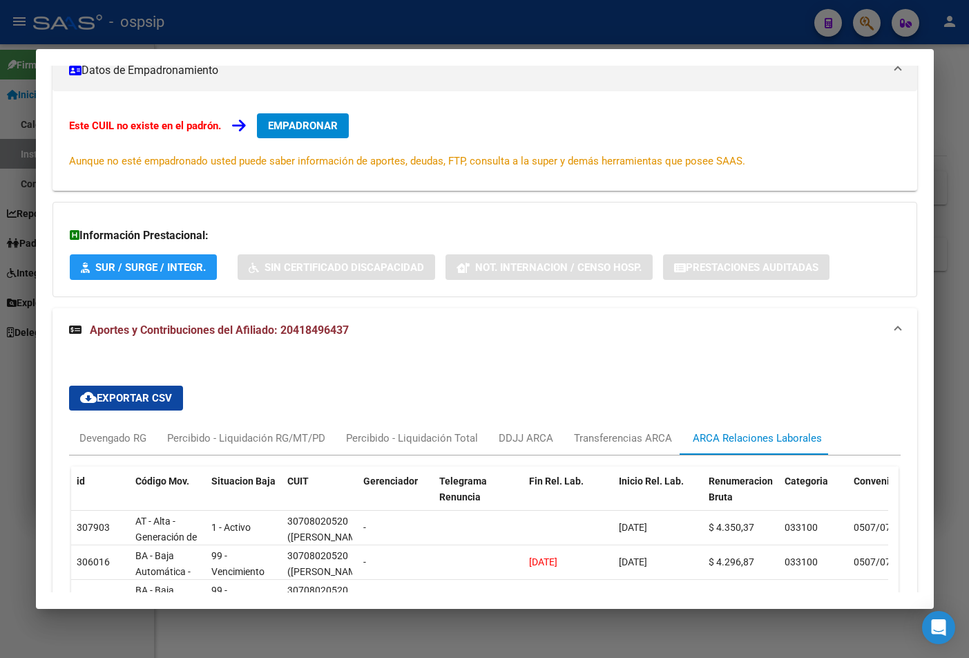
scroll to position [265, 0]
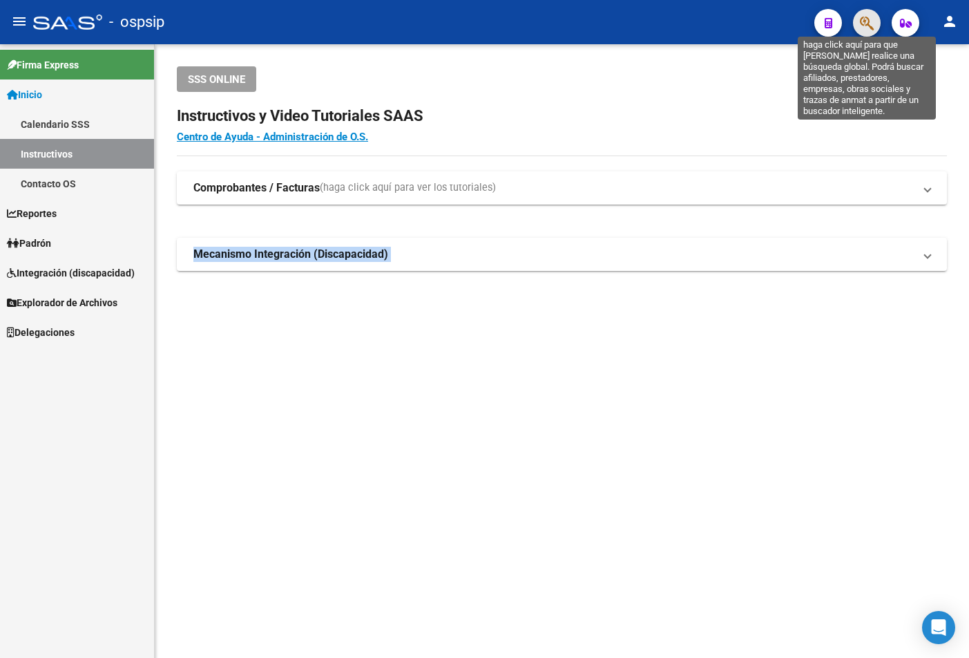
click at [651, 19] on icon "button" at bounding box center [867, 23] width 14 height 16
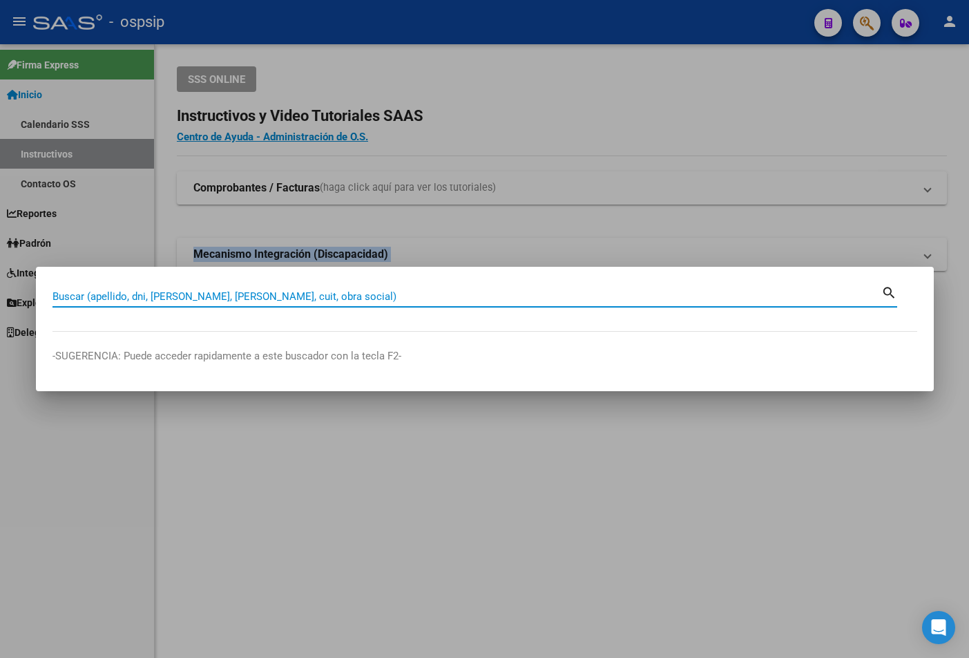
type input "Buenas tardes, debe enviar copia de recibo [PERSON_NAME], dni ambos lados y deb…"
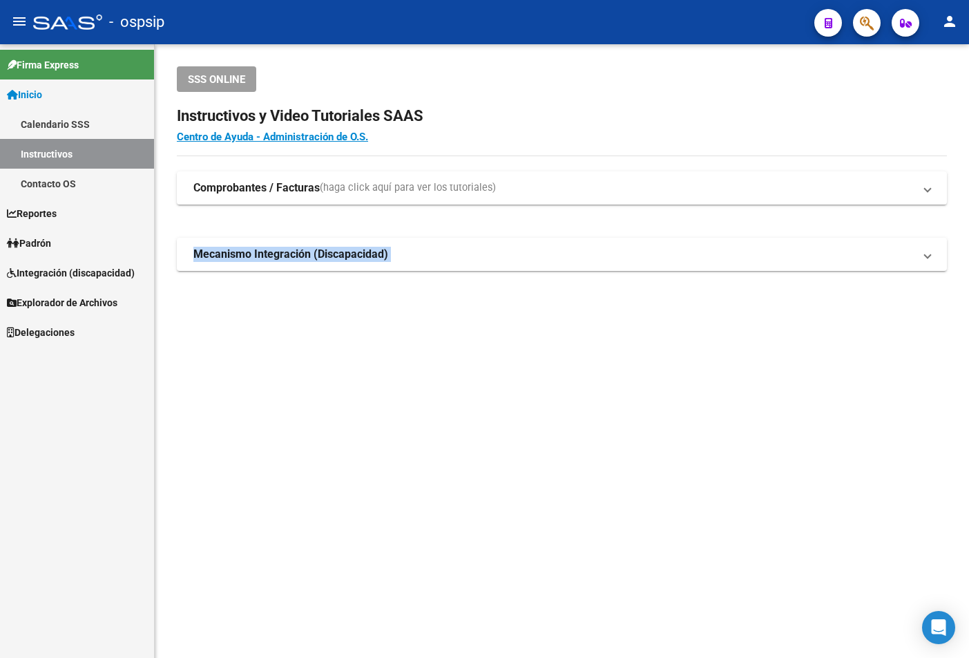
click at [651, 390] on mat-sidenav-content "SSS ONLINE Instructivos y Video Tutoriales SAAS Centro de Ayuda - Administració…" at bounding box center [562, 350] width 815 height 613
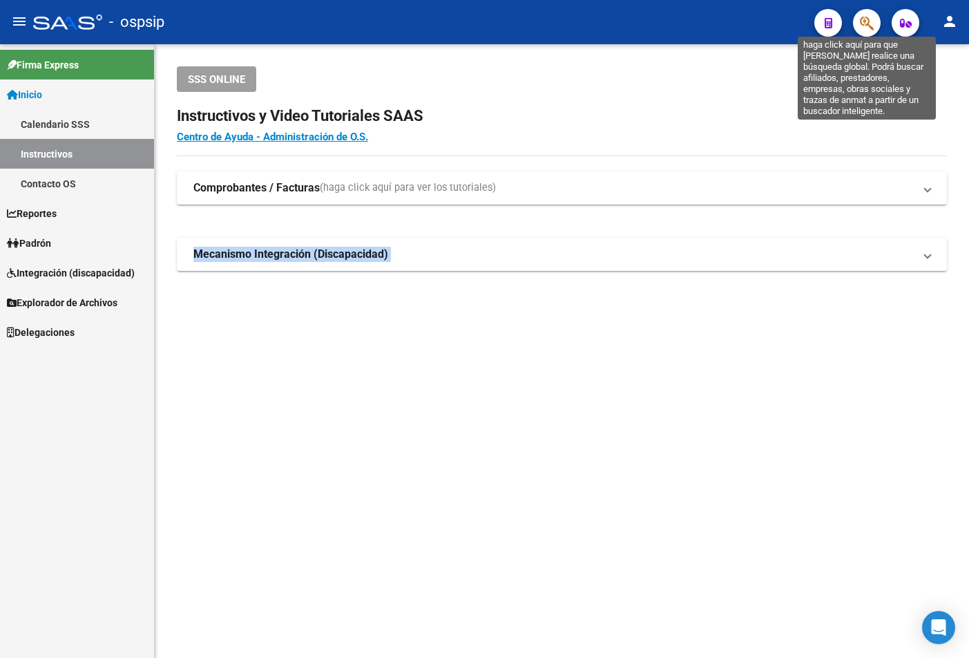
click at [651, 19] on icon "button" at bounding box center [867, 23] width 14 height 16
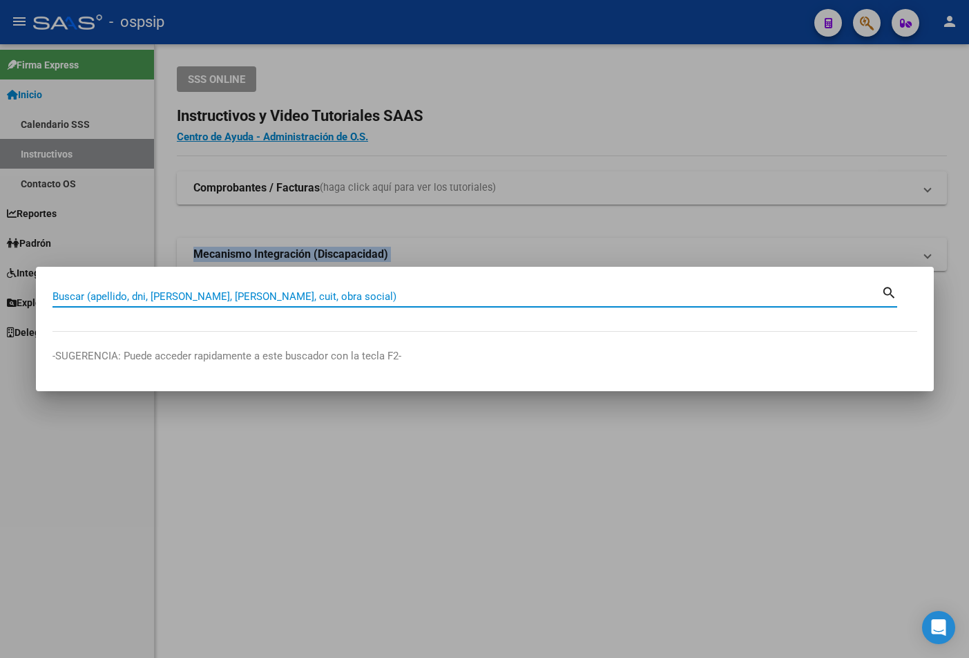
paste input "26427096586"
type input "26427096586"
